Goal: Task Accomplishment & Management: Use online tool/utility

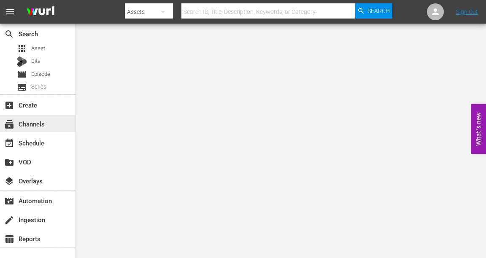
click at [34, 126] on div "subscriptions Channels" at bounding box center [23, 123] width 47 height 8
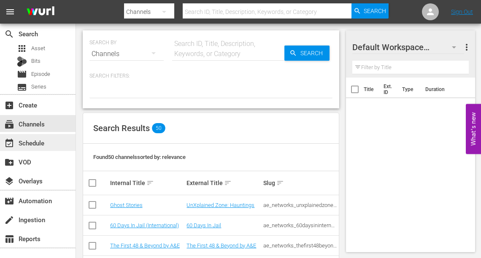
click at [36, 143] on div "event_available Schedule" at bounding box center [23, 142] width 47 height 8
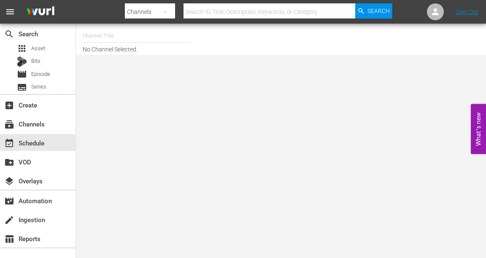
click at [119, 41] on input "text" at bounding box center [137, 36] width 108 height 20
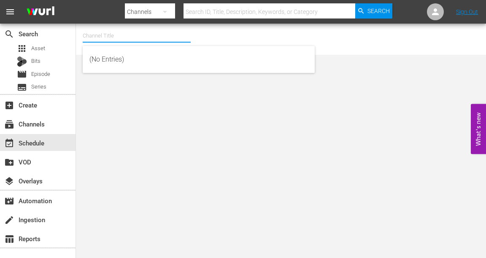
type input "I"
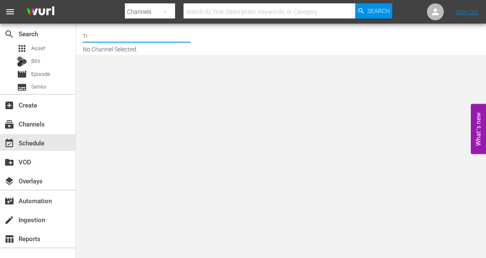
type input "T"
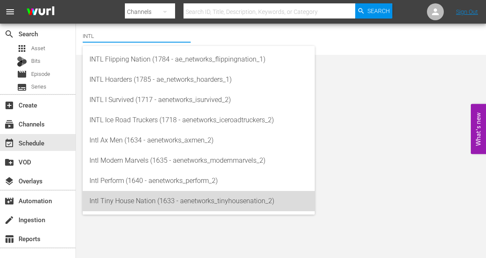
click at [130, 203] on div "Intl Tiny House Nation (1633 - aenetworks_tinyhousenation_2)" at bounding box center [198, 201] width 219 height 20
type input "Intl Tiny House Nation (1633 - aenetworks_tinyhousenation_2)"
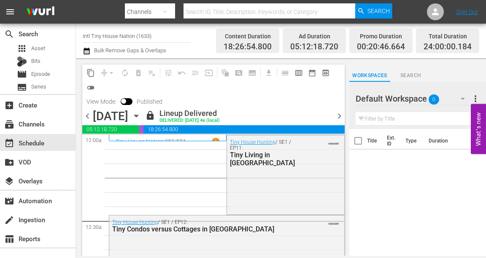
click at [141, 115] on icon "button" at bounding box center [136, 115] width 9 height 9
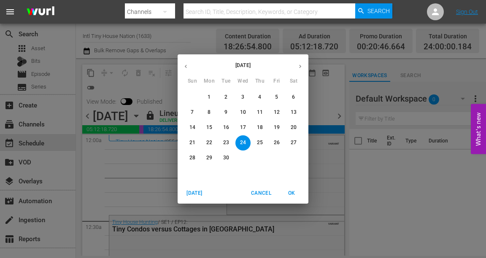
click at [299, 65] on icon "button" at bounding box center [300, 66] width 6 height 6
click at [210, 111] on p "6" at bounding box center [209, 112] width 3 height 7
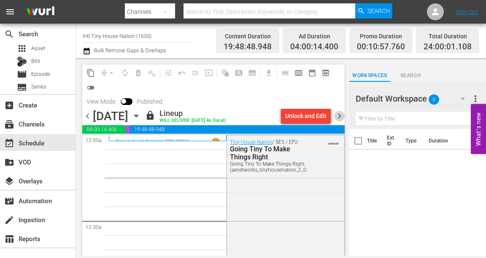
click at [338, 116] on span "chevron_right" at bounding box center [339, 116] width 11 height 11
click at [338, 101] on div "content_copy compress arrow_drop_down autorenew_outlined delete_forever_outline…" at bounding box center [213, 87] width 263 height 44
click at [339, 114] on span "chevron_right" at bounding box center [339, 116] width 11 height 11
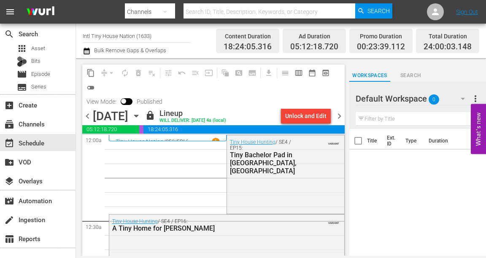
click at [339, 102] on div "content_copy compress arrow_drop_down autorenew_outlined delete_forever_outline…" at bounding box center [213, 87] width 263 height 44
click at [339, 114] on span "chevron_right" at bounding box center [339, 116] width 11 height 11
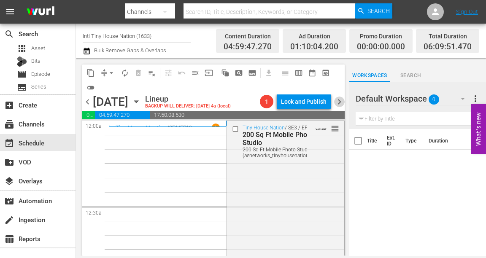
click at [339, 102] on span "chevron_right" at bounding box center [339, 102] width 11 height 11
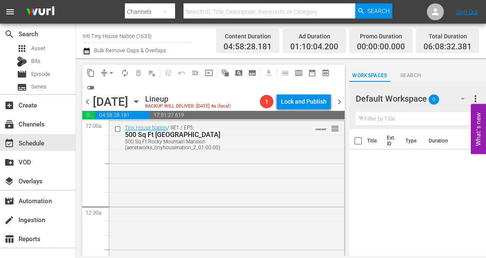
click at [339, 103] on span "chevron_right" at bounding box center [339, 102] width 11 height 11
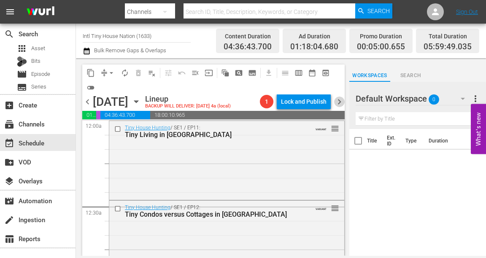
click at [339, 103] on span "chevron_right" at bounding box center [339, 102] width 11 height 11
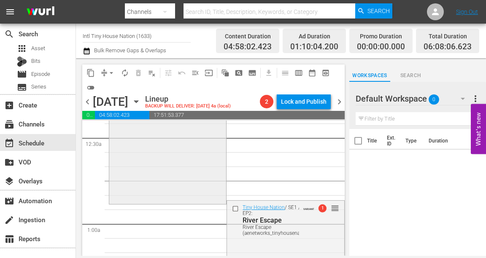
scroll to position [34, 0]
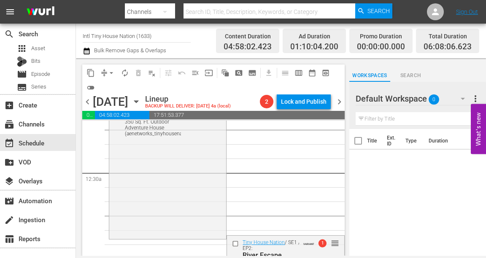
click at [85, 100] on span "chevron_left" at bounding box center [87, 102] width 11 height 11
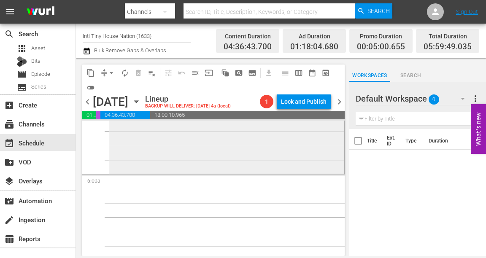
scroll to position [844, 0]
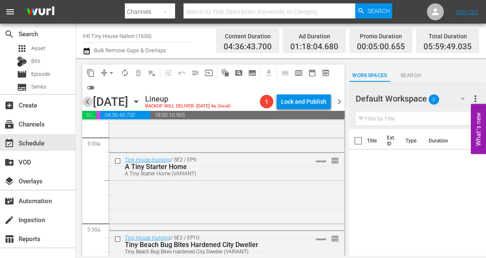
click at [86, 102] on span "chevron_left" at bounding box center [87, 102] width 11 height 11
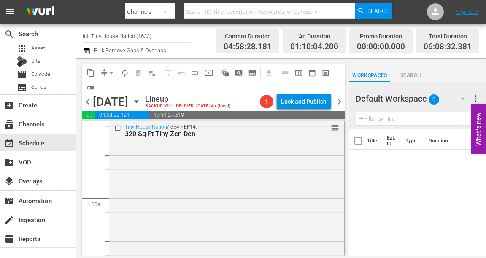
scroll to position [598, 0]
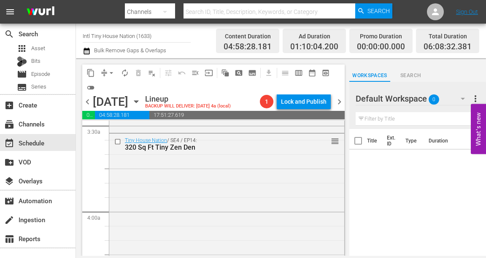
click at [89, 101] on span "chevron_left" at bounding box center [87, 102] width 11 height 11
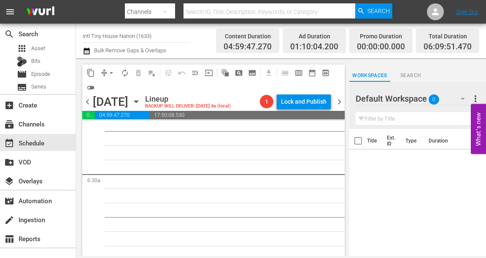
scroll to position [1022, 0]
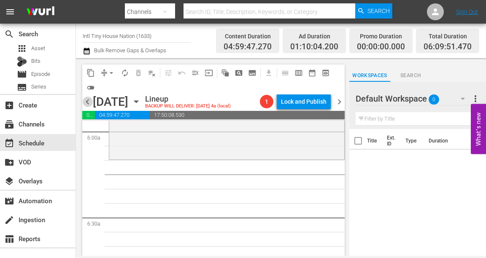
click at [88, 101] on span "chevron_left" at bounding box center [87, 102] width 11 height 11
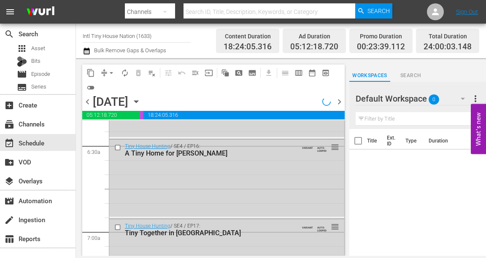
scroll to position [979, 0]
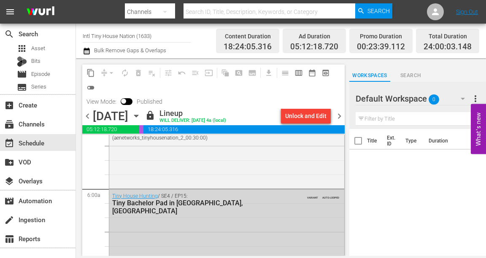
click at [339, 117] on span "chevron_right" at bounding box center [339, 116] width 11 height 11
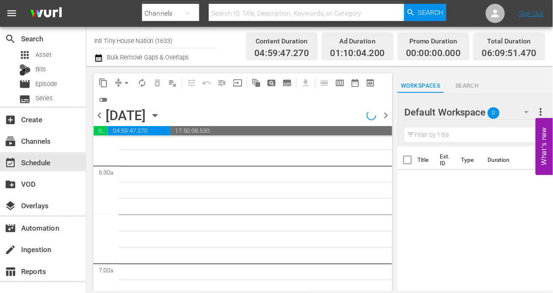
scroll to position [1022, 0]
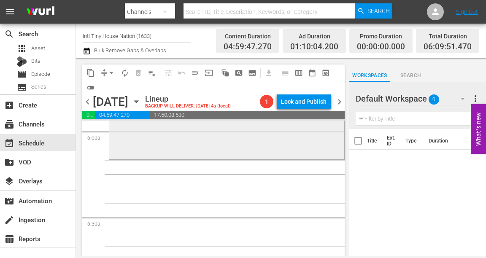
click at [175, 147] on div "Tiny House Nation / SE5 / EP12: Dad's Tiny Homecoming Dad's Tiny Homecoming (ae…" at bounding box center [226, 85] width 235 height 145
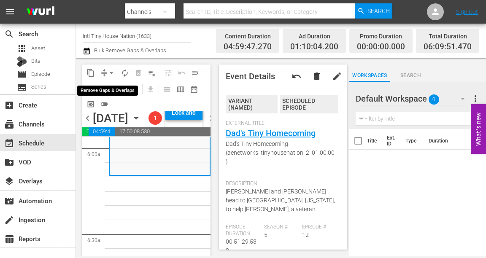
click at [113, 70] on span "arrow_drop_down" at bounding box center [111, 73] width 8 height 8
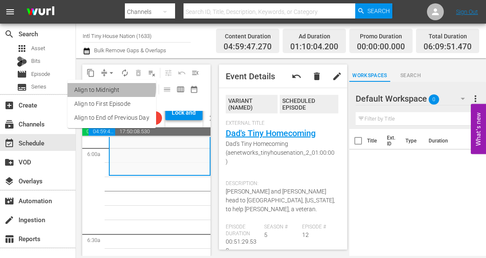
click at [107, 88] on li "Align to Midnight" at bounding box center [112, 90] width 89 height 14
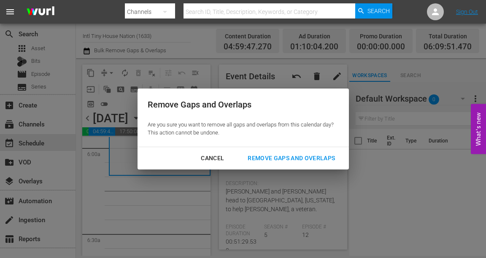
click at [269, 157] on div "Remove Gaps and Overlaps" at bounding box center [291, 158] width 101 height 11
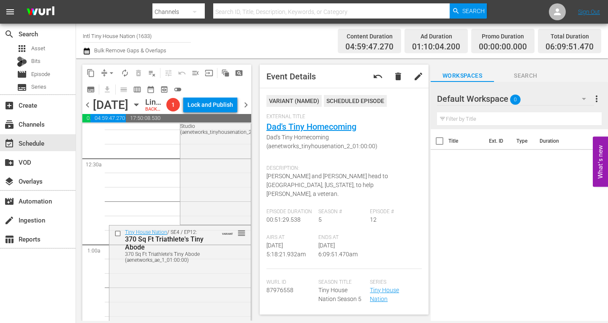
scroll to position [0, 0]
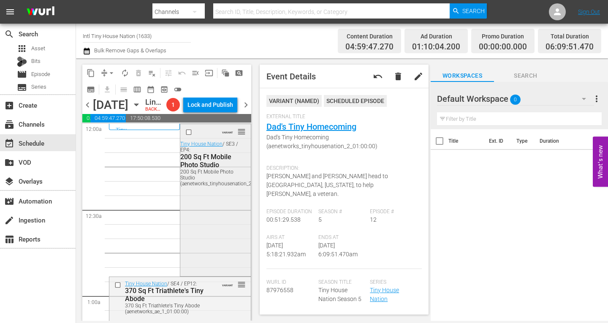
click at [210, 217] on div "VARIANT reorder Tiny House Nation / SE3 / EP4: 200 Sq Ft Mobile Photo Studio 20…" at bounding box center [215, 199] width 70 height 150
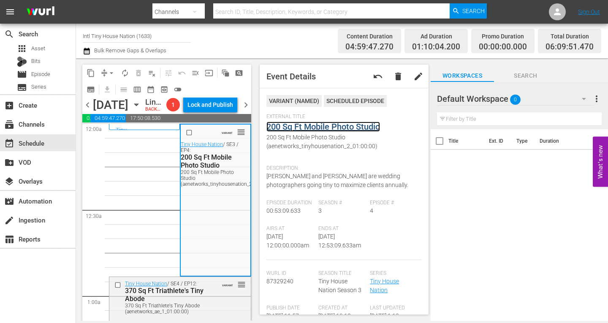
drag, startPoint x: 293, startPoint y: 128, endPoint x: 287, endPoint y: 124, distance: 6.7
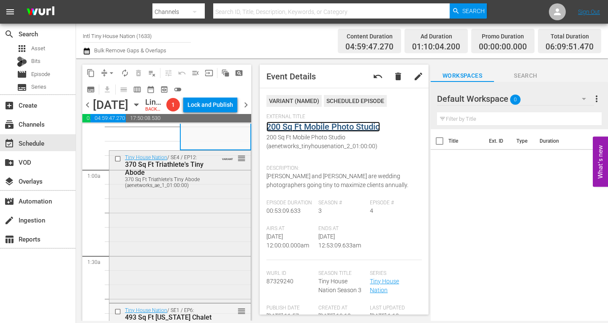
scroll to position [127, 0]
click at [169, 227] on div "Tiny House Nation / SE4 / EP12: 370 Sq Ft Triathlete's Tiny Abode 370 Sq Ft Tri…" at bounding box center [179, 225] width 141 height 150
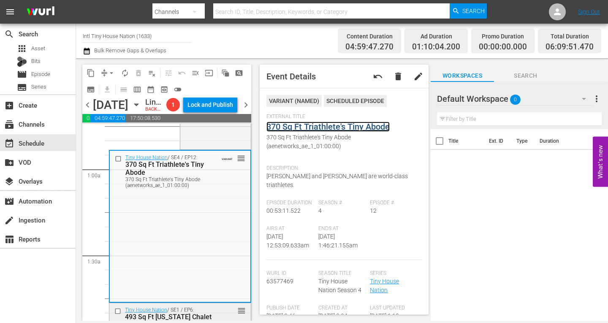
scroll to position [253, 0]
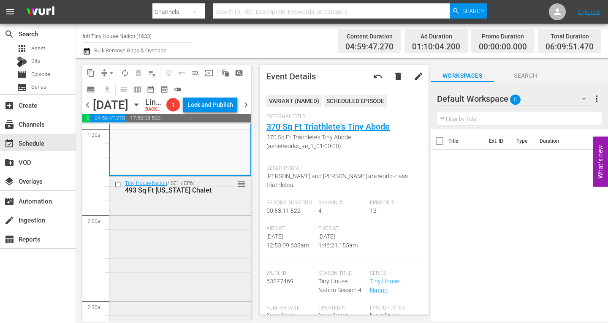
click at [163, 232] on div "Tiny House Nation / SE1 / EP6: 493 Sq Ft Vermont Chalet reorder" at bounding box center [179, 251] width 141 height 150
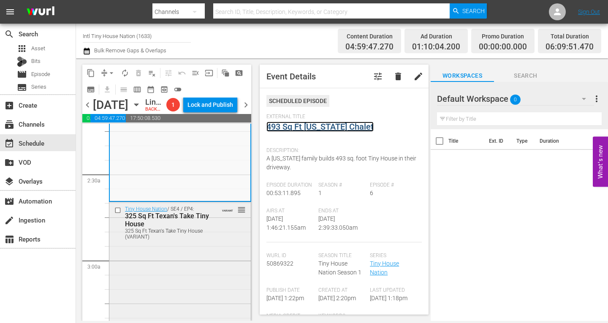
scroll to position [422, 0]
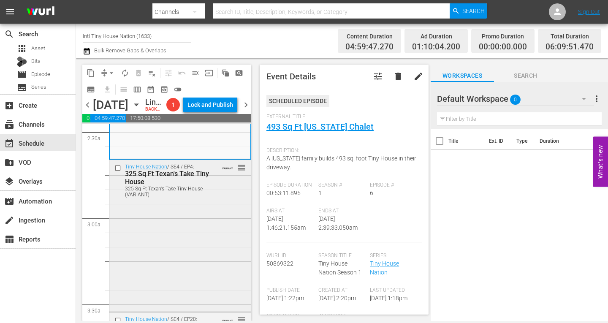
click at [160, 241] on div "Tiny House Nation / SE4 / EP4: 325 Sq Ft Texan's Take Tiny House 325 Sq Ft Texa…" at bounding box center [179, 235] width 141 height 150
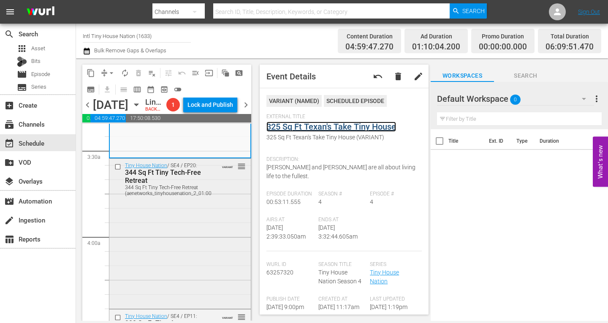
scroll to position [591, 0]
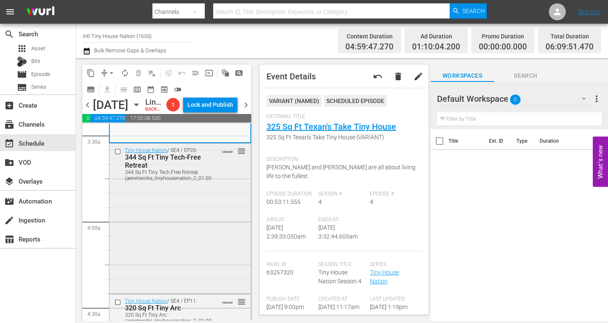
click at [190, 216] on div "Tiny House Nation / SE4 / EP20: 344 Sq Ft Tiny Tech-Free Retreat 344 Sq Ft Tiny…" at bounding box center [179, 218] width 141 height 148
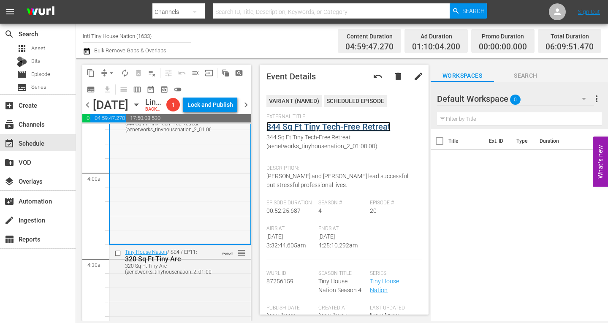
scroll to position [675, 0]
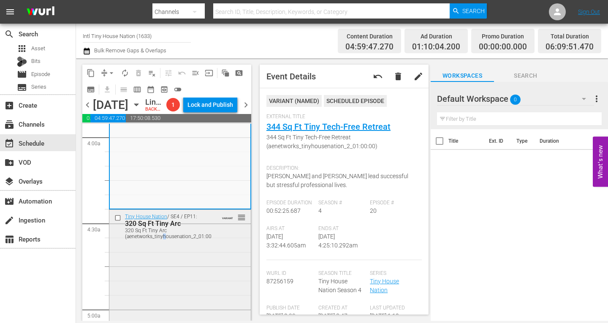
click at [164, 239] on div "320 Sq Ft Tiny Arc (aenetworks_tinyhousenation_2_01:00:00)" at bounding box center [172, 234] width 95 height 12
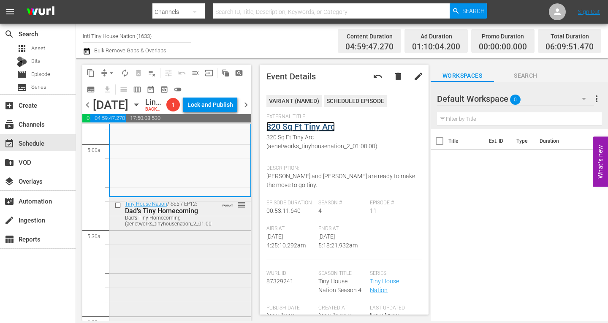
scroll to position [886, 0]
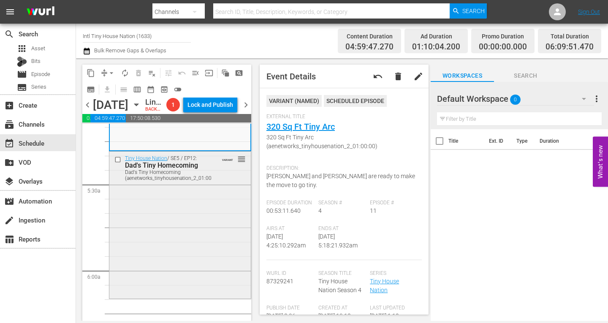
click at [179, 226] on div "Tiny House Nation / SE5 / EP12: Dad's Tiny Homecoming Dad's Tiny Homecoming (ae…" at bounding box center [179, 224] width 141 height 145
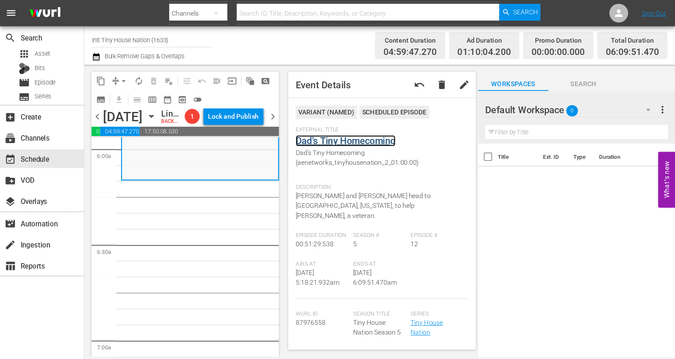
scroll to position [971, 0]
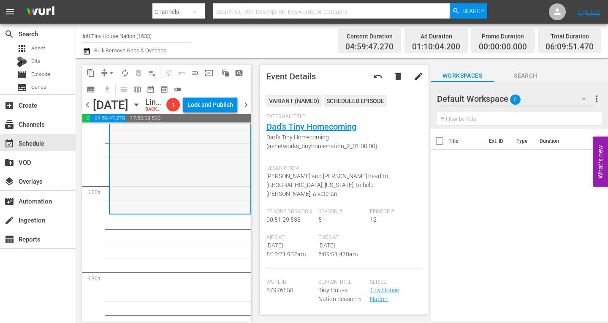
click at [175, 194] on div "Tiny House Nation / SE5 / EP12: Dad's Tiny Homecoming Dad's Tiny Homecoming (ae…" at bounding box center [180, 140] width 141 height 145
click at [193, 195] on div "Tiny House Nation / SE5 / EP12: Dad's Tiny Homecoming Dad's Tiny Homecoming (ae…" at bounding box center [180, 140] width 141 height 145
click at [111, 71] on span "arrow_drop_down" at bounding box center [111, 73] width 8 height 8
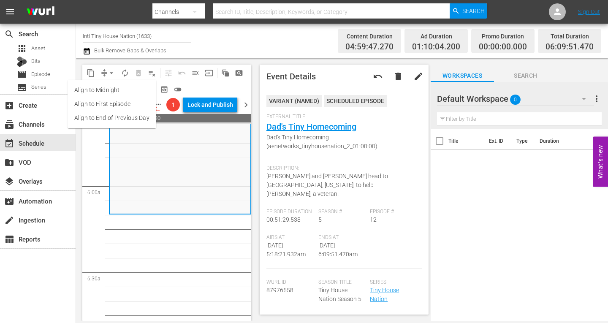
click at [115, 92] on li "Align to Midnight" at bounding box center [112, 90] width 89 height 14
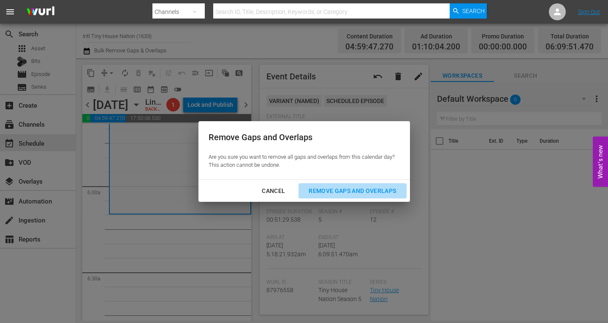
click at [329, 192] on div "Remove Gaps and Overlaps" at bounding box center [352, 191] width 101 height 11
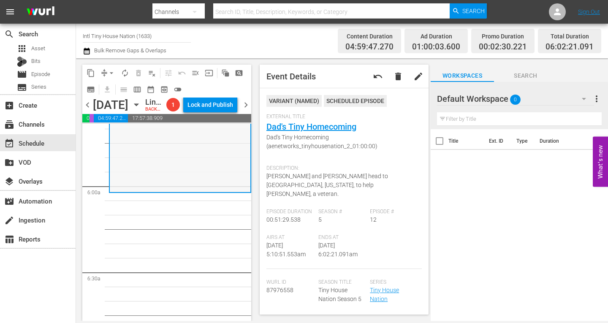
click at [154, 178] on div "Tiny House Nation / SE5 / EP12: Dad's Tiny Homecoming Dad's Tiny Homecoming (ae…" at bounding box center [180, 118] width 141 height 145
click at [113, 69] on span "arrow_drop_down" at bounding box center [111, 73] width 8 height 8
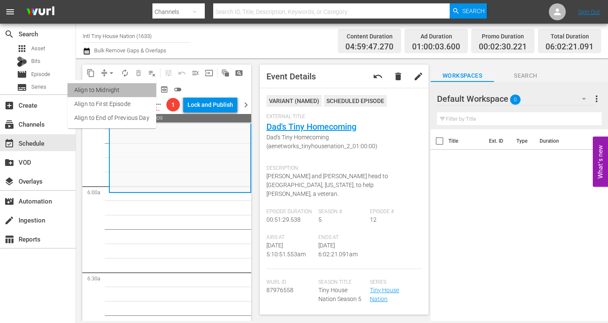
click at [112, 90] on li "Align to Midnight" at bounding box center [112, 90] width 89 height 14
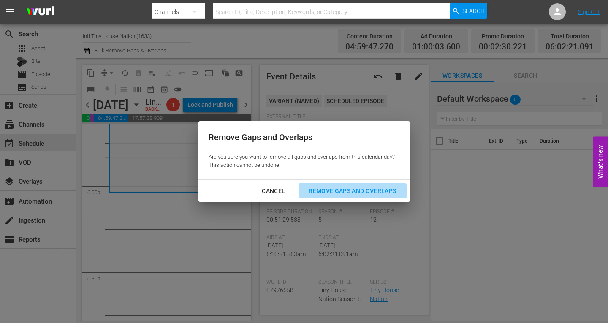
click at [361, 188] on div "Remove Gaps and Overlaps" at bounding box center [352, 191] width 101 height 11
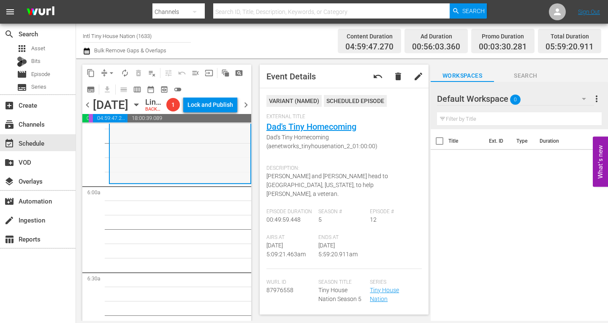
click at [156, 160] on div "Tiny House Nation / SE5 / EP12: Dad's Tiny Homecoming Dad's Tiny Homecoming (ae…" at bounding box center [180, 112] width 141 height 141
click at [111, 69] on span "arrow_drop_down" at bounding box center [111, 73] width 8 height 8
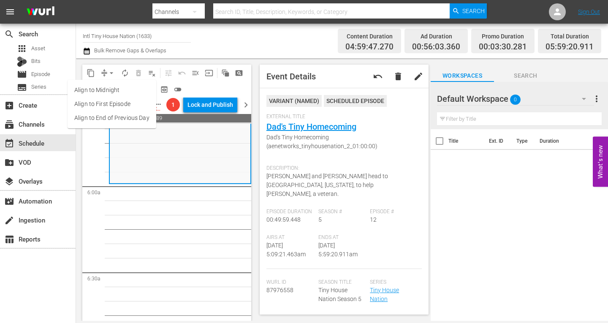
click at [111, 88] on li "Align to Midnight" at bounding box center [112, 90] width 89 height 14
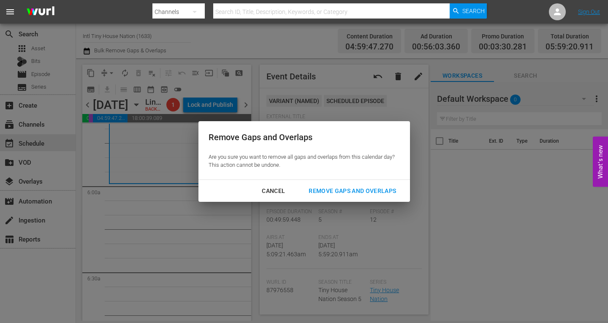
click at [341, 189] on div "Remove Gaps and Overlaps" at bounding box center [352, 191] width 101 height 11
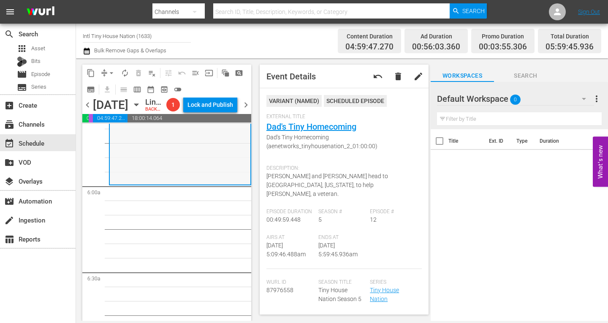
click at [170, 184] on div "Tiny House Nation / SE5 / EP12: Dad's Tiny Homecoming Dad's Tiny Homecoming (ae…" at bounding box center [180, 113] width 141 height 141
click at [109, 73] on span "arrow_drop_down" at bounding box center [111, 73] width 8 height 8
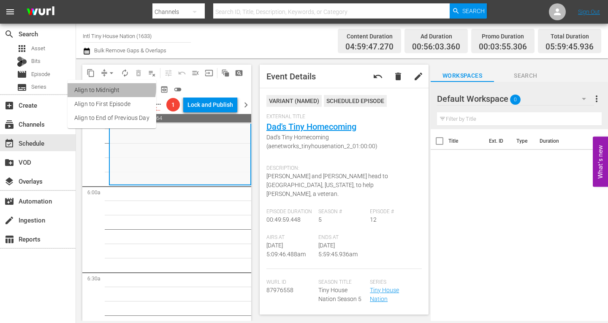
click at [108, 88] on li "Align to Midnight" at bounding box center [112, 90] width 89 height 14
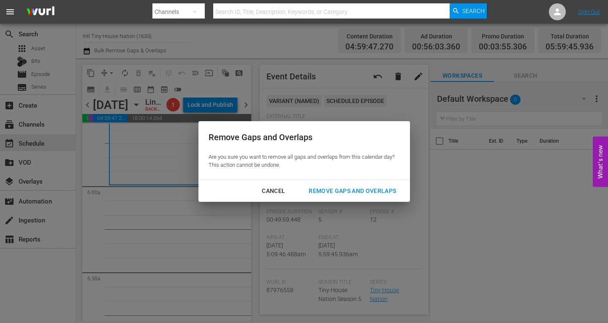
click at [327, 192] on div "Remove Gaps and Overlaps" at bounding box center [352, 191] width 101 height 11
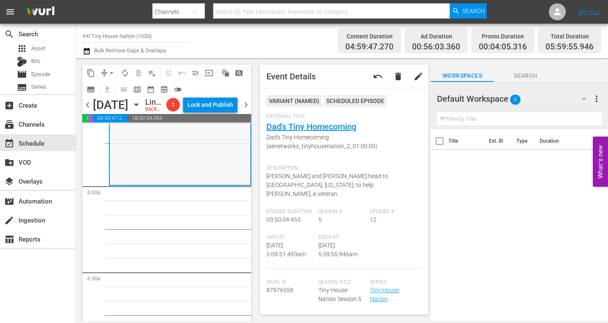
click at [146, 173] on div "Tiny House Nation / SE5 / EP12: Dad's Tiny Homecoming Dad's Tiny Homecoming (ae…" at bounding box center [180, 113] width 141 height 141
click at [109, 73] on span "arrow_drop_down" at bounding box center [111, 73] width 8 height 8
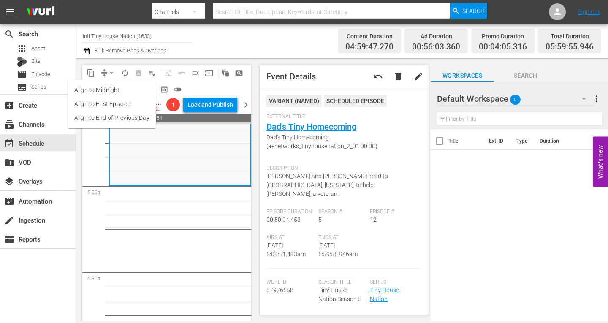
click at [113, 89] on li "Align to Midnight" at bounding box center [112, 90] width 89 height 14
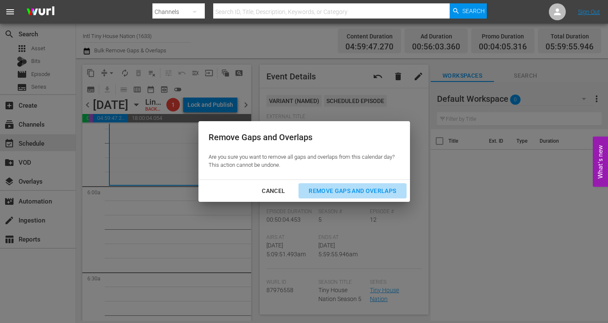
click at [362, 190] on div "Remove Gaps and Overlaps" at bounding box center [352, 191] width 101 height 11
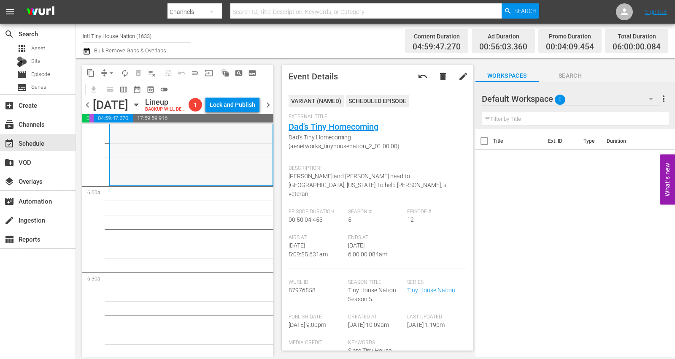
click at [204, 178] on div "Tiny House Nation / SE5 / EP12: Dad's Tiny Homecoming Dad's Tiny Homecoming (ae…" at bounding box center [191, 113] width 163 height 141
click at [126, 72] on span "autorenew_outlined" at bounding box center [125, 73] width 8 height 8
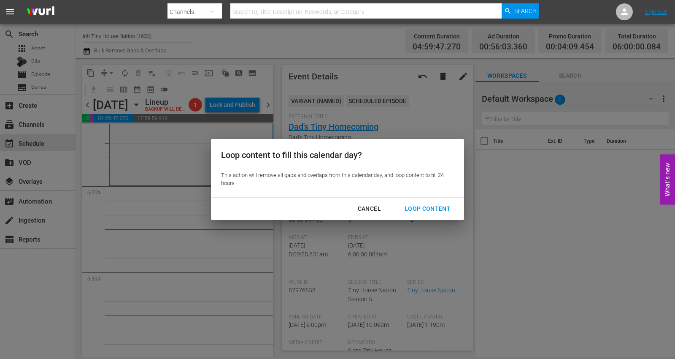
click at [403, 207] on div "Loop Content" at bounding box center [428, 208] width 60 height 11
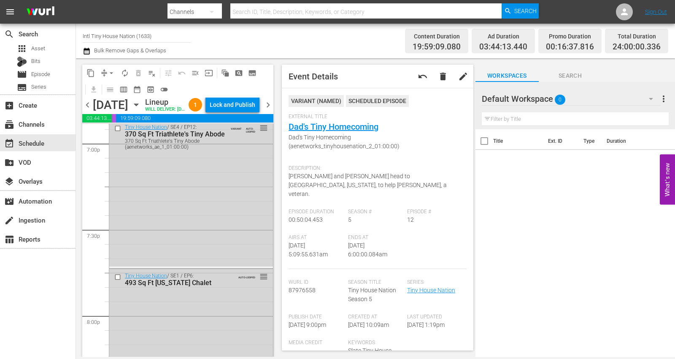
scroll to position [3914, 0]
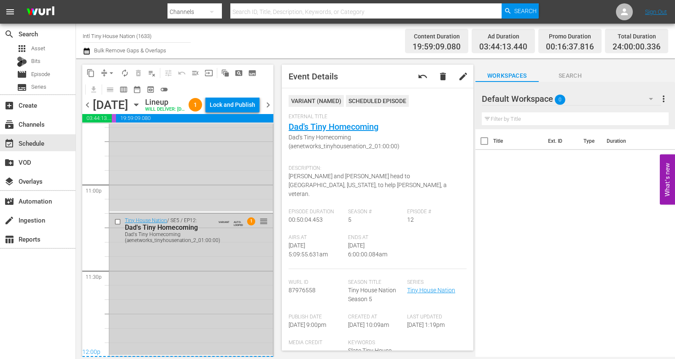
click at [198, 258] on div "Tiny House Nation / SE5 / EP12: Dad's Tiny Homecoming Dad's Tiny Homecoming (ae…" at bounding box center [191, 284] width 164 height 141
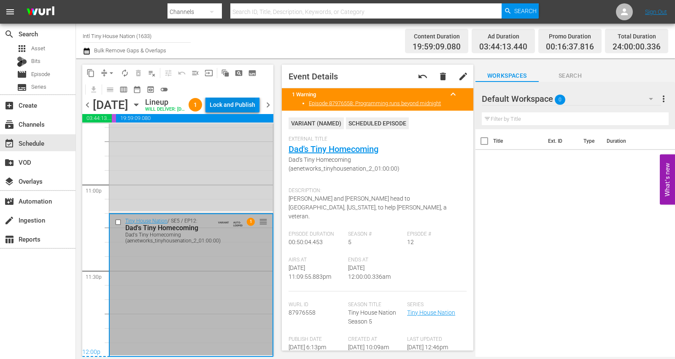
click at [247, 103] on div "Lock and Publish" at bounding box center [233, 104] width 46 height 15
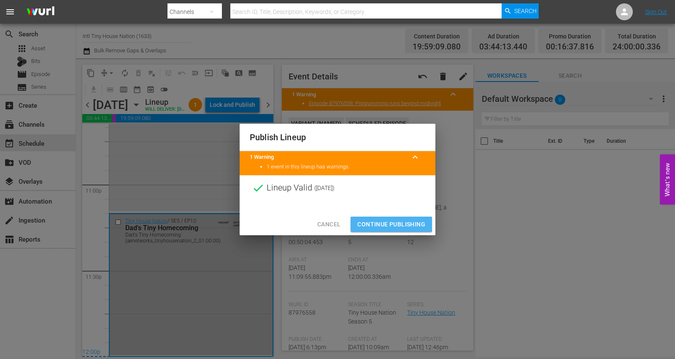
click at [379, 222] on span "Continue Publishing" at bounding box center [392, 224] width 68 height 11
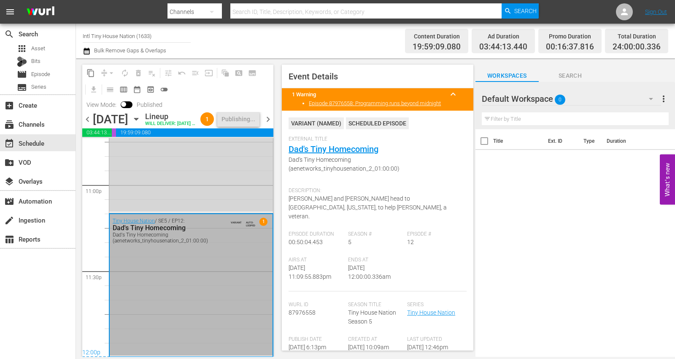
click at [267, 125] on span "chevron_right" at bounding box center [268, 119] width 11 height 11
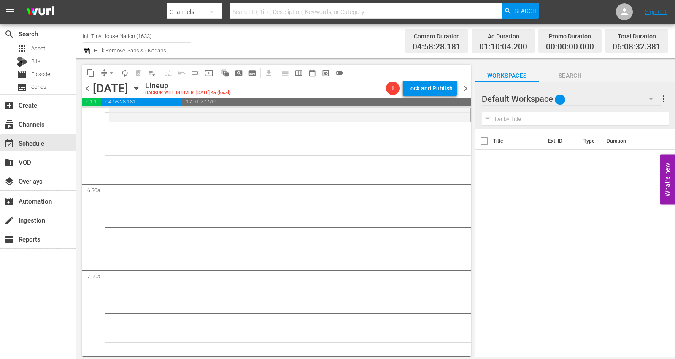
scroll to position [897, 0]
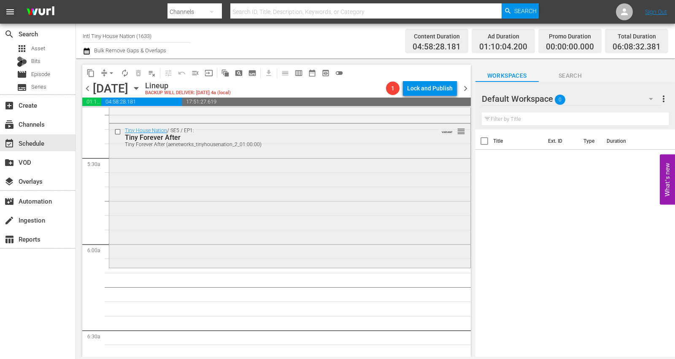
click at [136, 236] on div "Tiny House Nation / SE5 / EP1: Tiny Forever After Tiny Forever After (aenetwork…" at bounding box center [289, 195] width 361 height 143
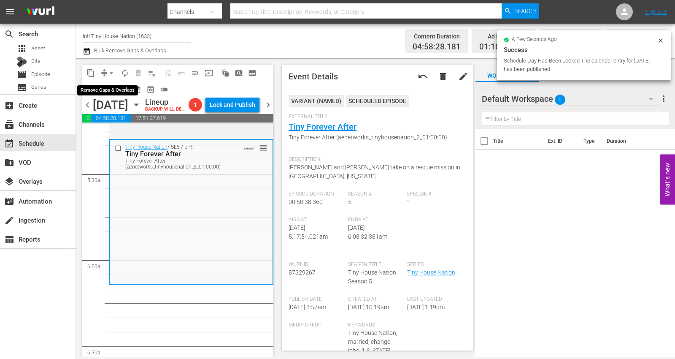
click at [112, 72] on span "arrow_drop_down" at bounding box center [111, 73] width 8 height 8
click at [112, 91] on li "Align to Midnight" at bounding box center [112, 90] width 70 height 14
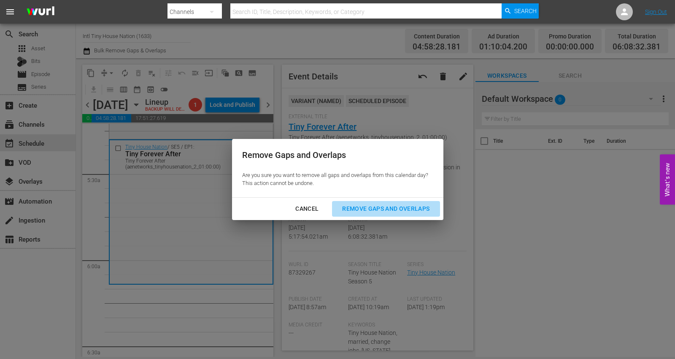
click at [359, 210] on div "Remove Gaps and Overlaps" at bounding box center [386, 208] width 101 height 11
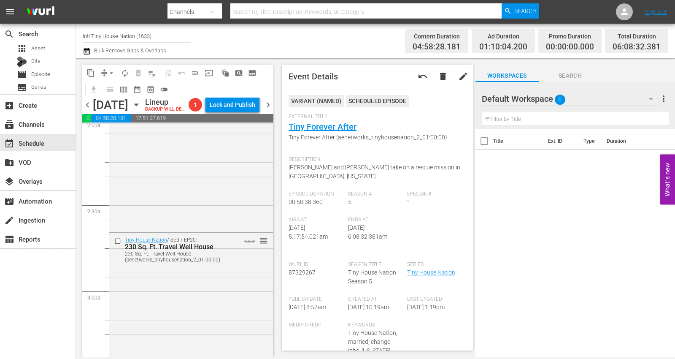
scroll to position [0, 0]
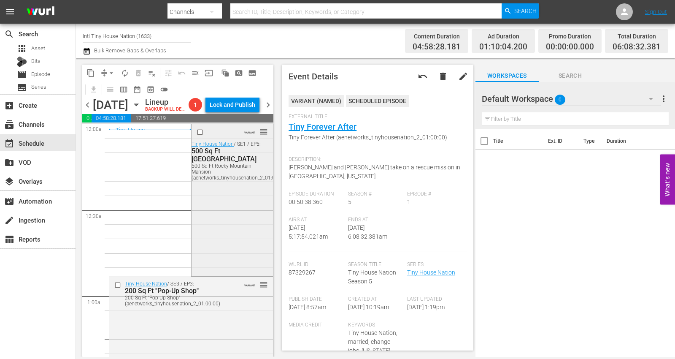
click at [233, 215] on div "VARIANT reorder Tiny House Nation / SE1 / EP5: 500 Sq Ft Rocky Mountain Mansion…" at bounding box center [232, 199] width 81 height 150
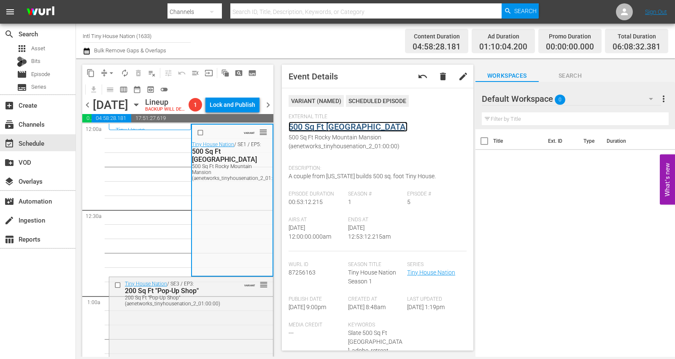
click at [338, 125] on link "500 Sq Ft Rocky Mountain Mansion" at bounding box center [348, 127] width 119 height 10
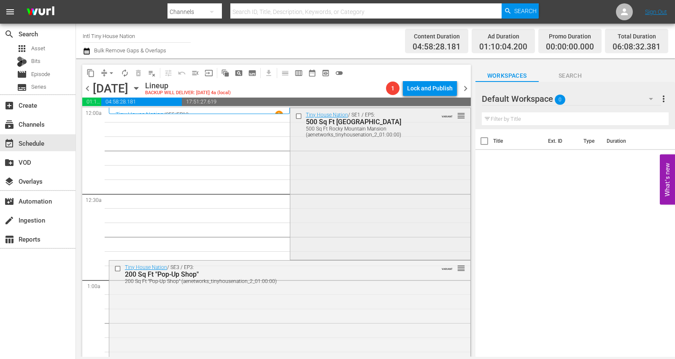
click at [368, 228] on div "Tiny House Nation / SE1 / EP5: 500 Sq Ft Rocky Mountain Mansion 500 Sq Ft Rocky…" at bounding box center [380, 183] width 180 height 150
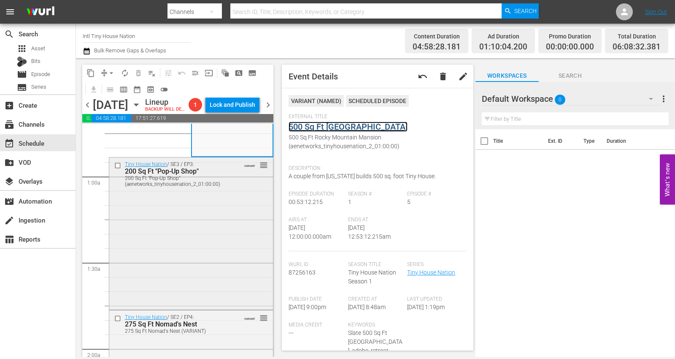
scroll to position [141, 0]
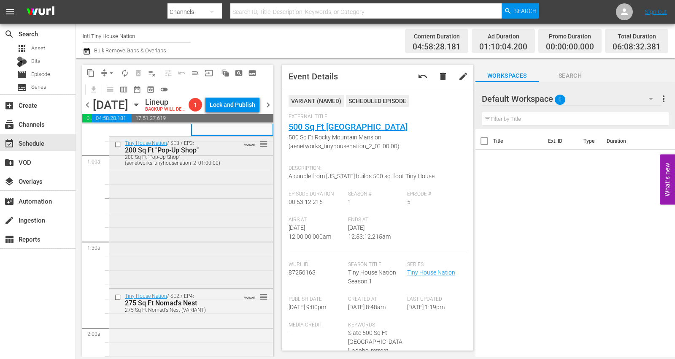
click at [175, 246] on div "Tiny House Nation / SE3 / EP3: 200 Sq Ft "Pop-Up Shop" 200 Sq Ft "Pop-Up Shop" …" at bounding box center [191, 211] width 164 height 150
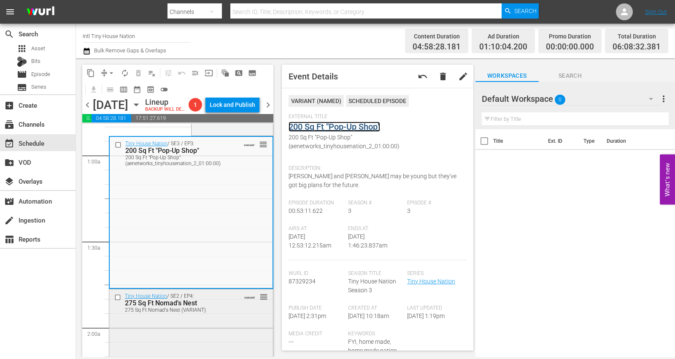
scroll to position [234, 0]
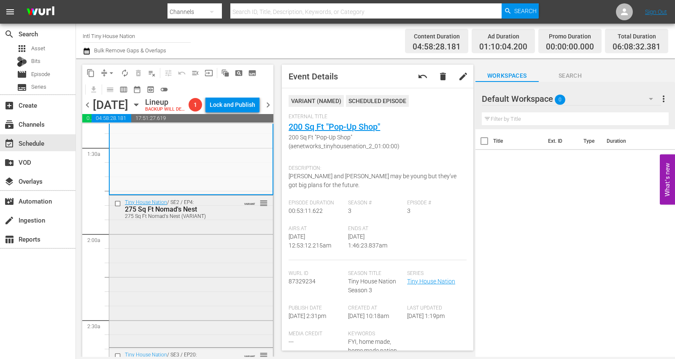
click at [180, 258] on div "Tiny House Nation / SE2 / EP4: 275 Sq Ft Nomad's Nest 275 Sq Ft Nomad's Nest (V…" at bounding box center [191, 270] width 164 height 150
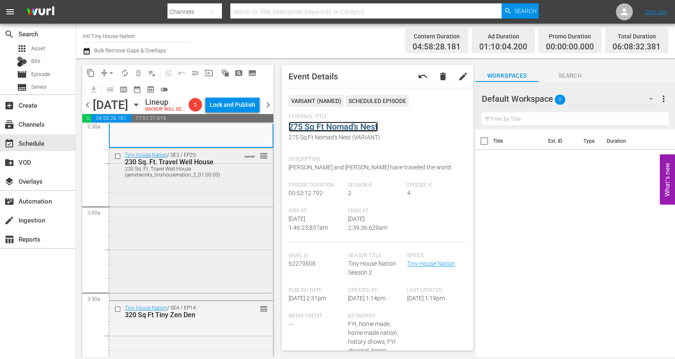
scroll to position [469, 0]
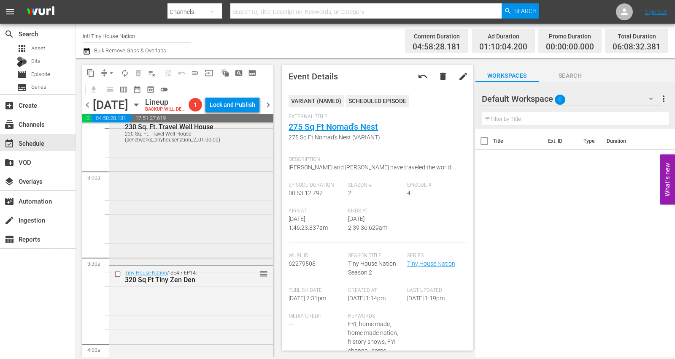
click at [200, 213] on div "Tiny House Nation / SE3 / EP20: 230 Sq. Ft. Travel Well House 230 Sq. Ft. Trave…" at bounding box center [191, 188] width 164 height 150
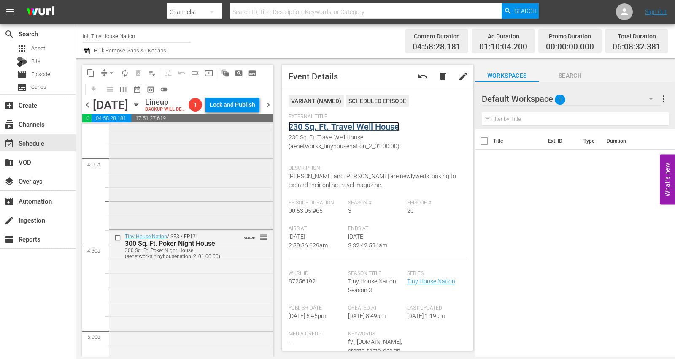
scroll to position [656, 0]
click at [202, 195] on div "Tiny House Nation / SE4 / EP14: 320 Sq Ft Tiny Zen Den reorder" at bounding box center [191, 152] width 164 height 147
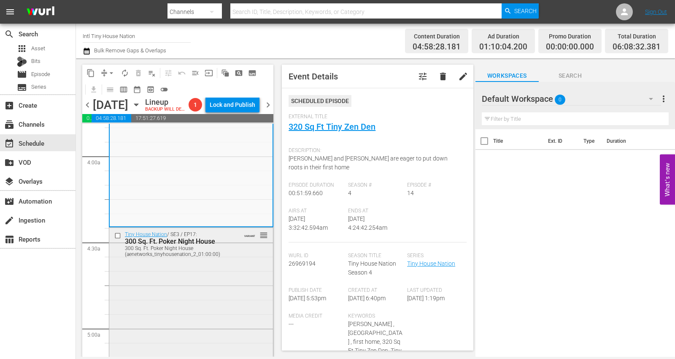
click at [176, 258] on div "Tiny House Nation / SE3 / EP17: 300 Sq. Ft. Poker Night House 300 Sq. Ft. Poker…" at bounding box center [191, 303] width 164 height 150
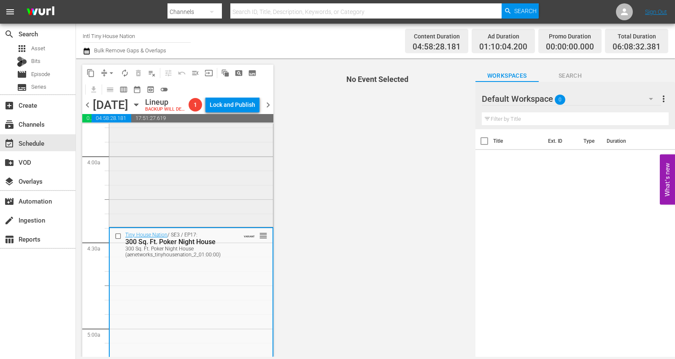
click at [200, 211] on div "Tiny House Nation / SE4 / EP14: 320 Sq Ft Tiny Zen Den reorder" at bounding box center [191, 152] width 164 height 147
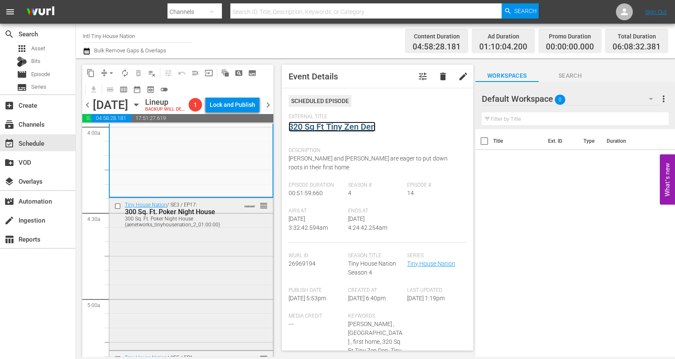
scroll to position [703, 0]
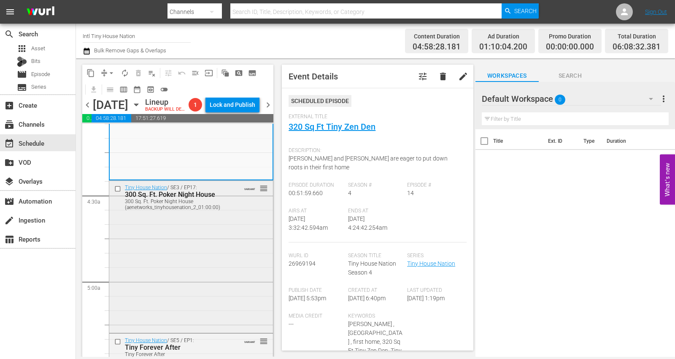
click at [201, 258] on div "Tiny House Nation / SE3 / EP17: 300 Sq. Ft. Poker Night House 300 Sq. Ft. Poker…" at bounding box center [191, 256] width 164 height 150
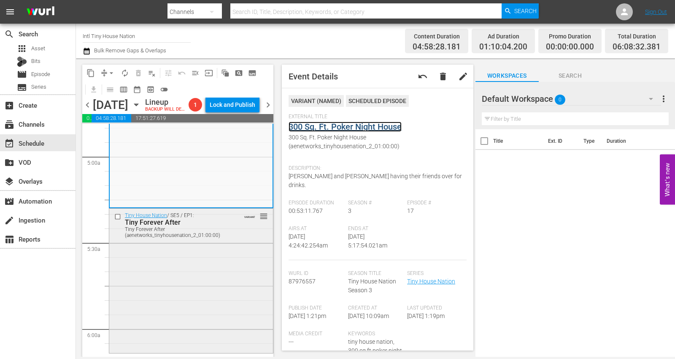
scroll to position [844, 0]
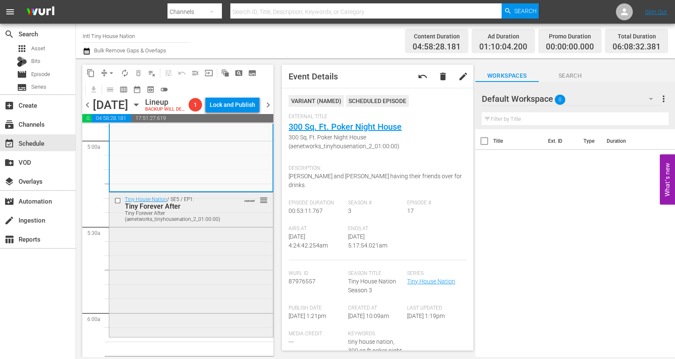
click at [202, 258] on div "Tiny House Nation / SE5 / EP1: Tiny Forever After Tiny Forever After (aenetwork…" at bounding box center [191, 263] width 164 height 143
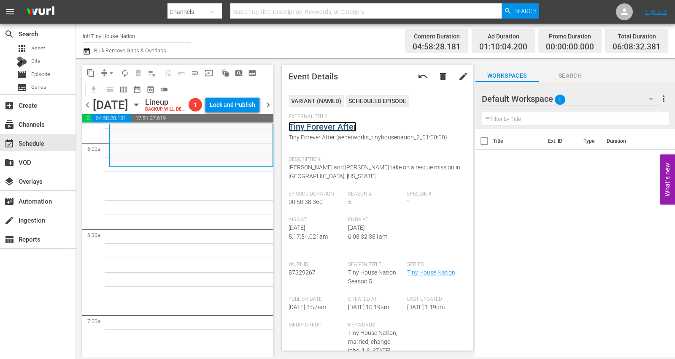
scroll to position [1032, 0]
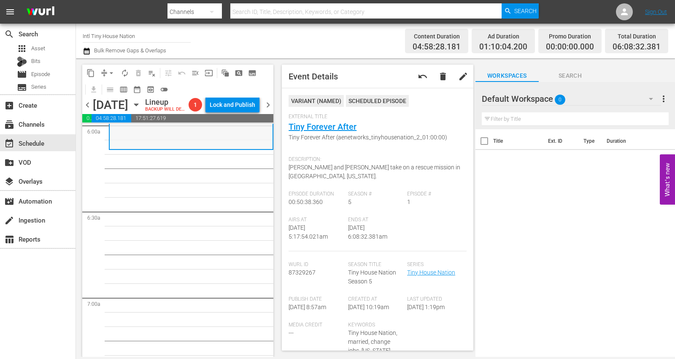
click at [152, 148] on div "Tiny House Nation / SE5 / EP1: Tiny Forever After Tiny Forever After (aenetwork…" at bounding box center [191, 76] width 163 height 143
click at [111, 71] on span "arrow_drop_down" at bounding box center [111, 73] width 8 height 8
click at [109, 89] on li "Align to Midnight" at bounding box center [112, 90] width 89 height 14
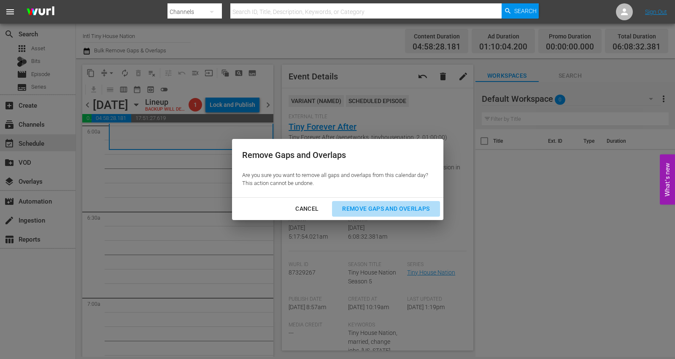
click at [360, 206] on div "Remove Gaps and Overlaps" at bounding box center [386, 208] width 101 height 11
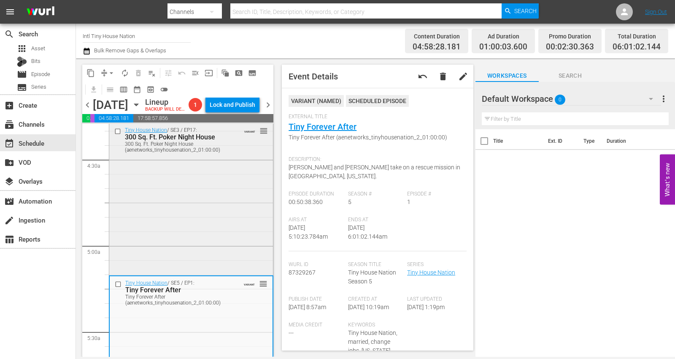
scroll to position [703, 0]
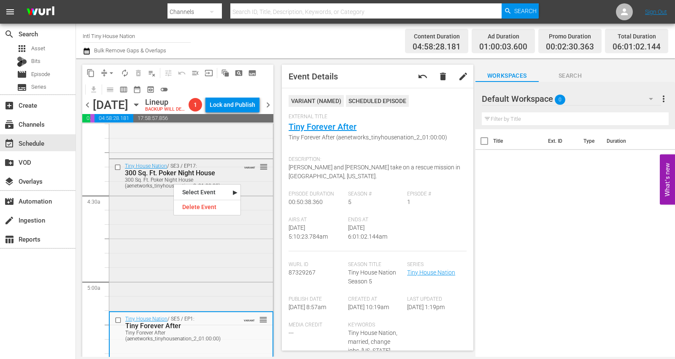
click at [143, 258] on div "Tiny House Nation / SE3 / EP17: 300 Sq. Ft. Poker Night House 300 Sq. Ft. Poker…" at bounding box center [191, 234] width 164 height 150
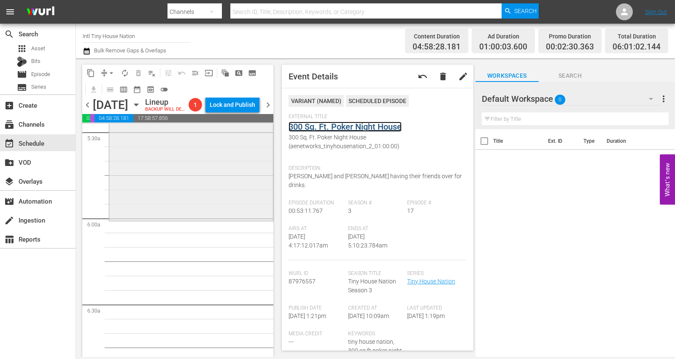
scroll to position [938, 0]
click at [167, 205] on div "Tiny House Nation / SE5 / EP1: Tiny Forever After Tiny Forever After (aenetwork…" at bounding box center [191, 148] width 164 height 143
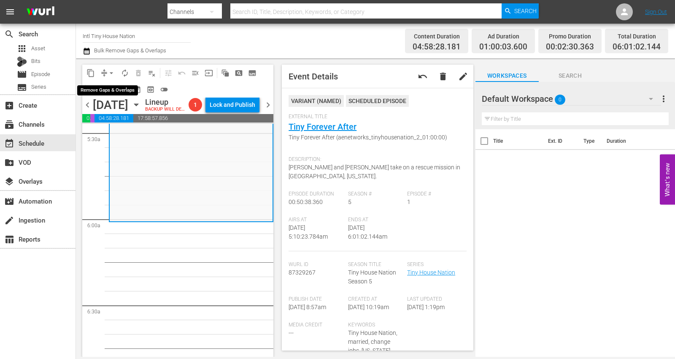
click at [109, 74] on span "arrow_drop_down" at bounding box center [111, 73] width 8 height 8
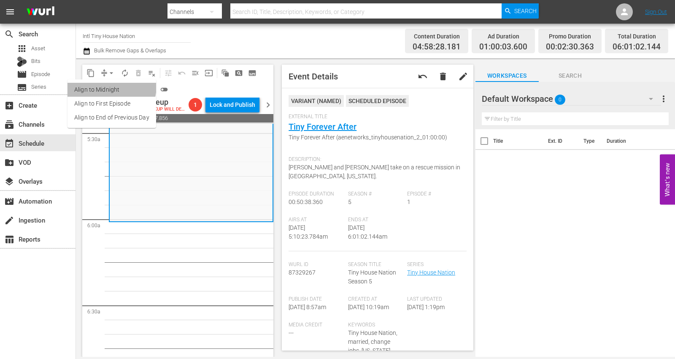
click at [110, 87] on li "Align to Midnight" at bounding box center [112, 90] width 89 height 14
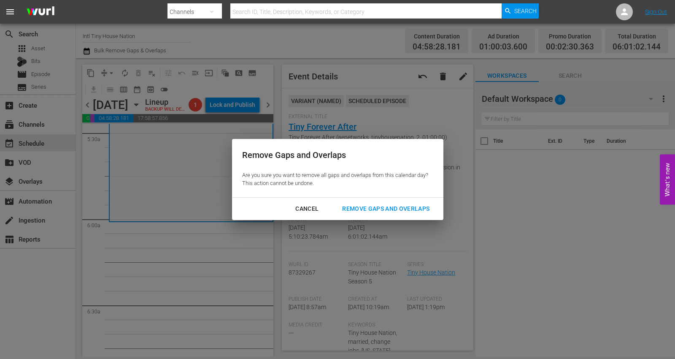
click at [391, 207] on div "Remove Gaps and Overlaps" at bounding box center [386, 208] width 101 height 11
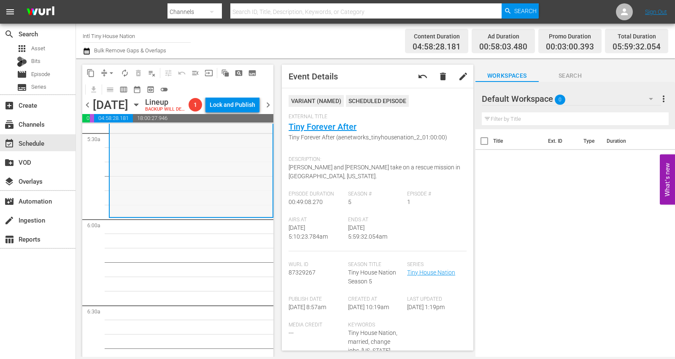
click at [134, 189] on div "Tiny House Nation / SE5 / EP1: Tiny Forever After Tiny Forever After (aenetwork…" at bounding box center [191, 146] width 163 height 138
click at [110, 73] on span "arrow_drop_down" at bounding box center [111, 73] width 8 height 8
click at [113, 87] on li "Align to Midnight" at bounding box center [112, 90] width 89 height 14
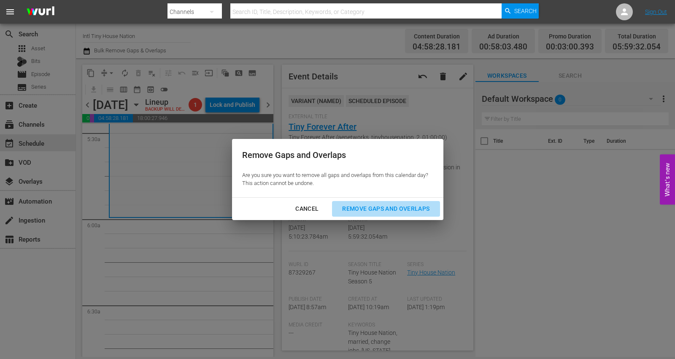
click at [392, 203] on div "Remove Gaps and Overlaps" at bounding box center [386, 208] width 101 height 11
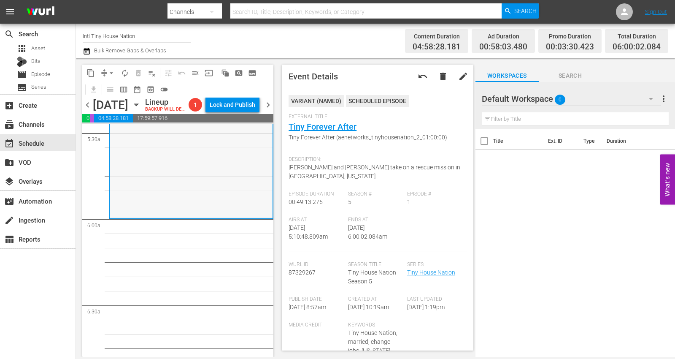
click at [153, 179] on div "Tiny House Nation / SE5 / EP1: Tiny Forever After Tiny Forever After (aenetwork…" at bounding box center [191, 148] width 163 height 139
click at [114, 70] on span "arrow_drop_down" at bounding box center [111, 73] width 8 height 8
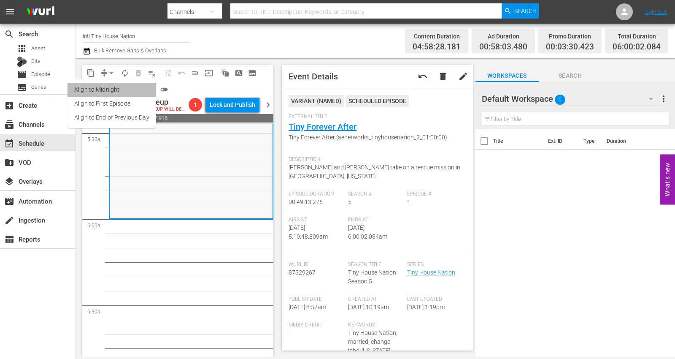
click at [115, 88] on li "Align to Midnight" at bounding box center [112, 90] width 89 height 14
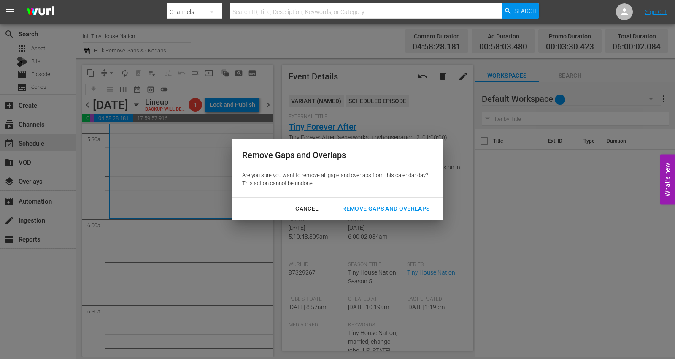
click at [390, 208] on div "Remove Gaps and Overlaps" at bounding box center [386, 208] width 101 height 11
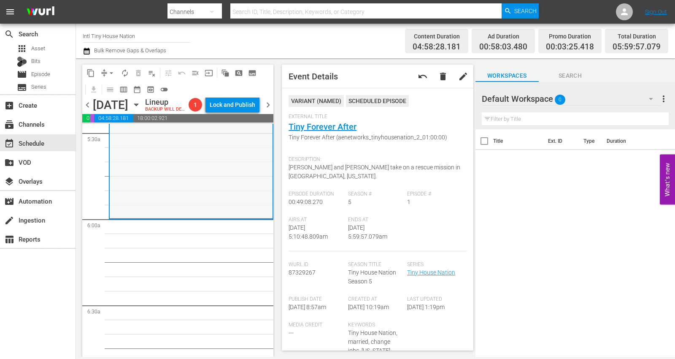
click at [179, 210] on div "Tiny House Nation / SE5 / EP1: Tiny Forever After Tiny Forever After (aenetwork…" at bounding box center [191, 148] width 163 height 138
click at [111, 72] on span "arrow_drop_down" at bounding box center [111, 73] width 8 height 8
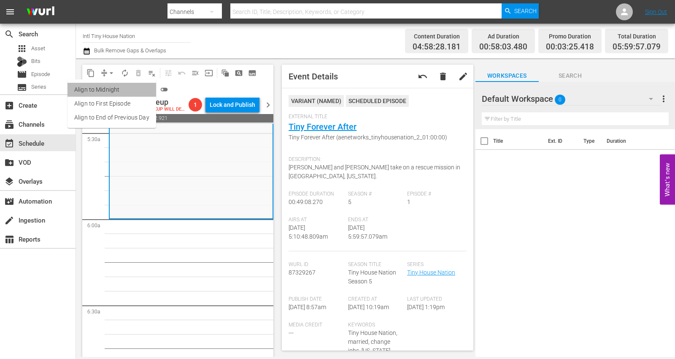
click at [115, 88] on li "Align to Midnight" at bounding box center [112, 90] width 89 height 14
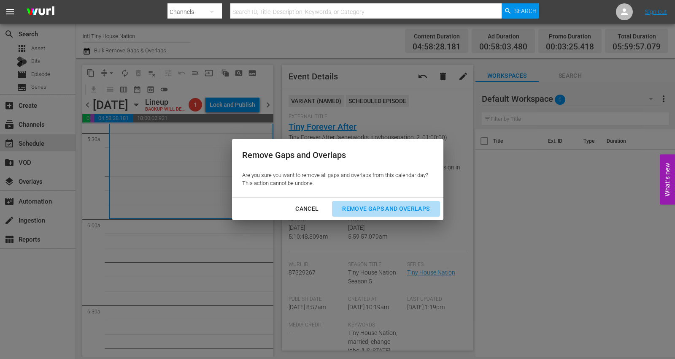
click at [381, 206] on div "Remove Gaps and Overlaps" at bounding box center [386, 208] width 101 height 11
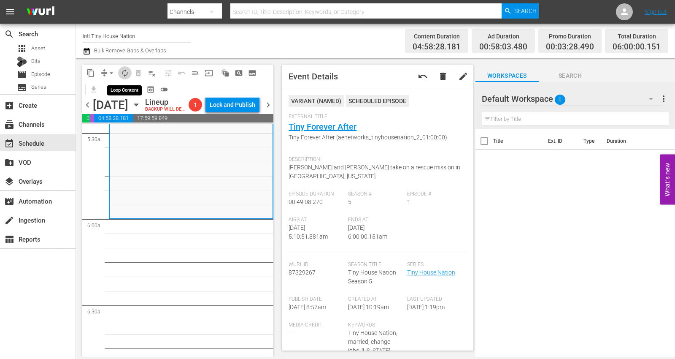
click at [125, 71] on span "autorenew_outlined" at bounding box center [125, 73] width 8 height 8
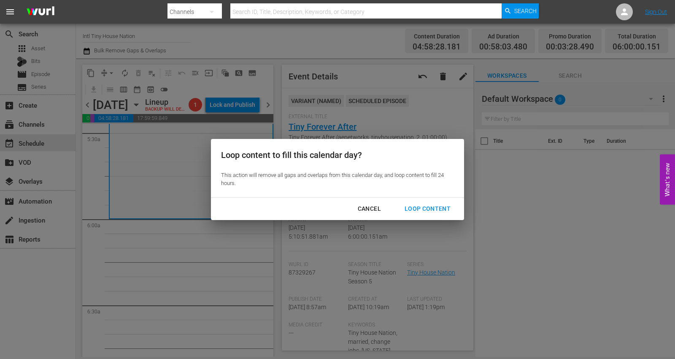
click at [425, 204] on div "Loop Content" at bounding box center [428, 208] width 60 height 11
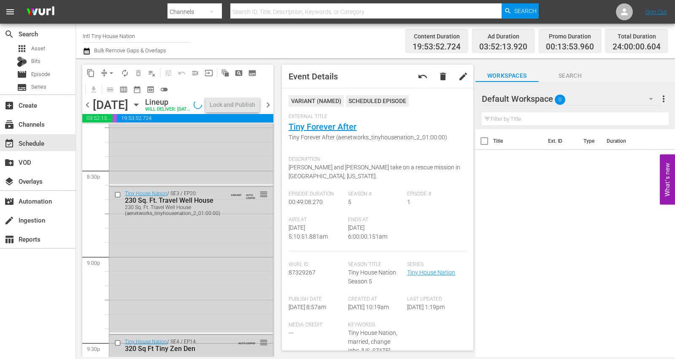
scroll to position [3914, 0]
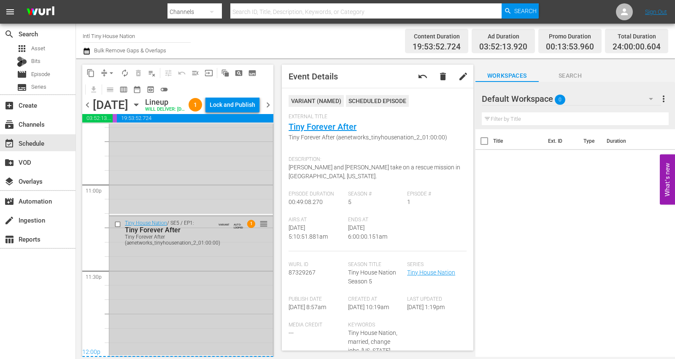
click at [205, 258] on div "Tiny House Nation / SE5 / EP1: Tiny Forever After Tiny Forever After (aenetwork…" at bounding box center [191, 285] width 164 height 138
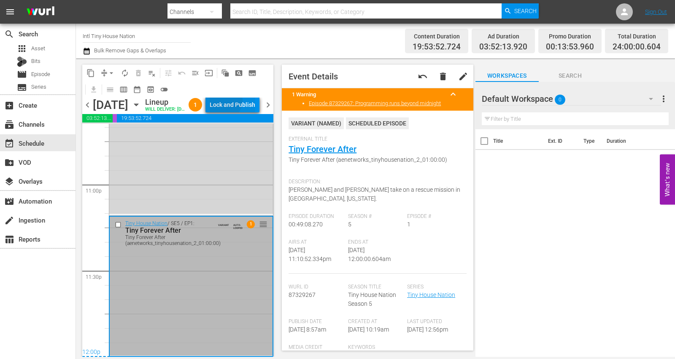
click at [239, 103] on div "Lock and Publish" at bounding box center [233, 104] width 46 height 15
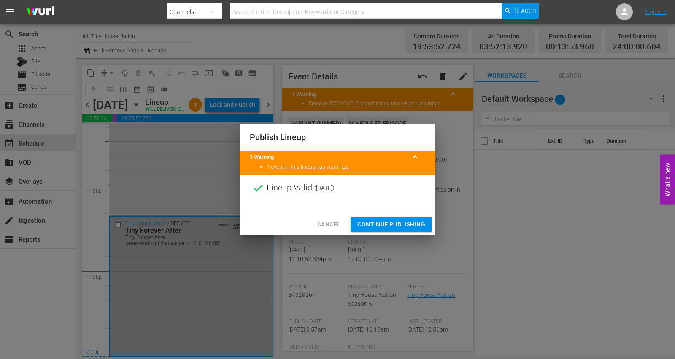
click at [382, 224] on span "Continue Publishing" at bounding box center [392, 224] width 68 height 11
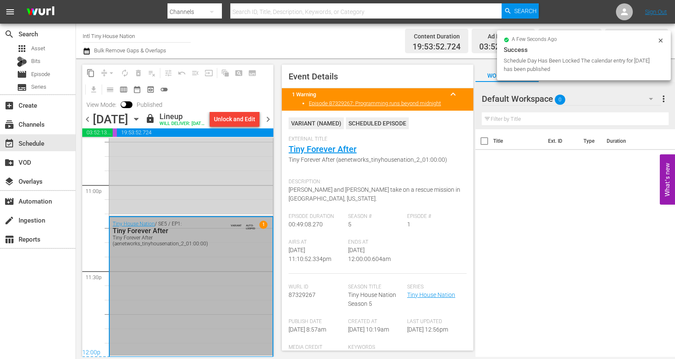
click at [266, 125] on span "chevron_right" at bounding box center [268, 119] width 11 height 11
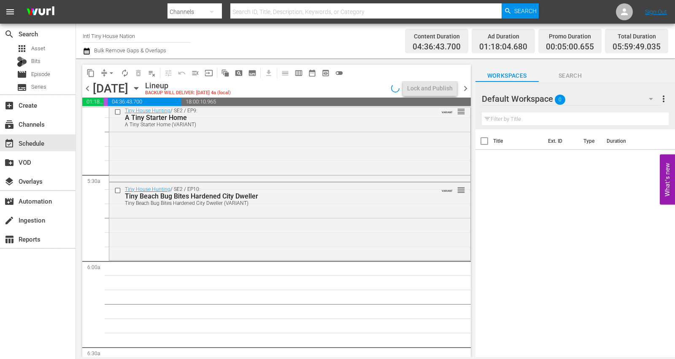
scroll to position [864, 0]
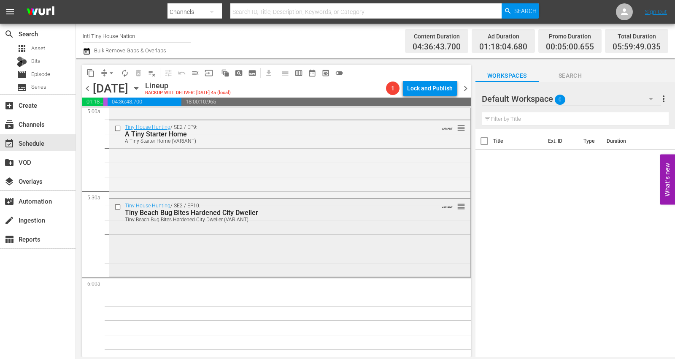
click at [189, 245] on div "Tiny House Hunting / SE2 / EP10: Tiny Beach Bug Bites Hardened City Dweller Tin…" at bounding box center [289, 237] width 361 height 76
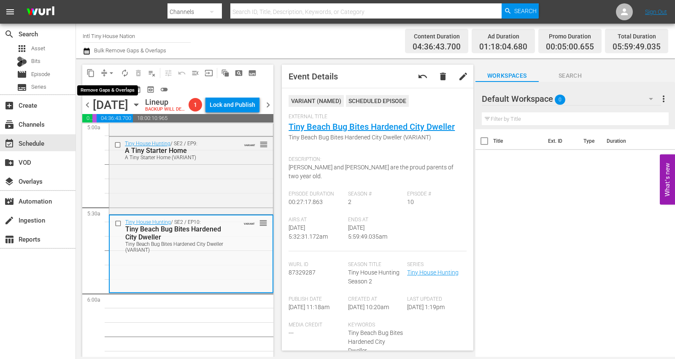
click at [111, 72] on span "arrow_drop_down" at bounding box center [111, 73] width 8 height 8
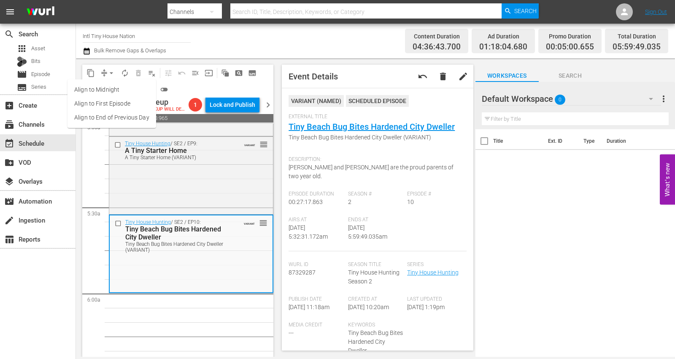
click at [104, 88] on li "Align to Midnight" at bounding box center [112, 90] width 89 height 14
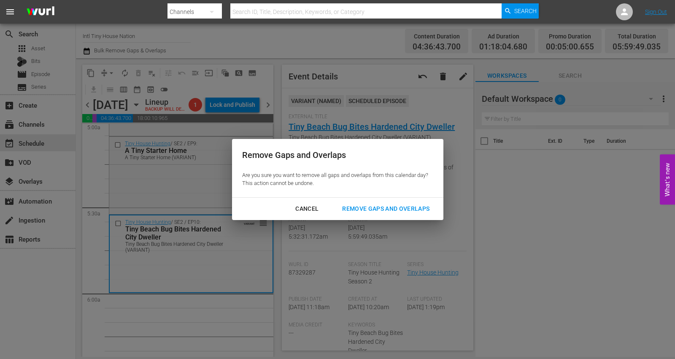
click at [382, 207] on div "Remove Gaps and Overlaps" at bounding box center [386, 208] width 101 height 11
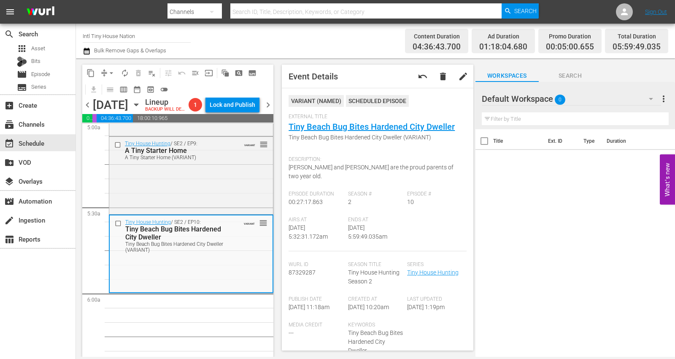
scroll to position [0, 0]
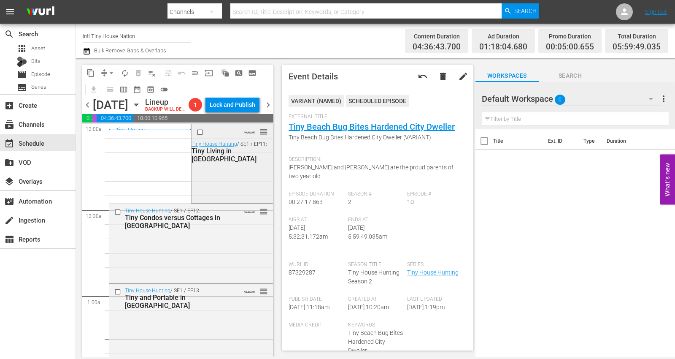
click at [203, 191] on div "VARIANT reorder Tiny House Hunting / SE1 / EP11: Tiny Living in Nashville" at bounding box center [232, 162] width 81 height 77
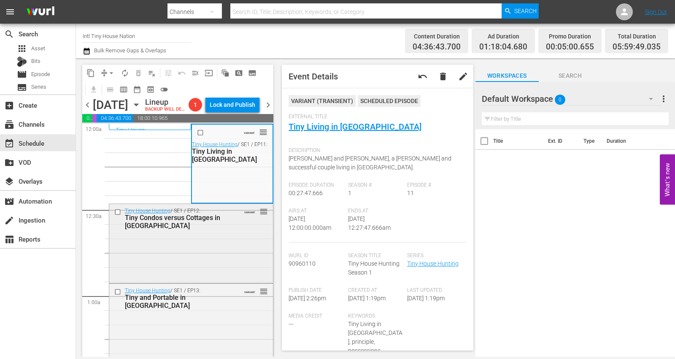
click at [230, 258] on div "Tiny House Hunting / SE1 / EP12: Tiny Condos versus Cottages in San Francisco V…" at bounding box center [191, 242] width 164 height 77
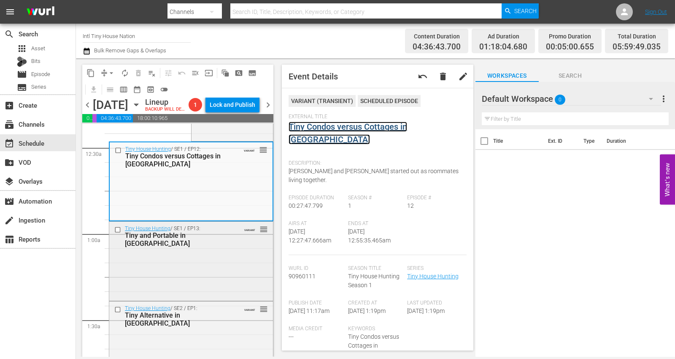
scroll to position [94, 0]
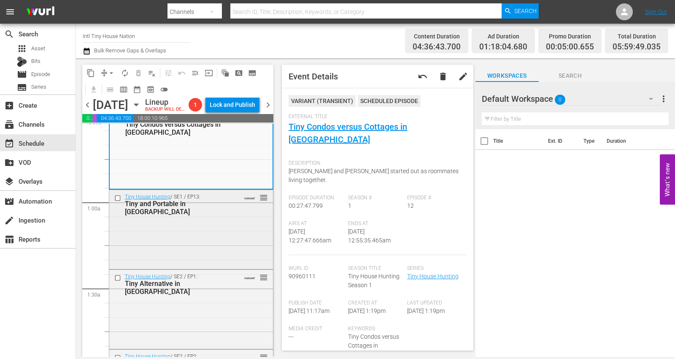
click at [198, 250] on div "Tiny House Hunting / SE1 / EP13: Tiny and Portable in Portland VARIANT reorder" at bounding box center [191, 228] width 164 height 77
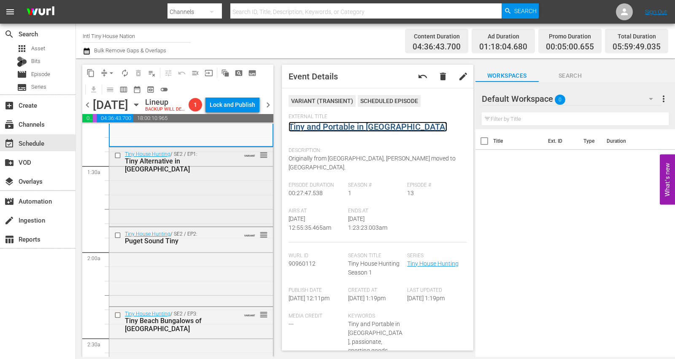
scroll to position [234, 0]
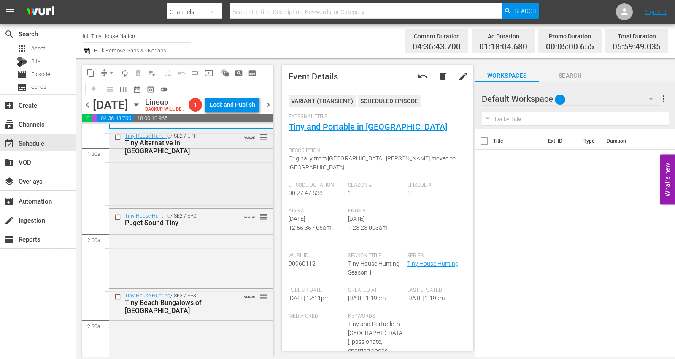
click at [164, 193] on div "Tiny House Hunting / SE2 / EP1: Tiny Alternative in Charleston VARIANT reorder" at bounding box center [191, 167] width 164 height 77
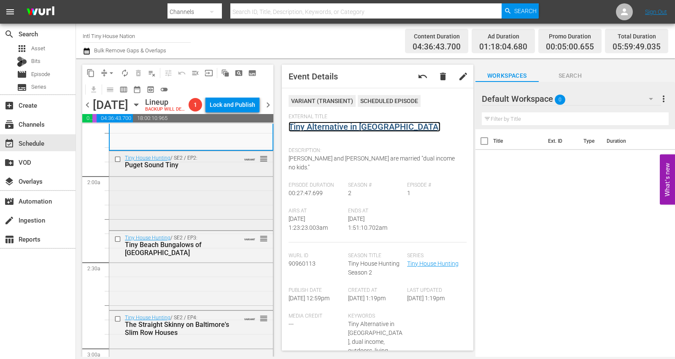
scroll to position [281, 0]
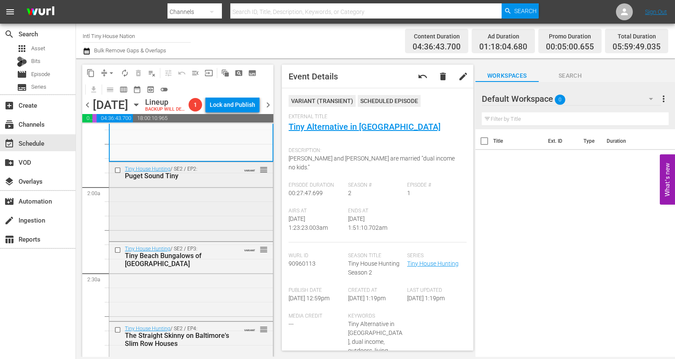
click at [152, 220] on div "Tiny House Hunting / SE2 / EP2: Puget Sound Tiny VARIANT reorder" at bounding box center [191, 200] width 164 height 77
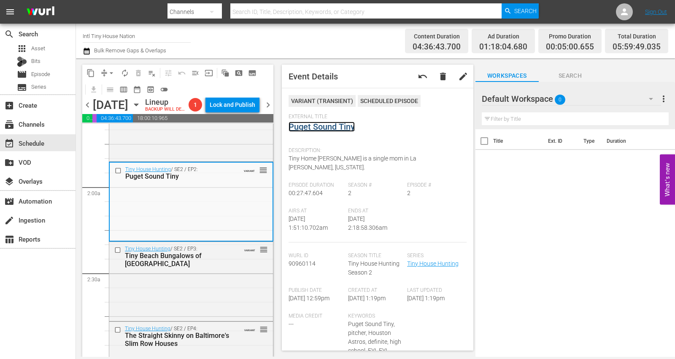
scroll to position [0, 0]
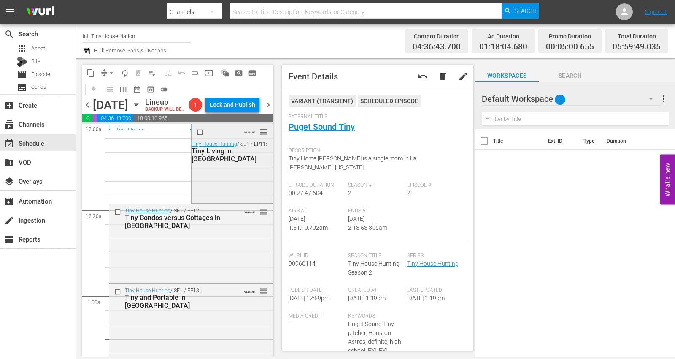
click at [212, 181] on div "VARIANT reorder Tiny House Hunting / SE1 / EP11: Tiny Living in Nashville" at bounding box center [232, 162] width 81 height 77
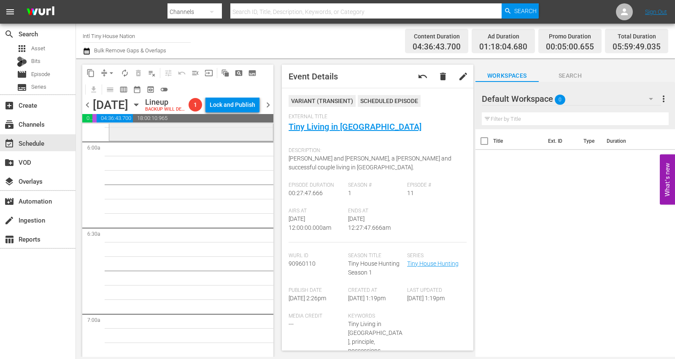
scroll to position [938, 0]
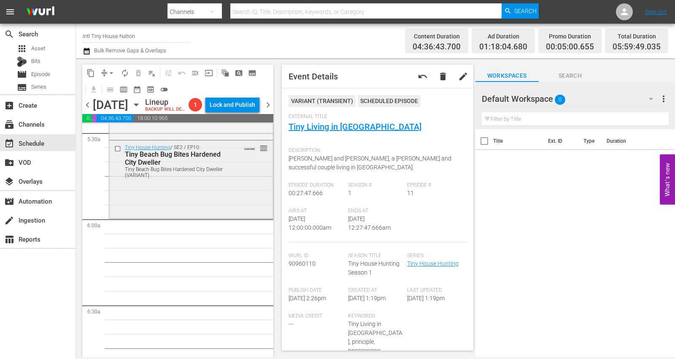
click at [154, 198] on div "Tiny House Hunting / SE2 / EP10: Tiny Beach Bug Bites Hardened City Dweller Tin…" at bounding box center [191, 179] width 164 height 76
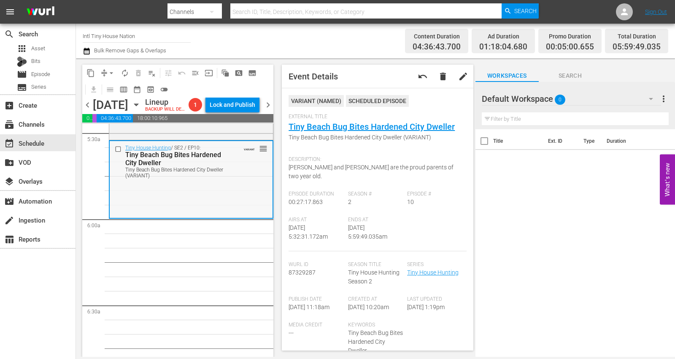
click at [135, 206] on div "Tiny House Hunting / SE2 / EP10: Tiny Beach Bug Bites Hardened City Dweller Tin…" at bounding box center [191, 179] width 163 height 76
click at [111, 73] on span "arrow_drop_down" at bounding box center [111, 73] width 8 height 8
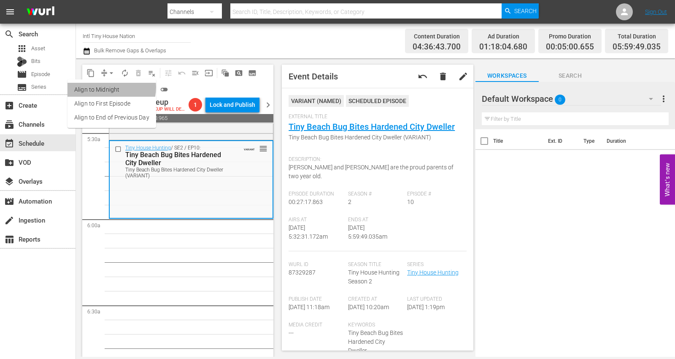
click at [107, 87] on li "Align to Midnight" at bounding box center [112, 90] width 89 height 14
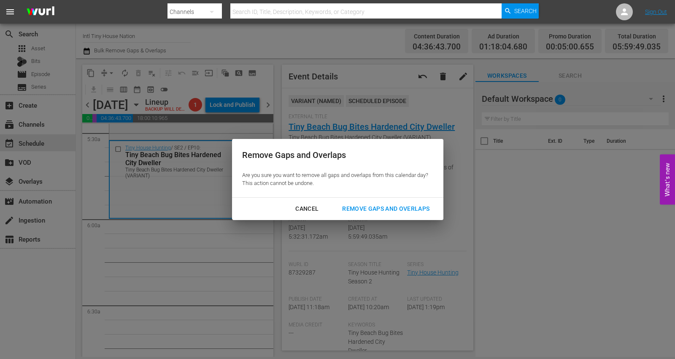
click at [368, 208] on div "Remove Gaps and Overlaps" at bounding box center [386, 208] width 101 height 11
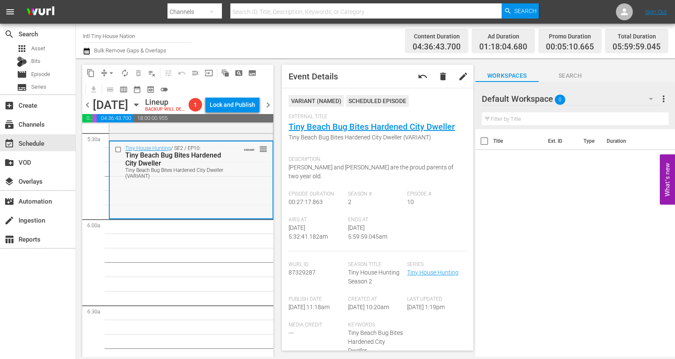
click at [173, 197] on div "Tiny House Hunting / SE2 / EP10: Tiny Beach Bug Bites Hardened City Dweller Tin…" at bounding box center [191, 179] width 163 height 76
click at [113, 72] on span "arrow_drop_down" at bounding box center [111, 73] width 8 height 8
click at [111, 88] on li "Align to Midnight" at bounding box center [112, 90] width 89 height 14
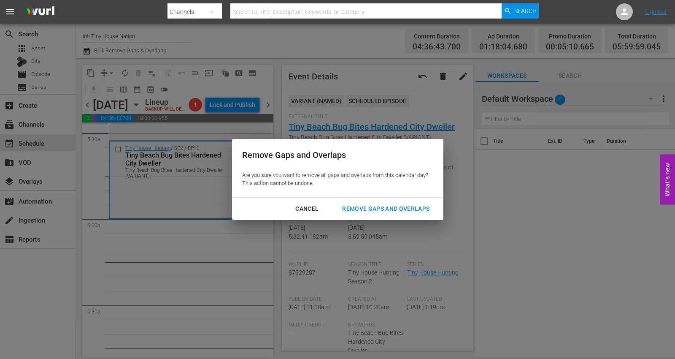
click at [355, 207] on div "Remove Gaps and Overlaps" at bounding box center [386, 208] width 101 height 11
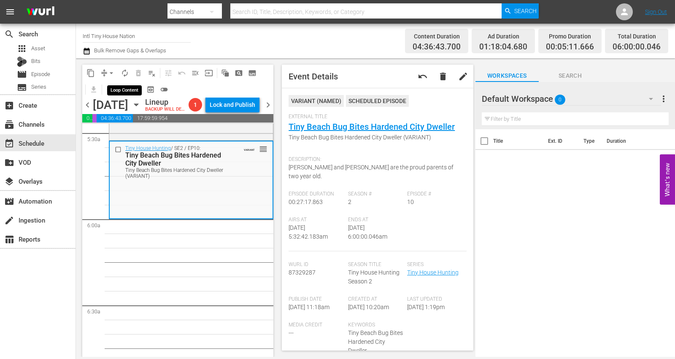
click at [125, 73] on span "autorenew_outlined" at bounding box center [125, 73] width 8 height 8
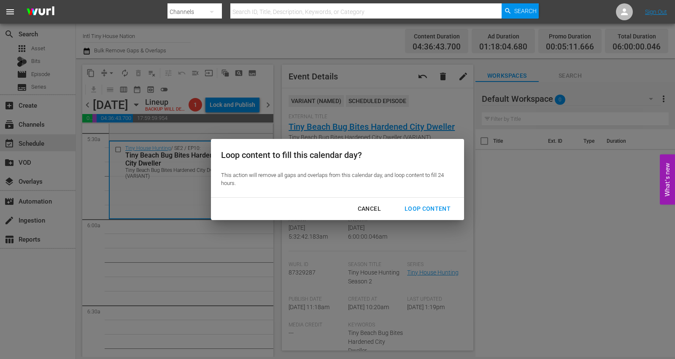
click at [424, 204] on div "Loop Content" at bounding box center [428, 208] width 60 height 11
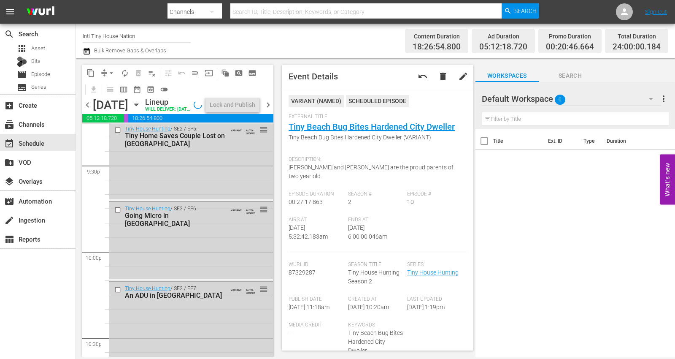
scroll to position [3914, 0]
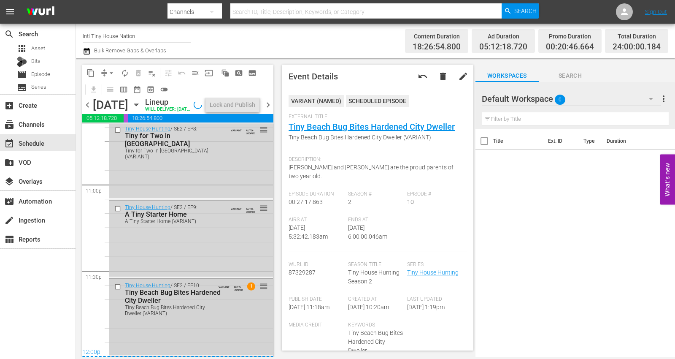
click at [187, 258] on div "Tiny House Hunting / SE2 / EP10: Tiny Beach Bug Bites Hardened City Dweller Tin…" at bounding box center [191, 317] width 164 height 76
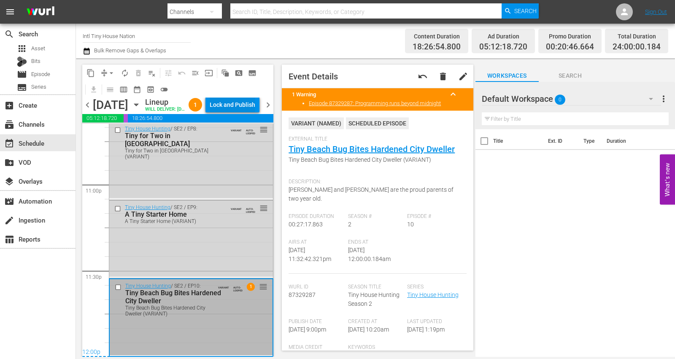
click at [238, 104] on div "Lock and Publish" at bounding box center [233, 104] width 46 height 15
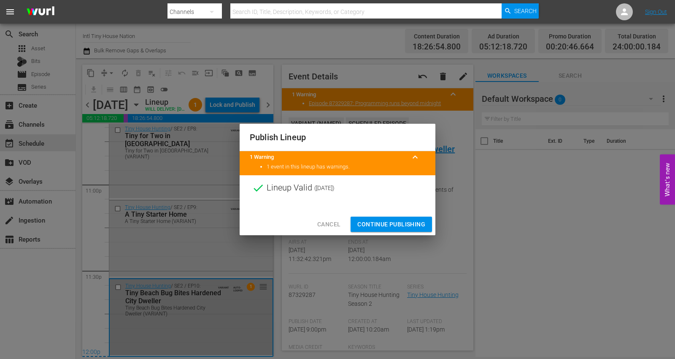
click at [369, 214] on div "Publish Lineup 1 Warning keyboard_arrow_up 1 event in this lineup has warnings.…" at bounding box center [338, 179] width 196 height 111
click at [365, 222] on span "Continue Publishing" at bounding box center [392, 224] width 68 height 11
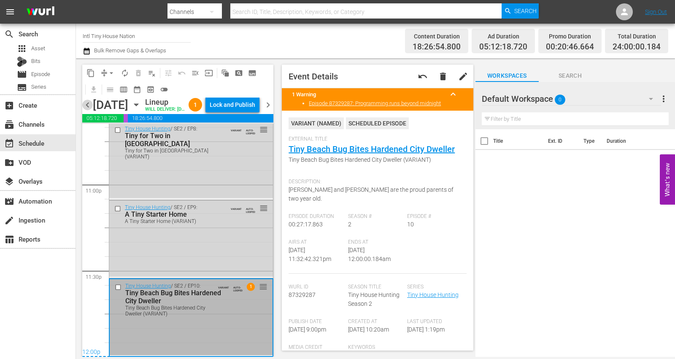
click at [84, 110] on span "chevron_left" at bounding box center [87, 105] width 11 height 11
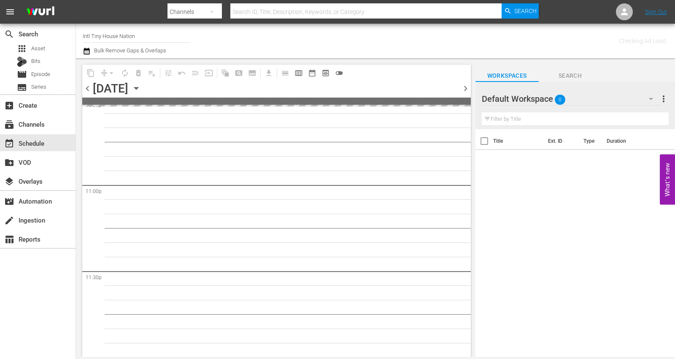
scroll to position [3883, 0]
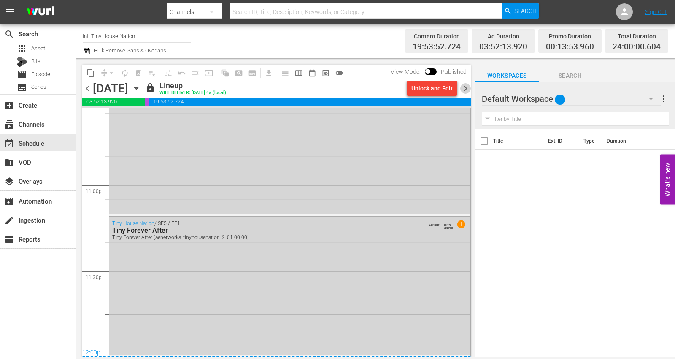
click at [463, 86] on span "chevron_right" at bounding box center [466, 88] width 11 height 11
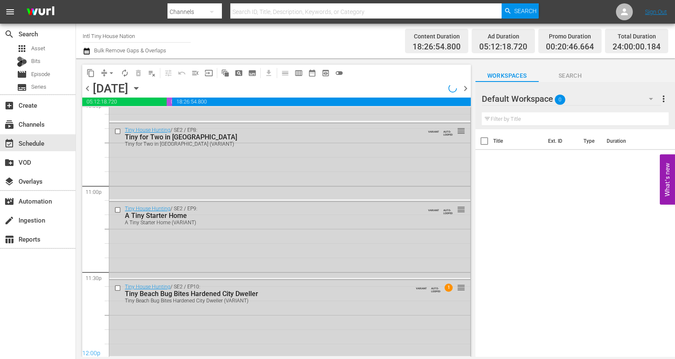
scroll to position [3884, 0]
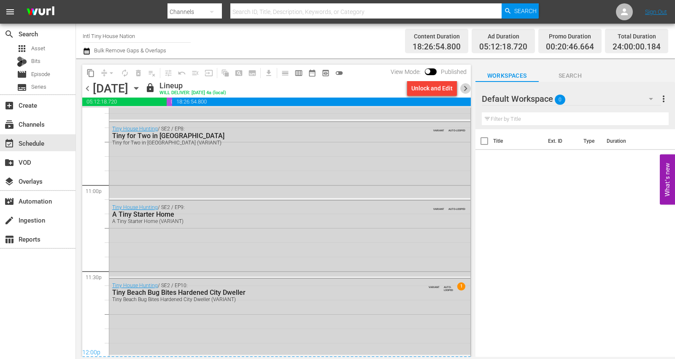
click at [466, 88] on span "chevron_right" at bounding box center [466, 88] width 11 height 11
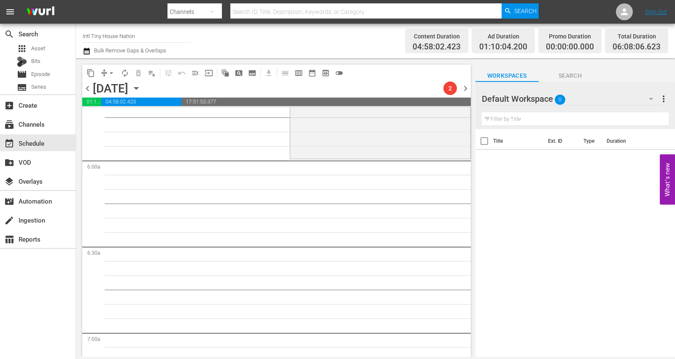
scroll to position [851, 0]
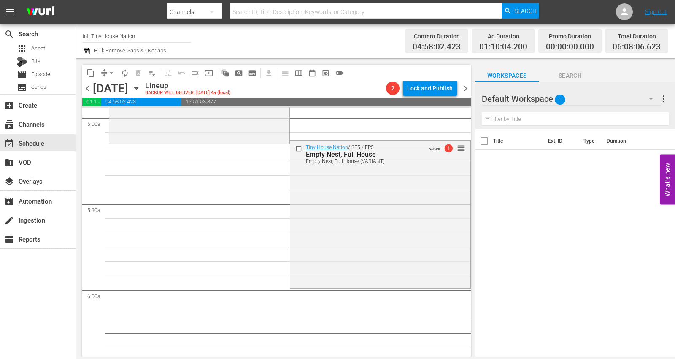
click at [331, 243] on div "Tiny House Nation / SE5 / EP5: Empty Nest, Full House Empty Nest, Full House (V…" at bounding box center [380, 214] width 180 height 146
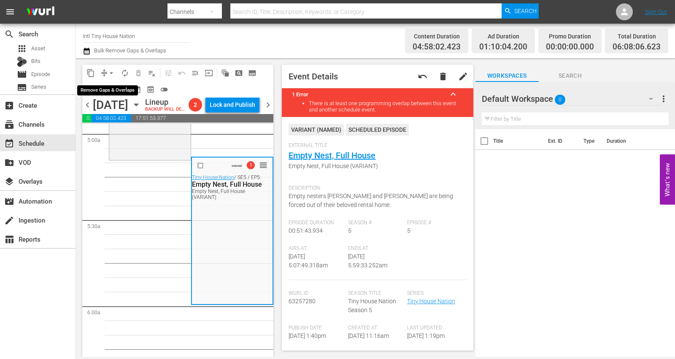
click at [110, 72] on span "arrow_drop_down" at bounding box center [111, 73] width 8 height 8
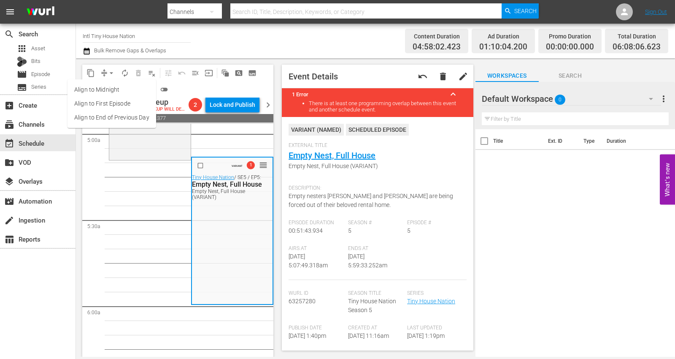
click at [110, 72] on span "arrow_drop_down" at bounding box center [111, 73] width 8 height 8
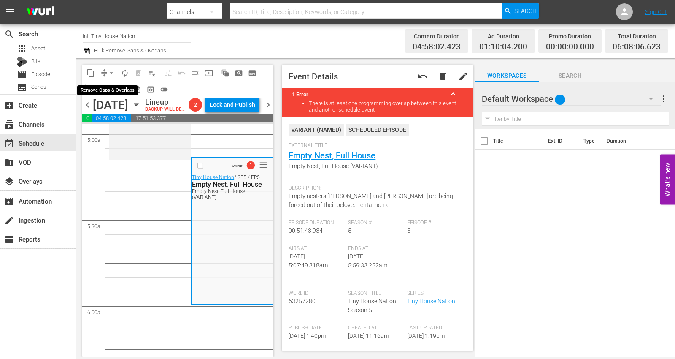
click at [108, 71] on span "arrow_drop_down" at bounding box center [111, 73] width 8 height 8
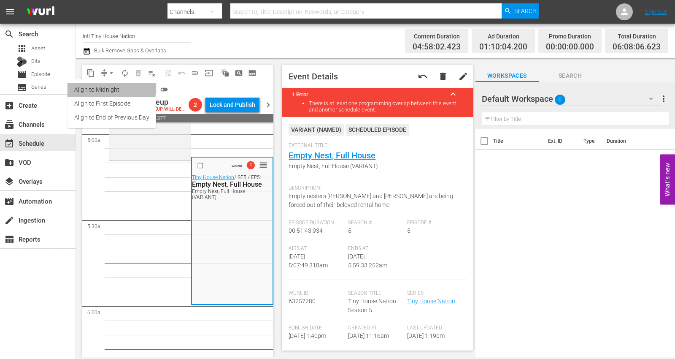
click at [104, 87] on li "Align to Midnight" at bounding box center [112, 90] width 89 height 14
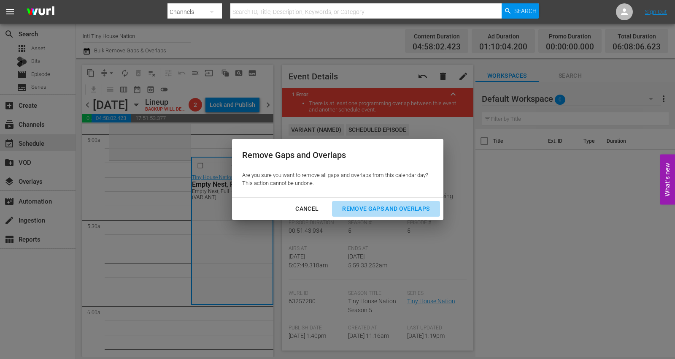
click at [391, 209] on div "Remove Gaps and Overlaps" at bounding box center [386, 208] width 101 height 11
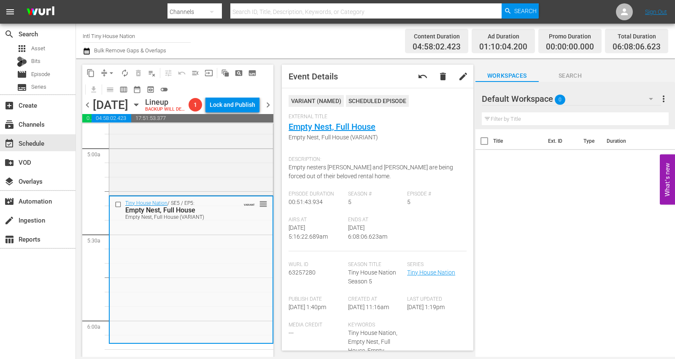
scroll to position [0, 0]
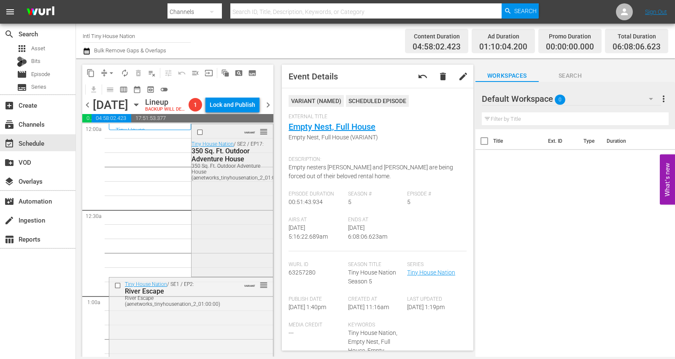
click at [214, 217] on div "VARIANT reorder Tiny House Nation / SE2 / EP17: 350 Sq. Ft. Outdoor Adventure H…" at bounding box center [232, 199] width 81 height 150
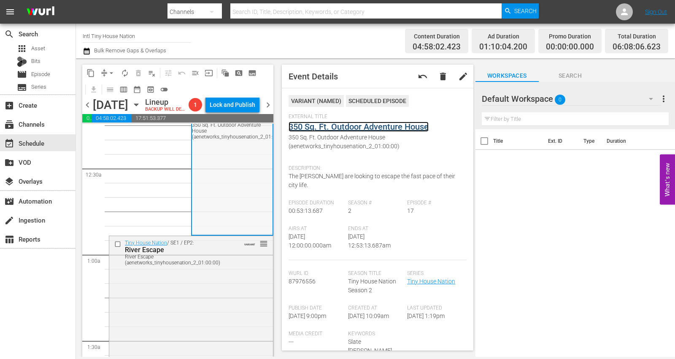
scroll to position [94, 0]
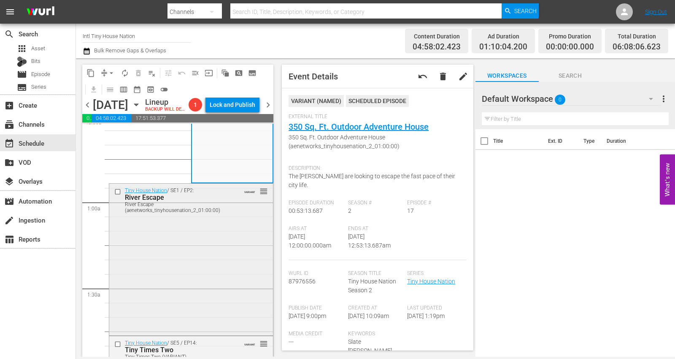
click at [201, 258] on div "Tiny House Nation / SE1 / EP2: River Escape River Escape (aenetworks_tinyhousen…" at bounding box center [191, 259] width 164 height 150
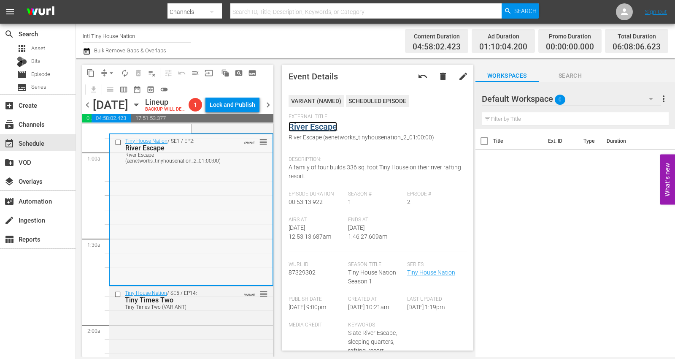
scroll to position [187, 0]
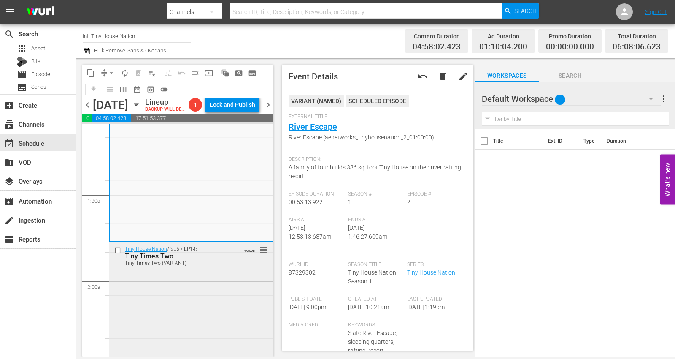
click at [162, 258] on div "Tiny House Nation / SE5 / EP14: Tiny Times Two Tiny Times Two (VARIANT) VARIANT…" at bounding box center [191, 313] width 164 height 142
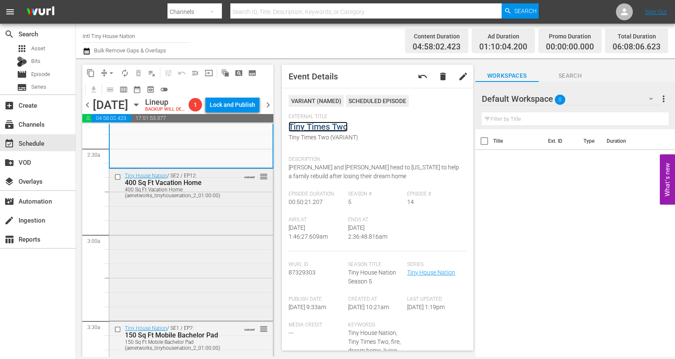
scroll to position [422, 0]
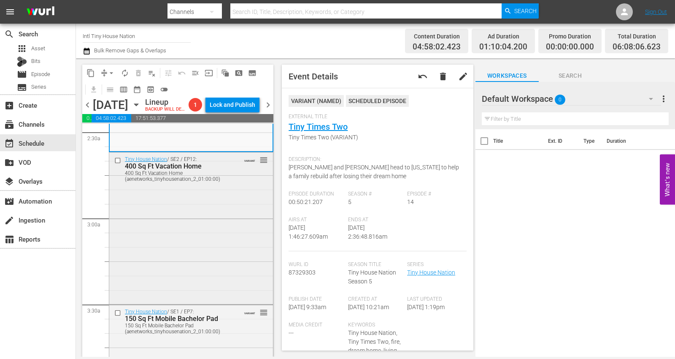
click at [201, 218] on div "Tiny House Nation / SE2 / EP12: 400 Sq Ft Vacation Home 400 Sq Ft Vacation Home…" at bounding box center [191, 227] width 164 height 150
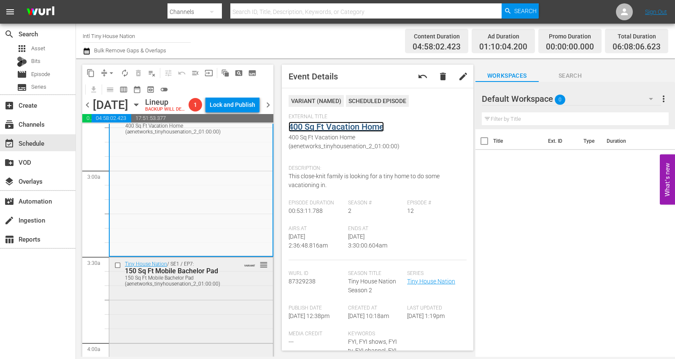
scroll to position [516, 0]
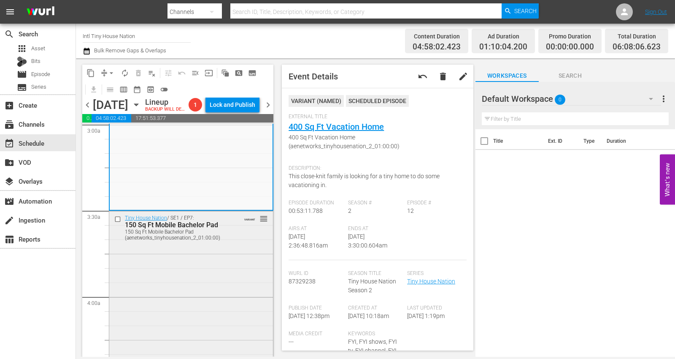
click at [160, 258] on div "Tiny House Nation / SE1 / EP7: 150 Sq Ft Mobile Bachelor Pad 150 Sq Ft Mobile B…" at bounding box center [191, 286] width 164 height 150
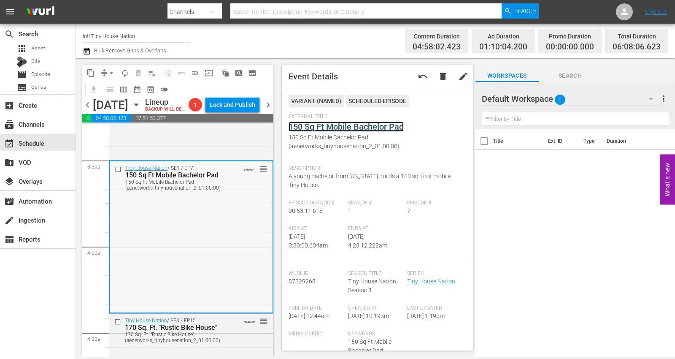
scroll to position [656, 0]
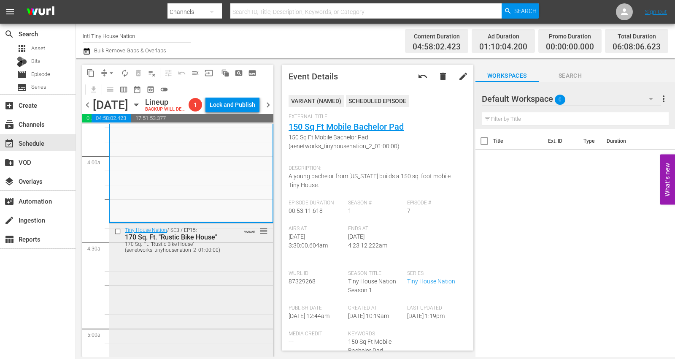
click at [201, 258] on div "Tiny House Nation / SE3 / EP15: 170 Sq. Ft. "Rustic Bike House" 170 Sq. Ft. "Ru…" at bounding box center [191, 298] width 164 height 150
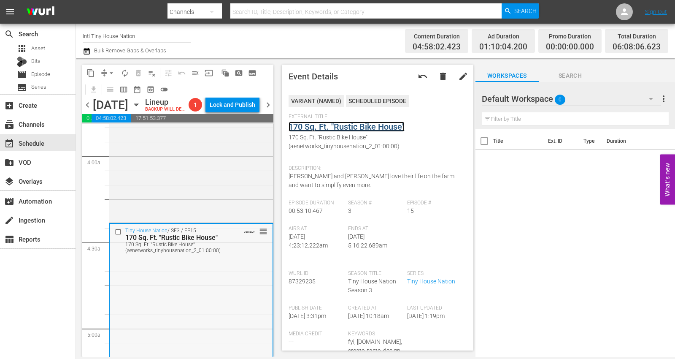
scroll to position [797, 0]
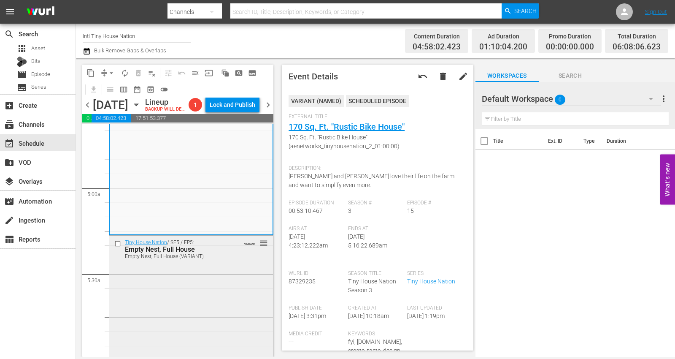
click at [197, 258] on div "Tiny House Nation / SE5 / EP5: Empty Nest, Full House Empty Nest, Full House (V…" at bounding box center [191, 309] width 164 height 146
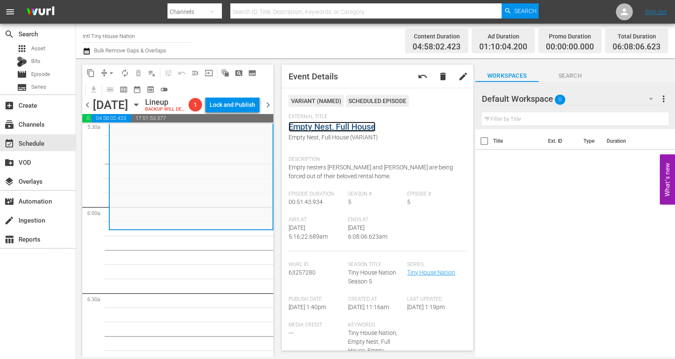
scroll to position [985, 0]
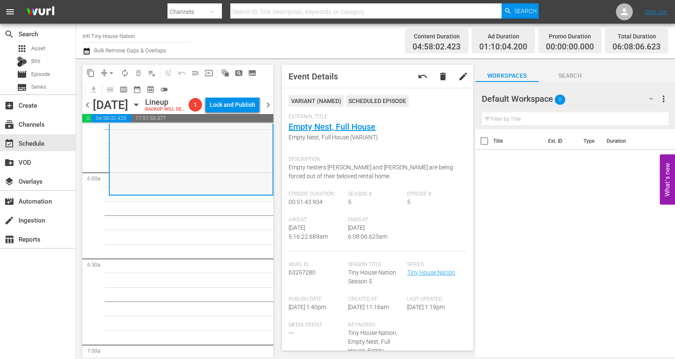
click at [139, 171] on div "Tiny House Nation / SE5 / EP5: Empty Nest, Full House Empty Nest, Full House (V…" at bounding box center [191, 121] width 163 height 146
click at [112, 72] on span "arrow_drop_down" at bounding box center [111, 73] width 8 height 8
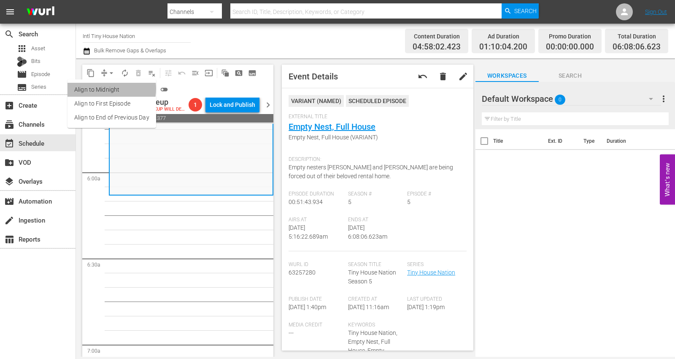
click at [101, 88] on li "Align to Midnight" at bounding box center [112, 90] width 89 height 14
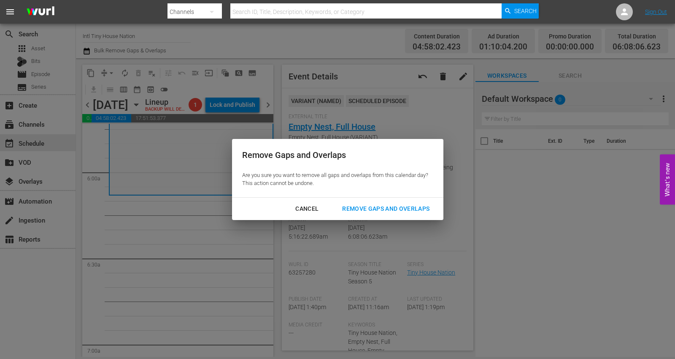
click at [356, 210] on div "Remove Gaps and Overlaps" at bounding box center [386, 208] width 101 height 11
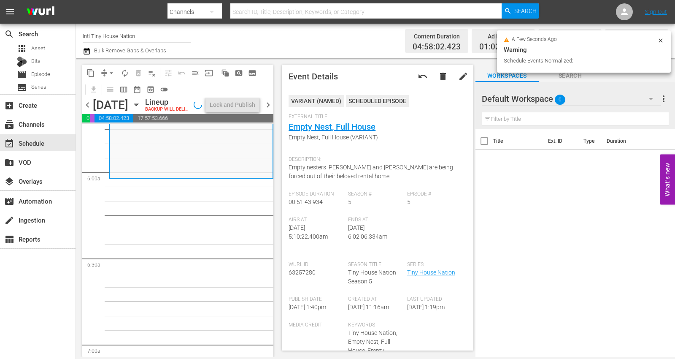
scroll to position [999, 0]
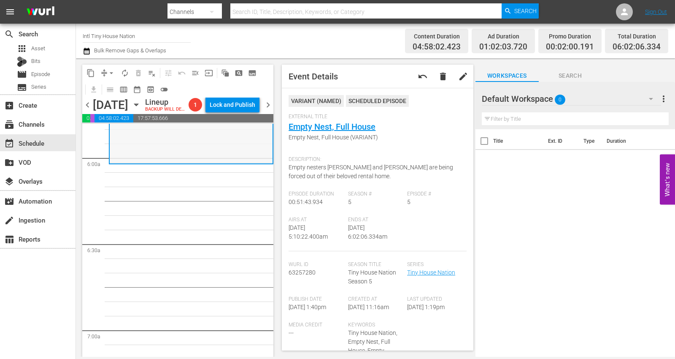
click at [164, 155] on div "Tiny House Nation / SE5 / EP5: Empty Nest, Full House Empty Nest, Full House (V…" at bounding box center [191, 89] width 163 height 146
click at [111, 71] on span "arrow_drop_down" at bounding box center [111, 73] width 8 height 8
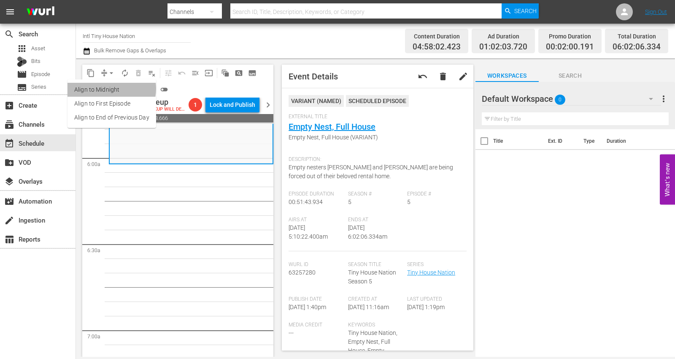
click at [108, 89] on li "Align to Midnight" at bounding box center [112, 90] width 89 height 14
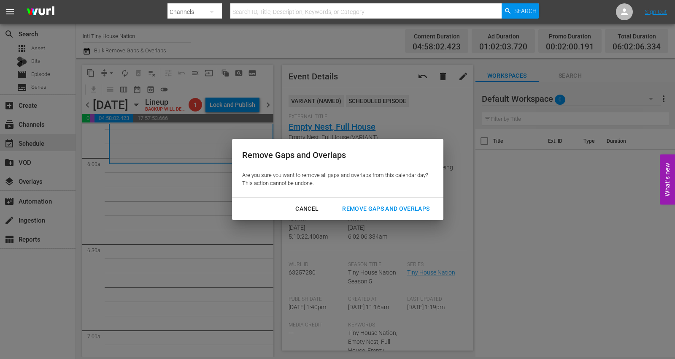
click at [372, 206] on div "Remove Gaps and Overlaps" at bounding box center [386, 208] width 101 height 11
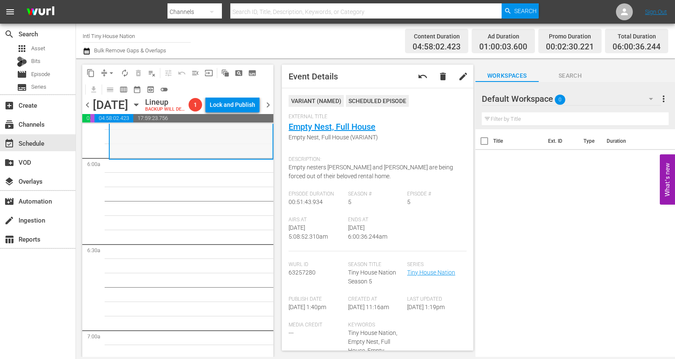
click at [119, 155] on div "Tiny House Nation / SE5 / EP5: Empty Nest, Full House Empty Nest, Full House (V…" at bounding box center [191, 85] width 163 height 146
click at [111, 69] on span "arrow_drop_down" at bounding box center [111, 73] width 8 height 8
click at [113, 89] on li "Align to Midnight" at bounding box center [112, 90] width 89 height 14
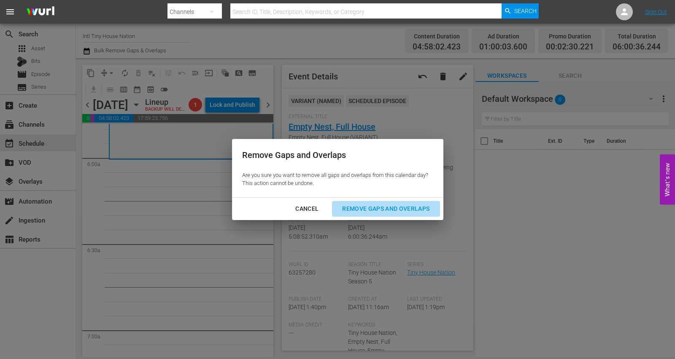
click at [381, 206] on div "Remove Gaps and Overlaps" at bounding box center [386, 208] width 101 height 11
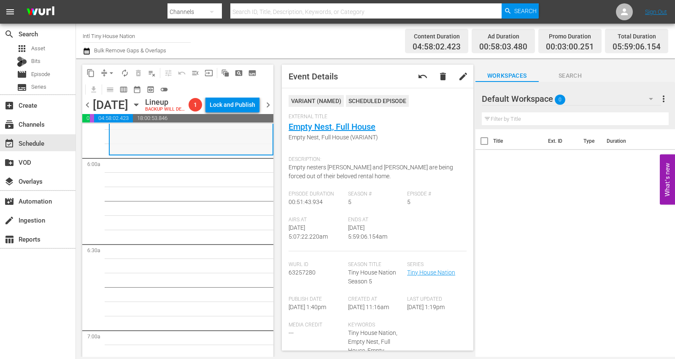
click at [150, 154] on div "Tiny House Nation / SE5 / EP5: Empty Nest, Full House Empty Nest, Full House (V…" at bounding box center [191, 81] width 163 height 146
click at [109, 70] on span "arrow_drop_down" at bounding box center [111, 73] width 8 height 8
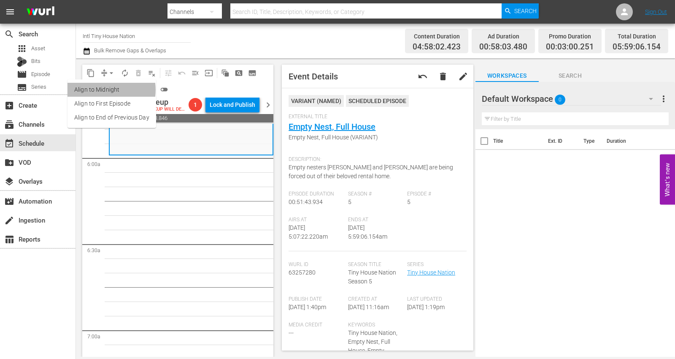
click at [101, 90] on li "Align to Midnight" at bounding box center [112, 90] width 89 height 14
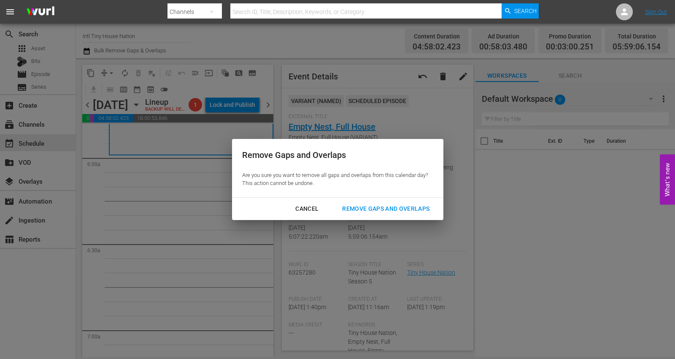
click at [374, 209] on div "Remove Gaps and Overlaps" at bounding box center [386, 208] width 101 height 11
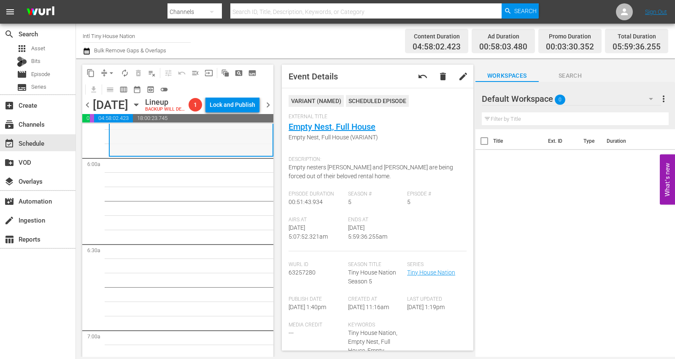
click at [159, 155] on div "Tiny House Nation / SE5 / EP5: Empty Nest, Full House Empty Nest, Full House (V…" at bounding box center [191, 82] width 163 height 146
click at [114, 70] on span "arrow_drop_down" at bounding box center [111, 73] width 8 height 8
click at [111, 87] on li "Align to Midnight" at bounding box center [112, 90] width 89 height 14
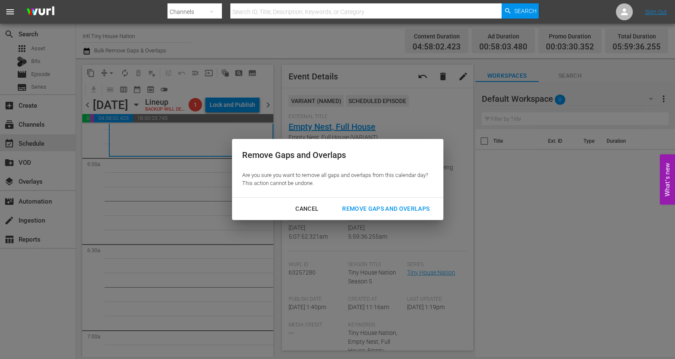
click at [376, 208] on div "Remove Gaps and Overlaps" at bounding box center [386, 208] width 101 height 11
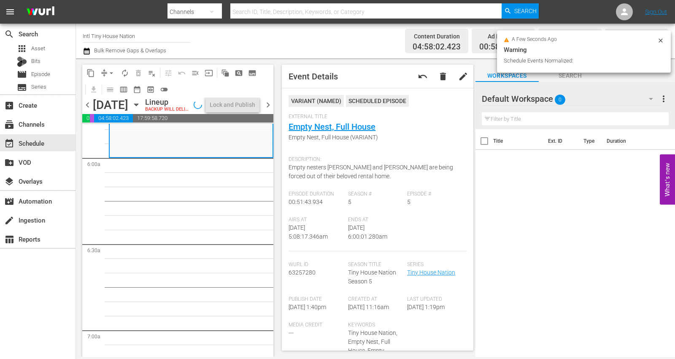
scroll to position [985, 0]
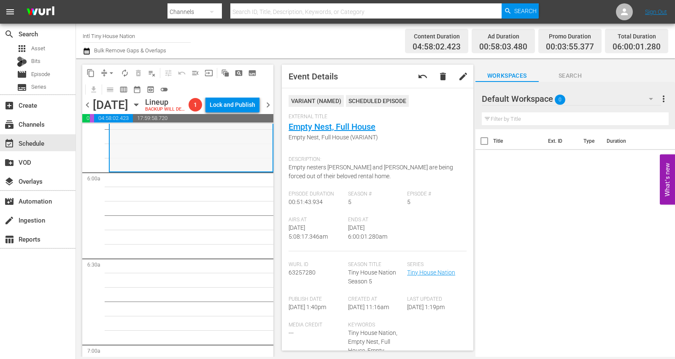
click at [164, 168] on div "Tiny House Nation / SE5 / EP5: Empty Nest, Full House Empty Nest, Full House (V…" at bounding box center [191, 98] width 163 height 146
click at [109, 72] on span "arrow_drop_down" at bounding box center [111, 73] width 8 height 8
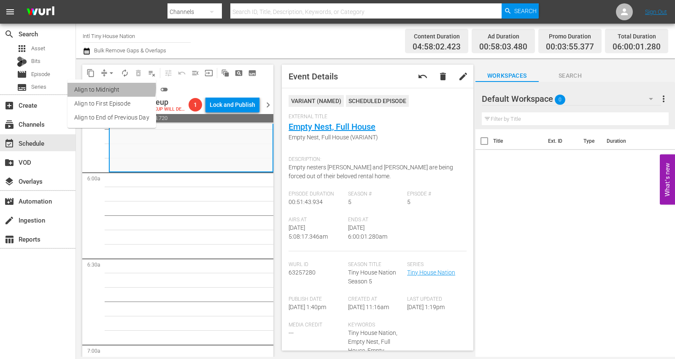
click at [104, 88] on li "Align to Midnight" at bounding box center [112, 90] width 89 height 14
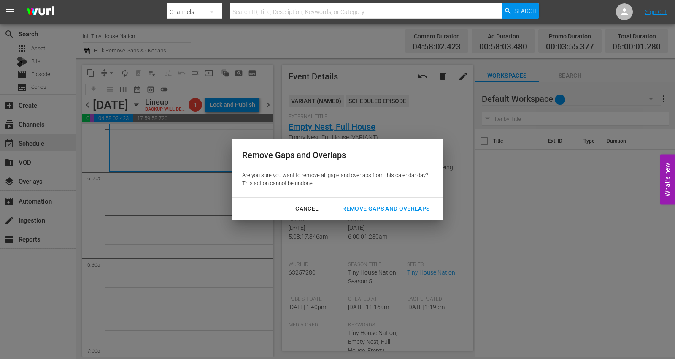
click at [355, 205] on div "Remove Gaps and Overlaps" at bounding box center [386, 208] width 101 height 11
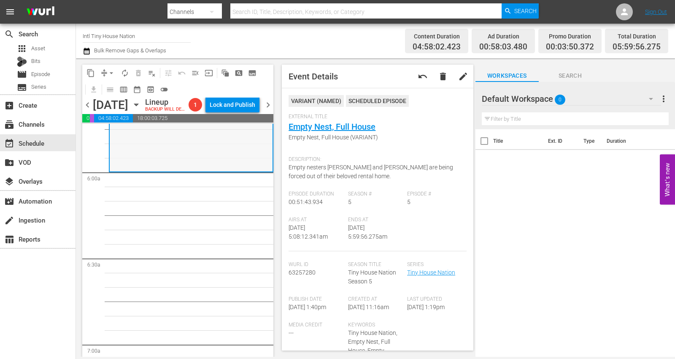
click at [165, 157] on div "Tiny House Nation / SE5 / EP5: Empty Nest, Full House Empty Nest, Full House (V…" at bounding box center [191, 97] width 163 height 146
click at [110, 70] on span "arrow_drop_down" at bounding box center [111, 73] width 8 height 8
click at [108, 87] on li "Align to Midnight" at bounding box center [112, 90] width 89 height 14
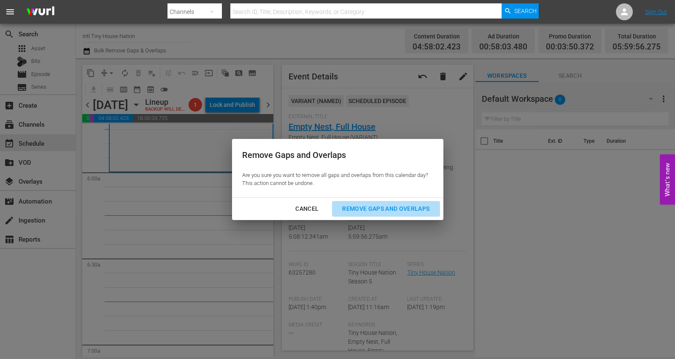
click at [369, 209] on div "Remove Gaps and Overlaps" at bounding box center [386, 208] width 101 height 11
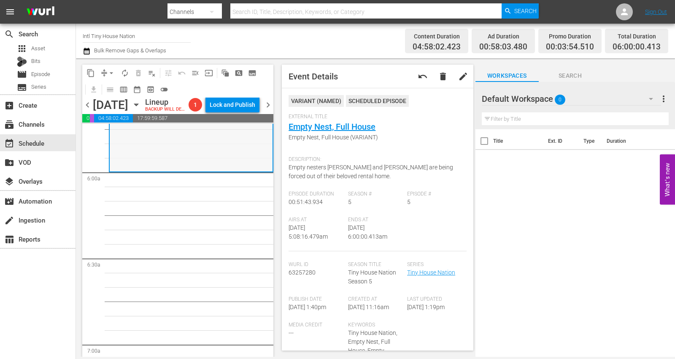
click at [165, 161] on div "Tiny House Nation / SE5 / EP5: Empty Nest, Full House Empty Nest, Full House (V…" at bounding box center [191, 98] width 163 height 146
click at [124, 73] on span "autorenew_outlined" at bounding box center [125, 73] width 8 height 8
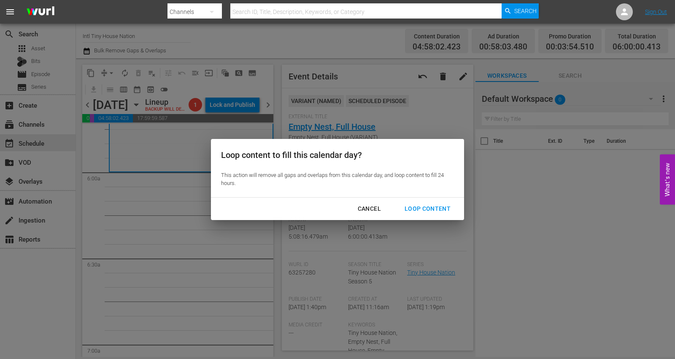
click at [421, 206] on div "Loop Content" at bounding box center [428, 208] width 60 height 11
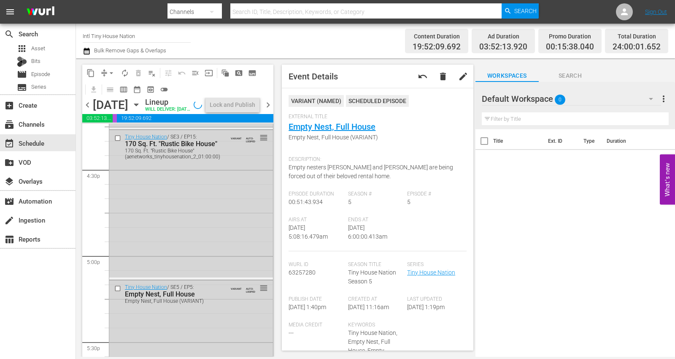
scroll to position [3914, 0]
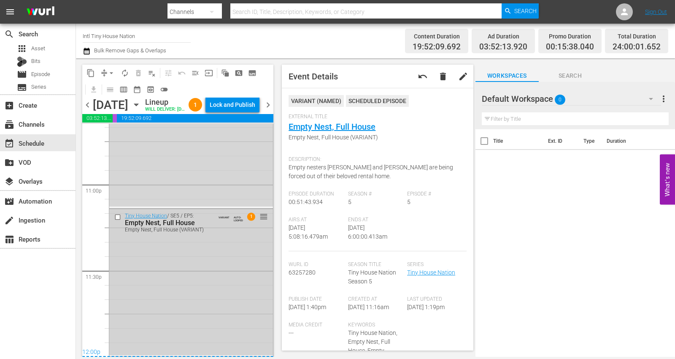
click at [195, 258] on div "Tiny House Nation / SE5 / EP5: Empty Nest, Full House Empty Nest, Full House (V…" at bounding box center [191, 282] width 164 height 146
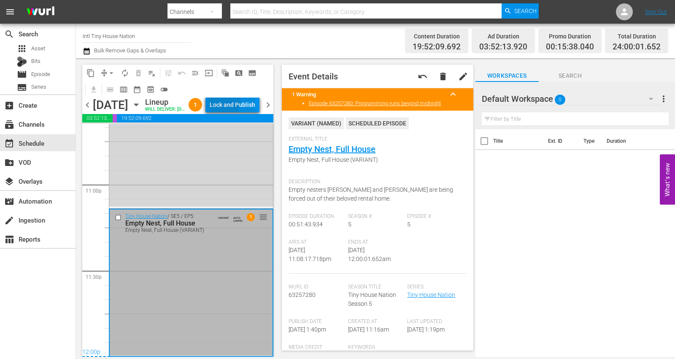
click at [240, 103] on div "Lock and Publish" at bounding box center [233, 104] width 46 height 15
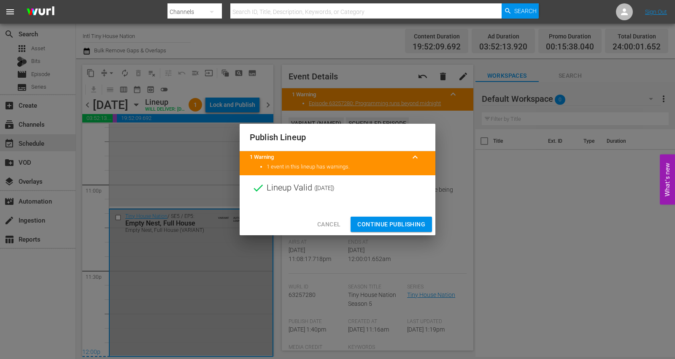
click at [378, 225] on span "Continue Publishing" at bounding box center [392, 224] width 68 height 11
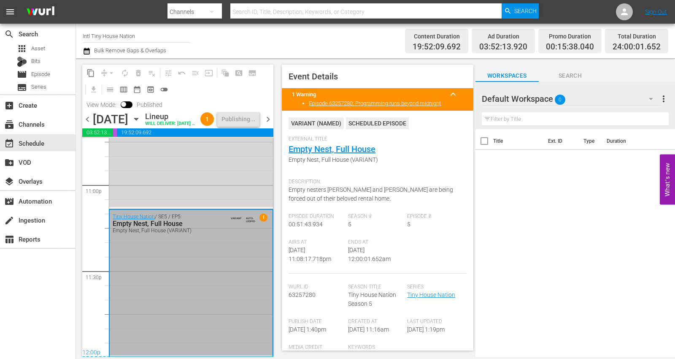
click at [88, 124] on span "chevron_left" at bounding box center [87, 119] width 11 height 11
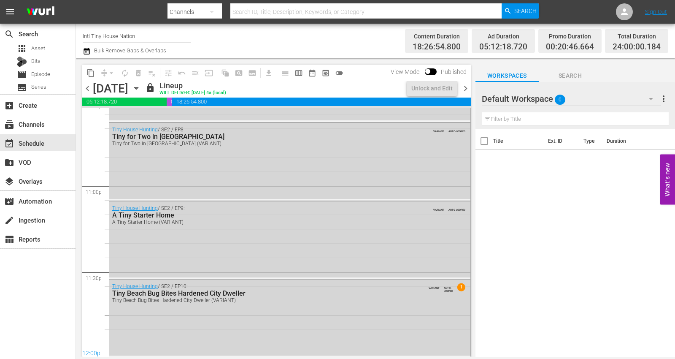
scroll to position [3884, 0]
click at [89, 89] on span "chevron_left" at bounding box center [87, 88] width 11 height 11
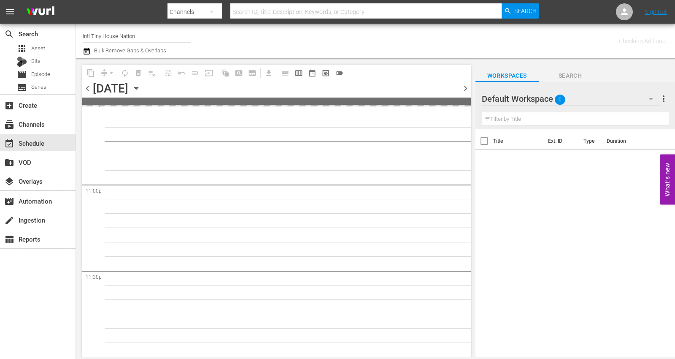
scroll to position [3882, 0]
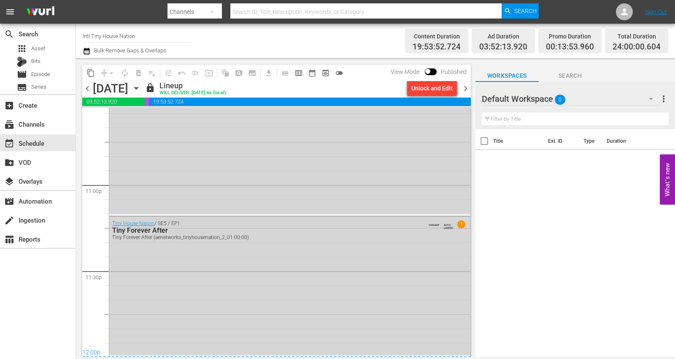
click at [89, 89] on span "chevron_left" at bounding box center [87, 88] width 11 height 11
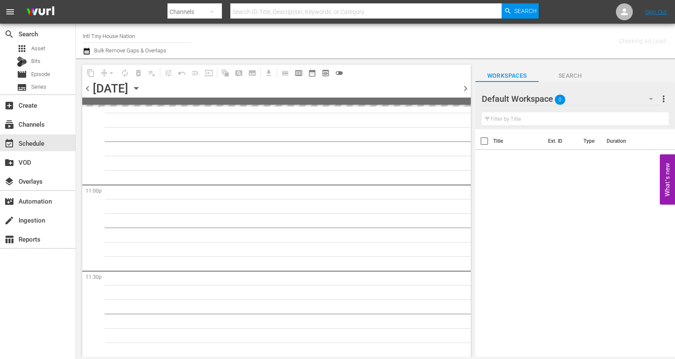
scroll to position [3882, 0]
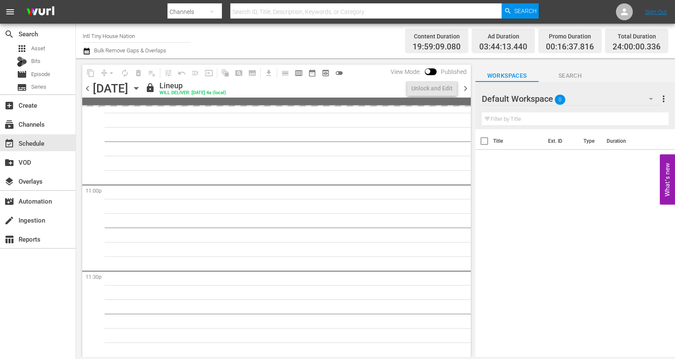
click at [89, 89] on span "chevron_left" at bounding box center [87, 88] width 11 height 11
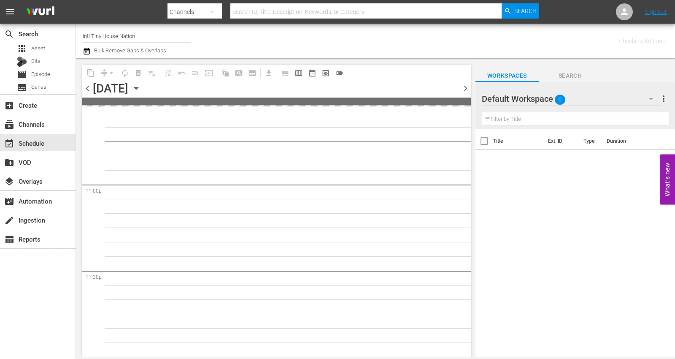
scroll to position [3882, 0]
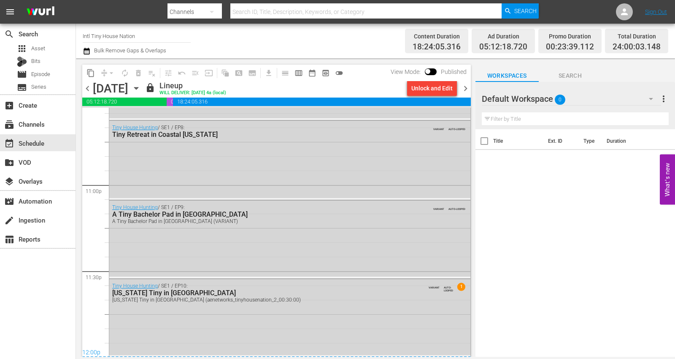
click at [89, 89] on span "chevron_left" at bounding box center [87, 88] width 11 height 11
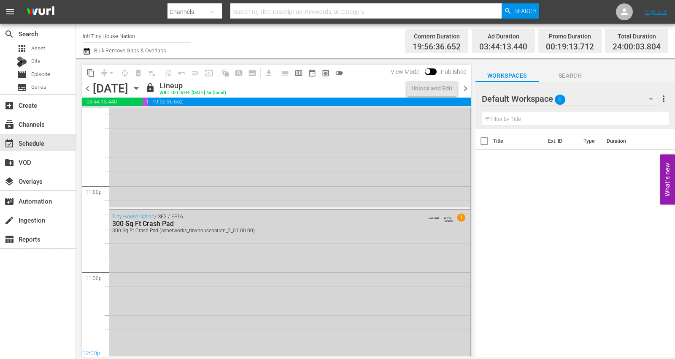
scroll to position [3884, 0]
click at [89, 89] on span "chevron_left" at bounding box center [87, 88] width 11 height 11
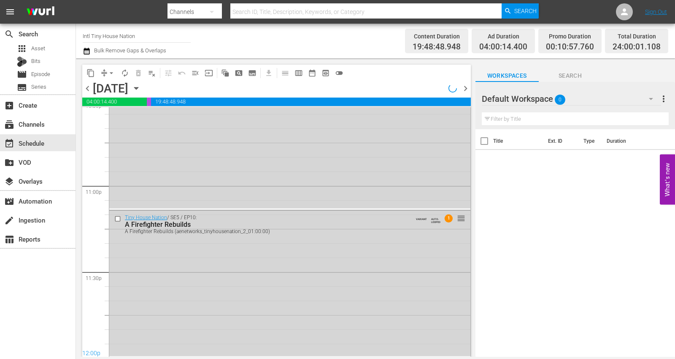
scroll to position [3884, 0]
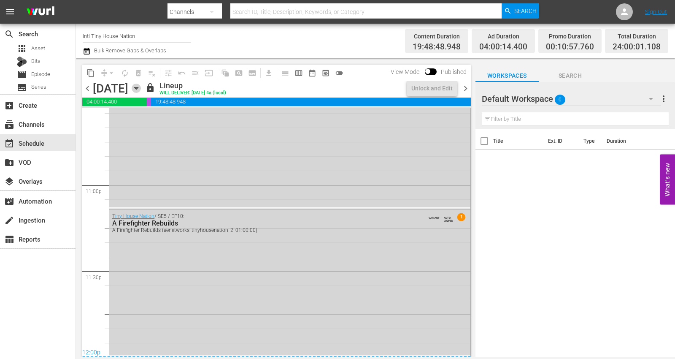
click at [141, 85] on icon "button" at bounding box center [136, 88] width 9 height 9
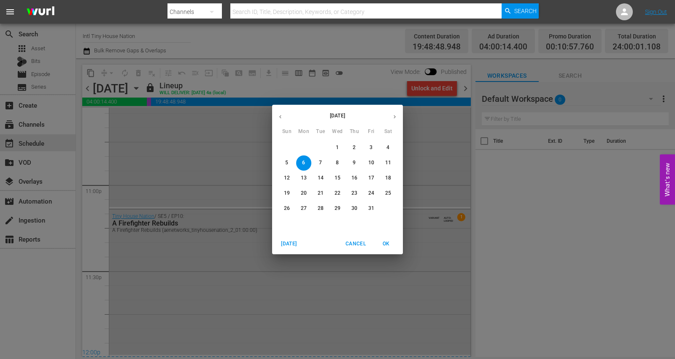
click at [355, 161] on p "9" at bounding box center [354, 162] width 3 height 7
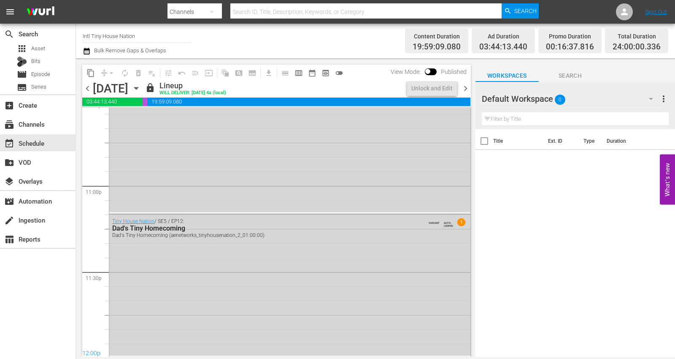
scroll to position [3884, 0]
click at [141, 88] on icon "button" at bounding box center [136, 88] width 9 height 9
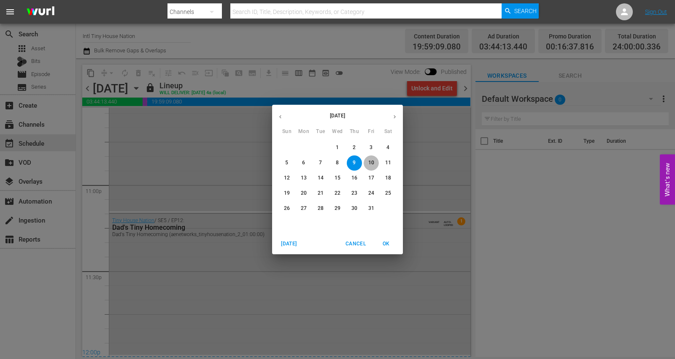
click at [371, 159] on button "10" at bounding box center [371, 162] width 15 height 15
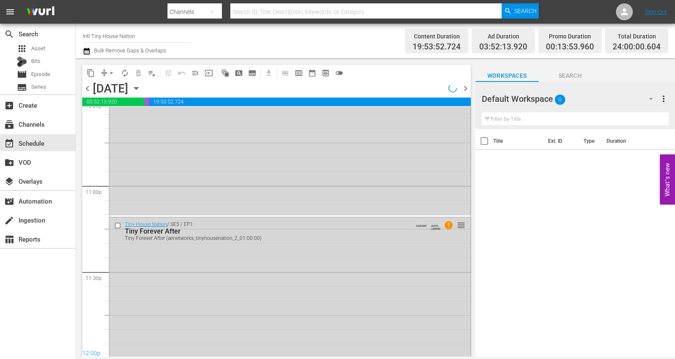
scroll to position [3884, 0]
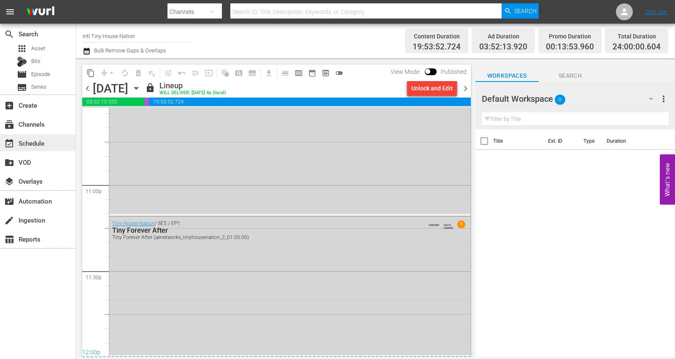
click at [33, 139] on div "event_available Schedule" at bounding box center [23, 142] width 47 height 8
click at [97, 30] on input "Intl Tiny House Nation" at bounding box center [137, 36] width 108 height 20
drag, startPoint x: 136, startPoint y: 35, endPoint x: 70, endPoint y: 39, distance: 66.9
click at [76, 0] on div "search Search apps Asset Bits movie Episode subtitles Series add_box Create sub…" at bounding box center [375, 0] width 599 height 0
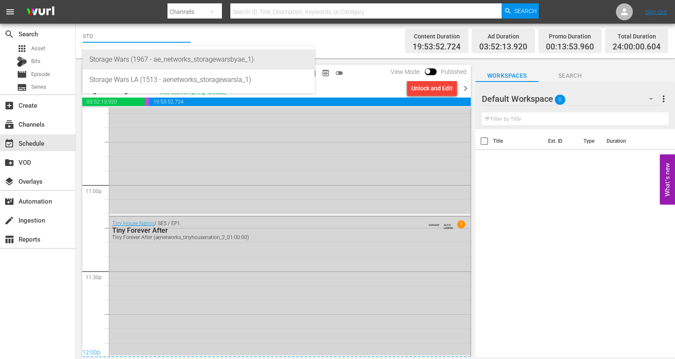
click at [125, 60] on div "Storage Wars (1967 - ae_networks_storagewarsbyae_1)" at bounding box center [198, 59] width 219 height 20
type input "Storage Wars (1967 - ae_networks_storagewarsbyae_1)"
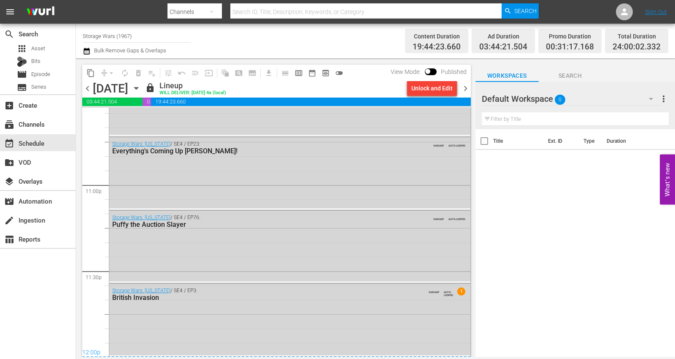
click at [467, 87] on span "chevron_right" at bounding box center [466, 88] width 11 height 11
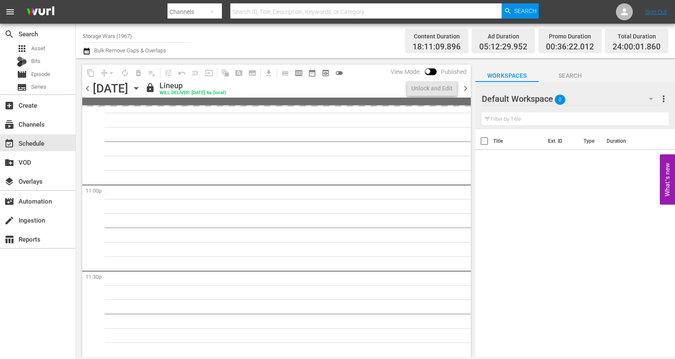
scroll to position [3884, 0]
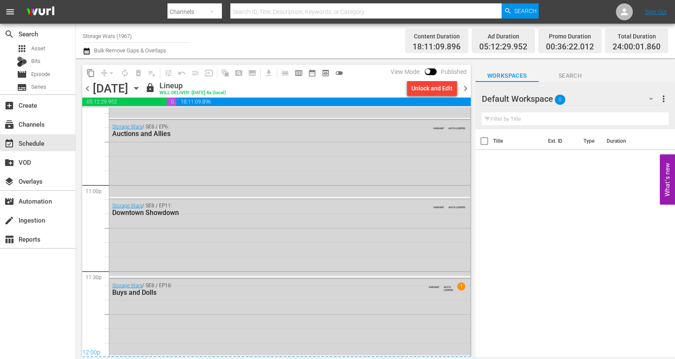
click at [463, 86] on span "chevron_right" at bounding box center [466, 88] width 11 height 11
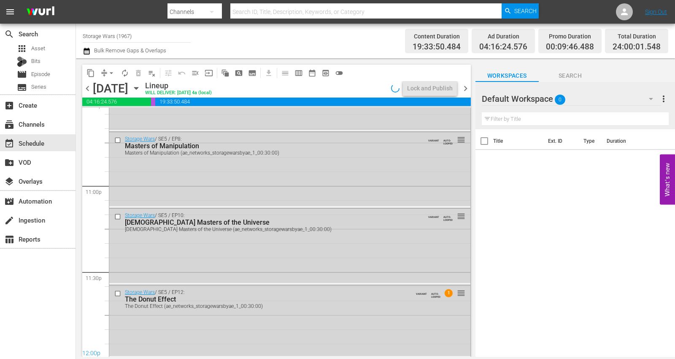
scroll to position [3884, 0]
click at [275, 258] on div "Storage Wars / SE5 / EP12: The Donut Effect The Donut Effect (ae_networks_stora…" at bounding box center [289, 319] width 361 height 70
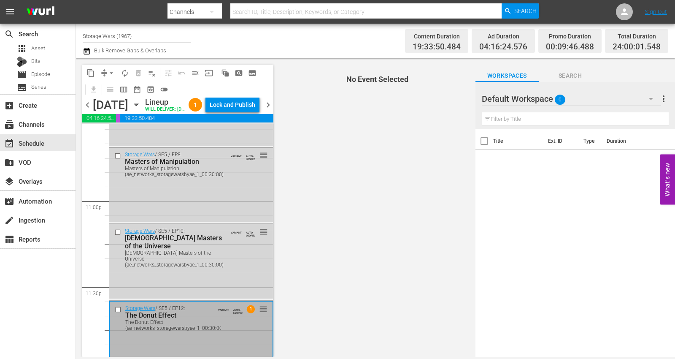
scroll to position [3914, 0]
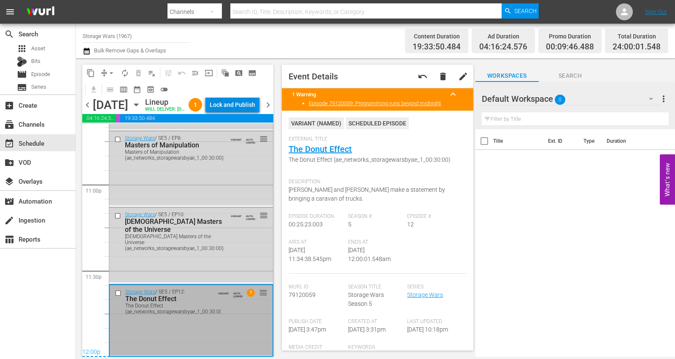
click at [245, 106] on div "Lock and Publish" at bounding box center [233, 104] width 46 height 15
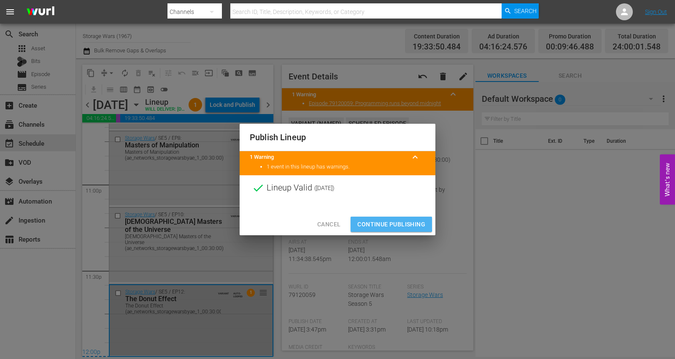
click at [375, 222] on span "Continue Publishing" at bounding box center [392, 224] width 68 height 11
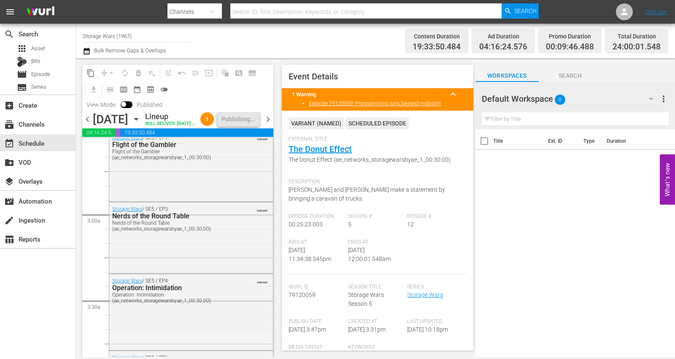
scroll to position [0, 0]
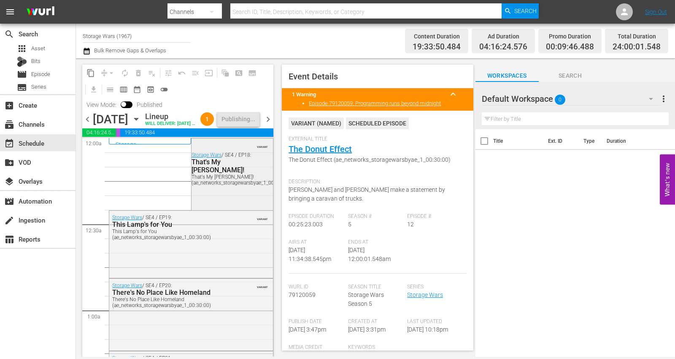
click at [226, 208] on div "VARIANT Storage Wars / SE4 / EP18: That's My Jerry! That's My Jerry! (ae_networ…" at bounding box center [232, 173] width 81 height 70
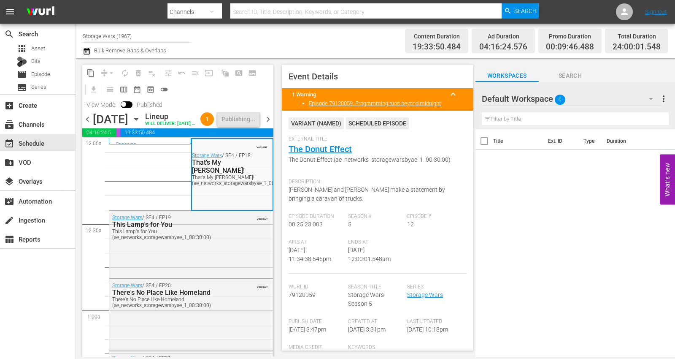
click at [486, 101] on icon "button" at bounding box center [651, 99] width 10 height 10
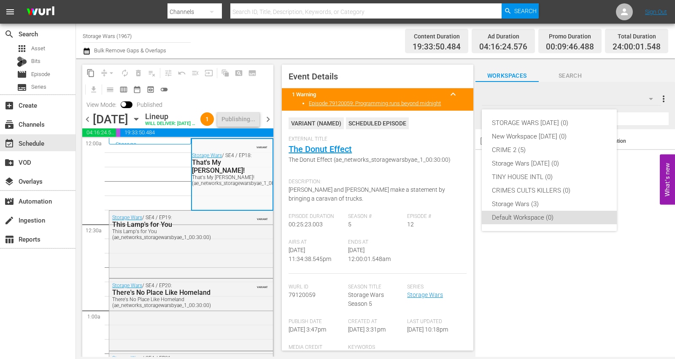
drag, startPoint x: 331, startPoint y: 148, endPoint x: 317, endPoint y: 147, distance: 14.4
click at [317, 147] on div "STORAGE WARS SEPT 23 (0) New Workspace Sat Sep 20 2025 (0) CRIME 2 (5) Storage …" at bounding box center [337, 179] width 675 height 359
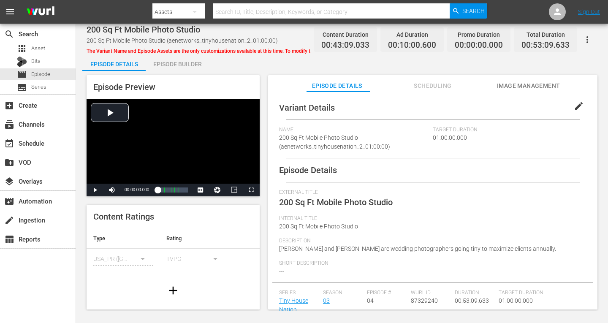
click div "Episode Builder"
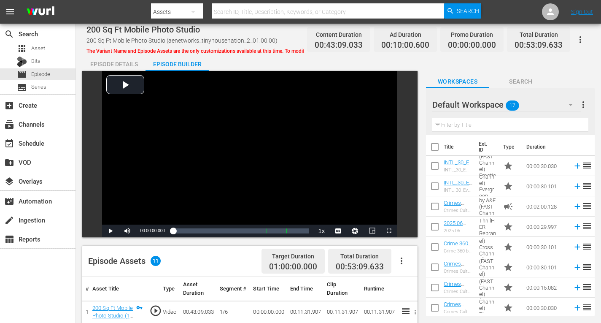
click icon "button"
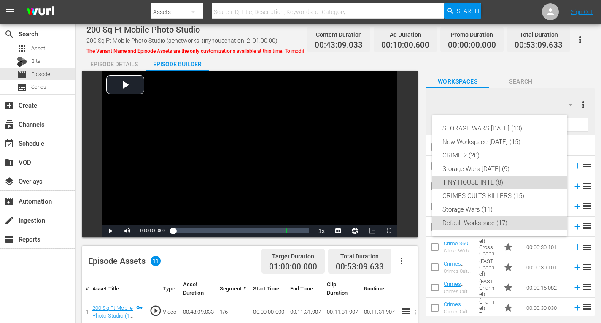
click div "TINY HOUSE INTL (8)"
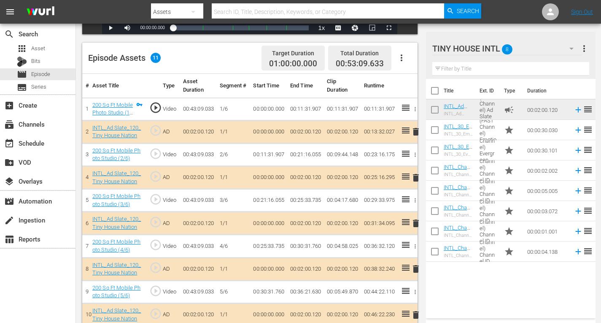
scroll to position [211, 0]
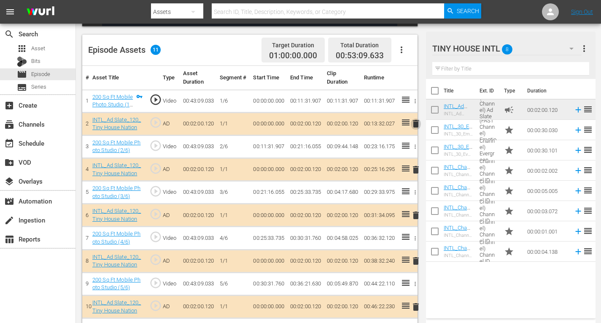
click span "delete"
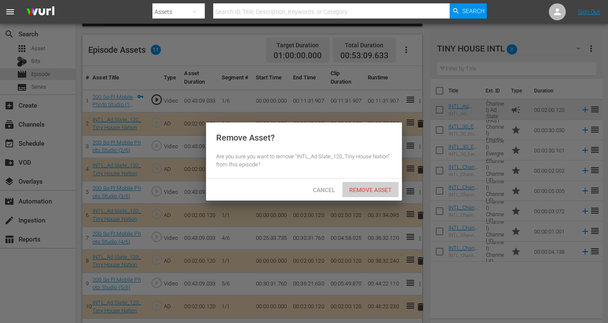
click span "Remove Asset"
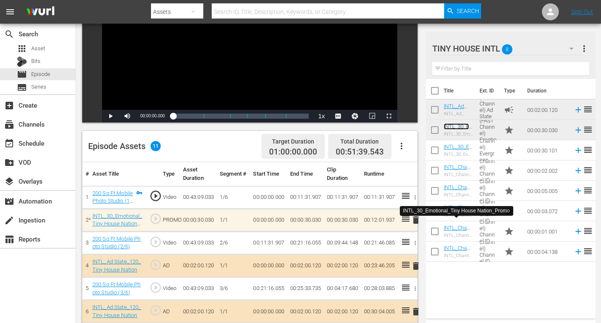
scroll to position [236, 0]
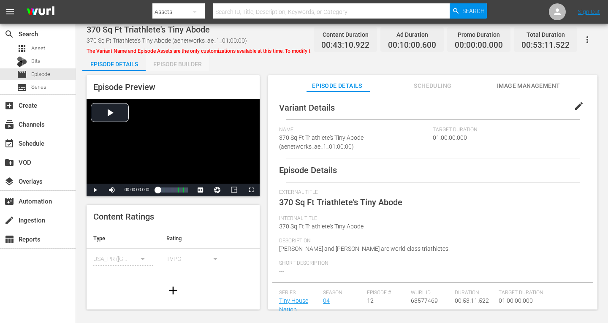
drag, startPoint x: 168, startPoint y: 63, endPoint x: 168, endPoint y: 56, distance: 7.2
click at [168, 62] on div "Episode Builder" at bounding box center [177, 64] width 63 height 20
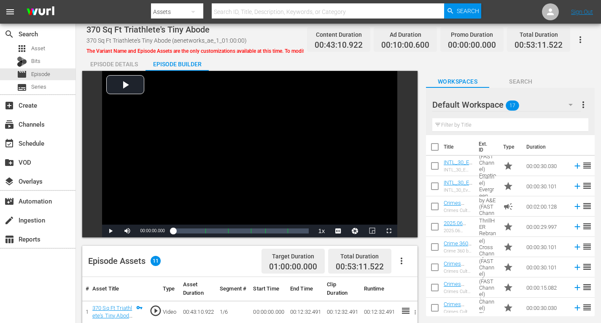
click at [571, 105] on icon "button" at bounding box center [571, 105] width 4 height 2
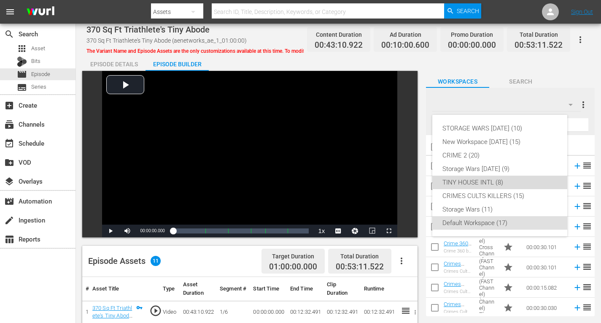
click at [479, 182] on div "TINY HOUSE INTL (8)" at bounding box center [500, 183] width 115 height 14
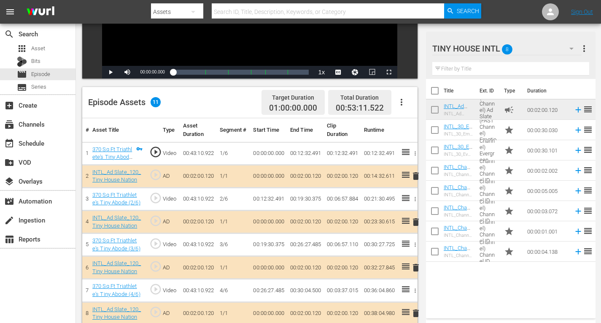
scroll to position [169, 0]
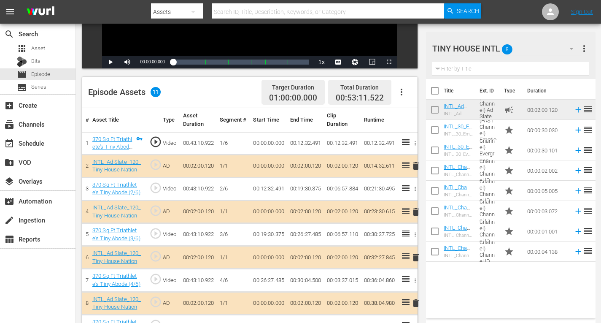
click at [416, 209] on span "delete" at bounding box center [416, 212] width 10 height 10
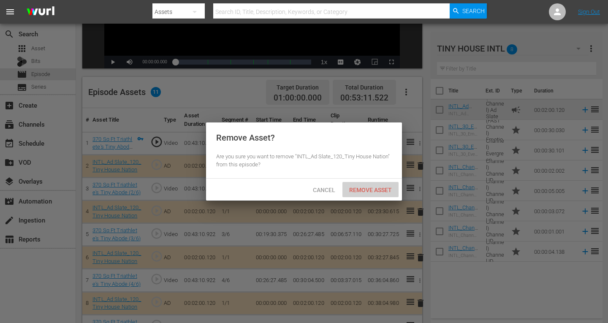
click at [384, 190] on span "Remove Asset" at bounding box center [370, 190] width 56 height 7
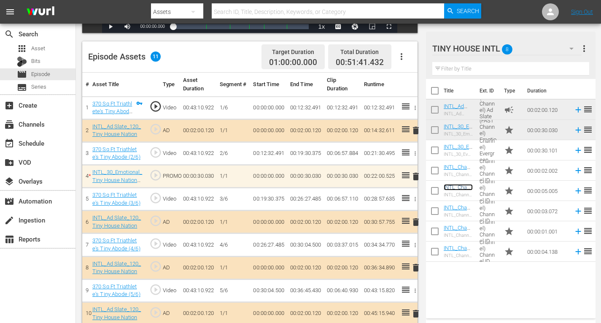
scroll to position [236, 0]
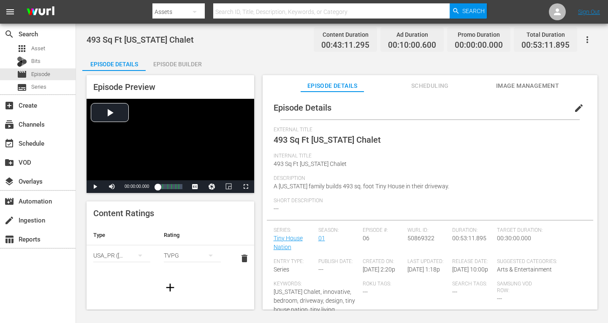
click at [179, 62] on div "Episode Builder" at bounding box center [177, 64] width 63 height 20
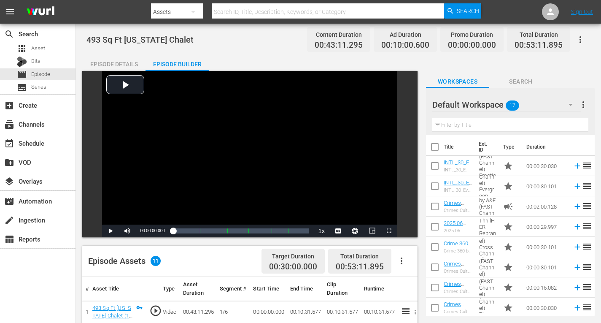
click at [572, 103] on icon "button" at bounding box center [571, 105] width 10 height 10
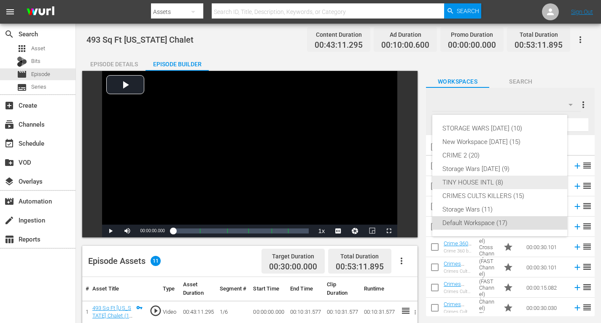
click at [478, 181] on div "TINY HOUSE INTL (8)" at bounding box center [500, 183] width 115 height 14
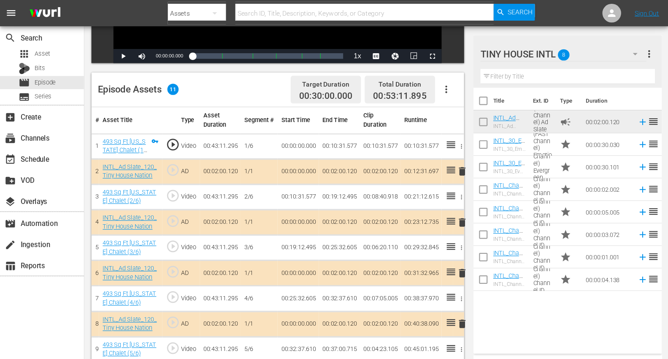
scroll to position [211, 0]
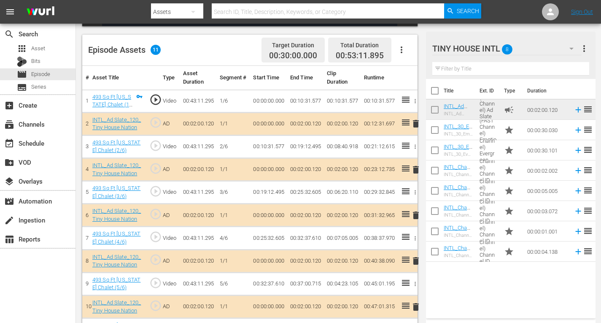
click at [415, 213] on span "delete" at bounding box center [416, 215] width 10 height 10
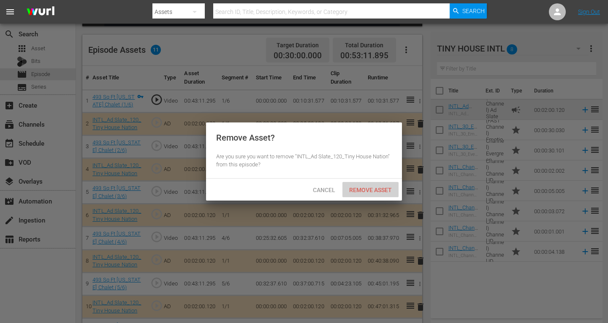
click at [367, 190] on span "Remove Asset" at bounding box center [370, 190] width 56 height 7
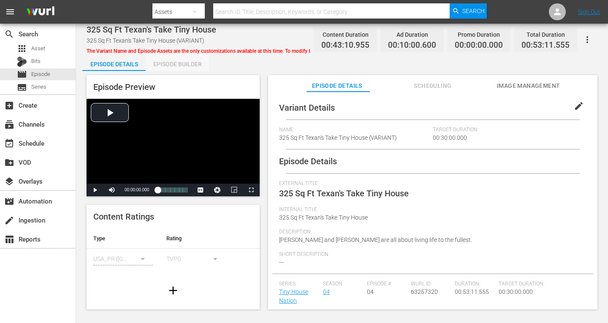
drag, startPoint x: 168, startPoint y: 65, endPoint x: 206, endPoint y: 33, distance: 49.4
click at [168, 64] on div "Episode Builder" at bounding box center [177, 64] width 63 height 20
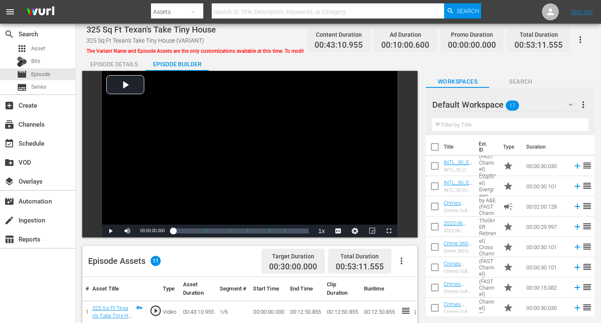
click at [567, 104] on icon "button" at bounding box center [571, 105] width 10 height 10
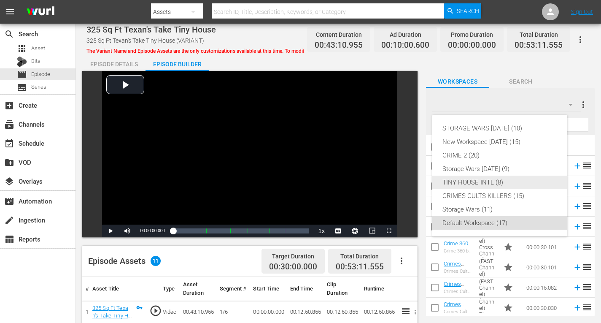
click at [467, 180] on div "TINY HOUSE INTL (8)" at bounding box center [500, 183] width 115 height 14
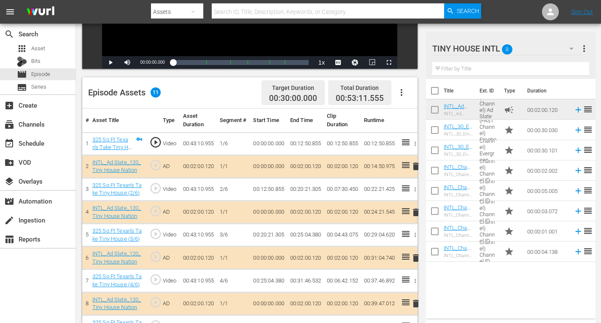
scroll to position [236, 0]
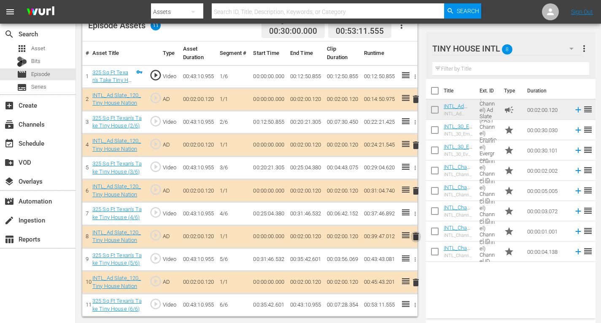
click at [416, 236] on span "delete" at bounding box center [416, 236] width 10 height 10
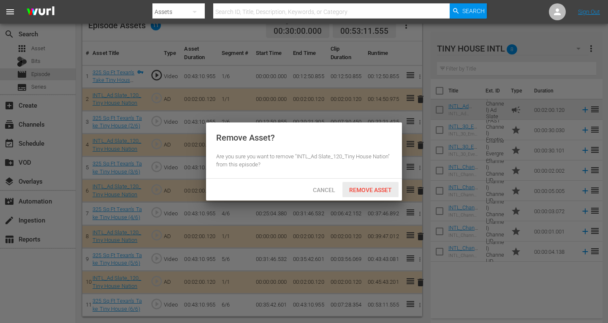
click at [358, 192] on span "Remove Asset" at bounding box center [370, 190] width 56 height 7
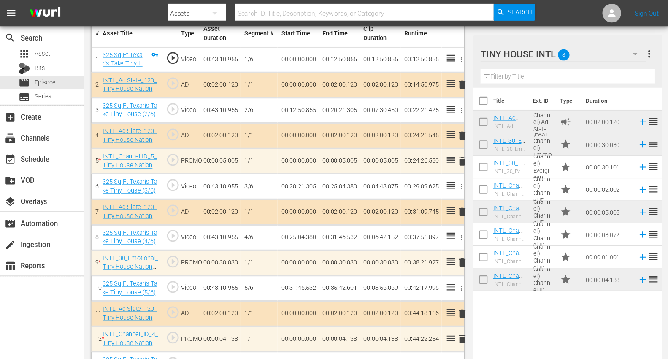
scroll to position [243, 0]
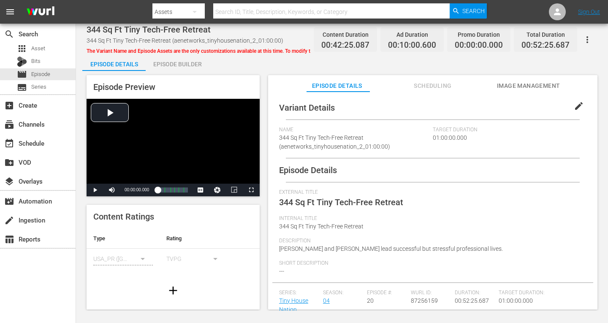
click at [175, 62] on div "Episode Builder" at bounding box center [177, 64] width 63 height 20
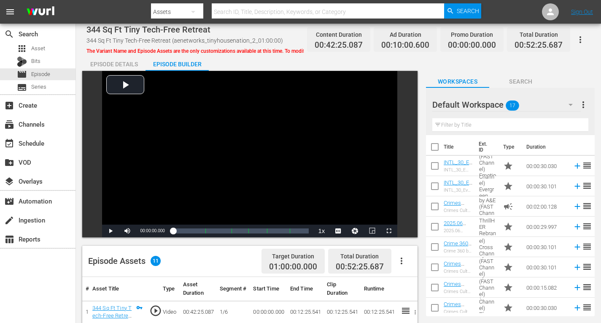
click at [570, 103] on icon "button" at bounding box center [571, 105] width 10 height 10
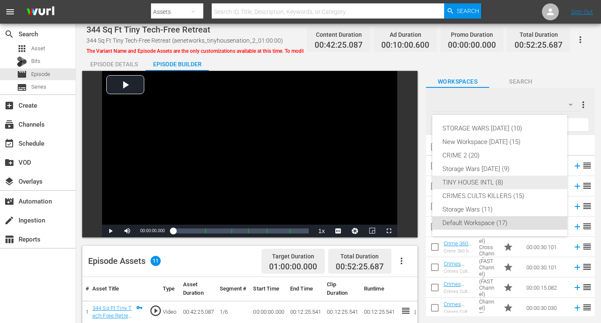
click at [476, 183] on div "TINY HOUSE INTL (8)" at bounding box center [500, 183] width 115 height 14
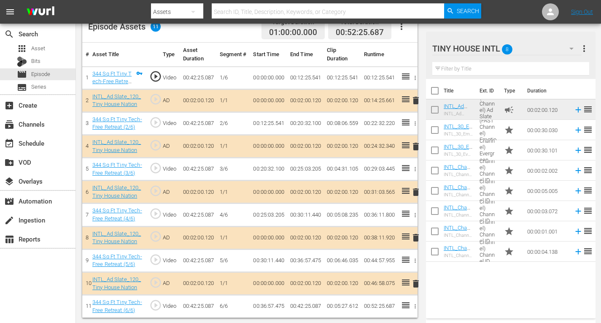
scroll to position [236, 0]
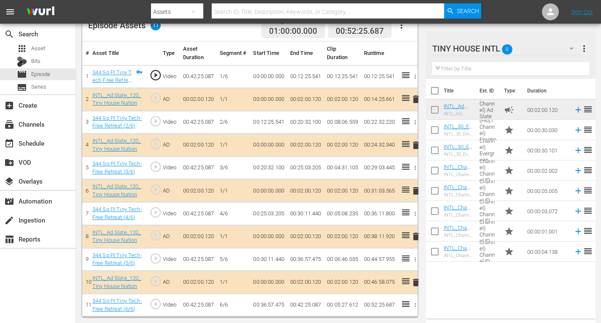
click at [416, 280] on span "delete" at bounding box center [416, 282] width 10 height 10
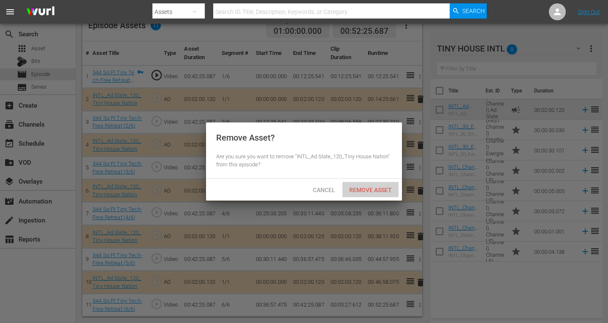
click at [370, 189] on span "Remove Asset" at bounding box center [370, 190] width 56 height 7
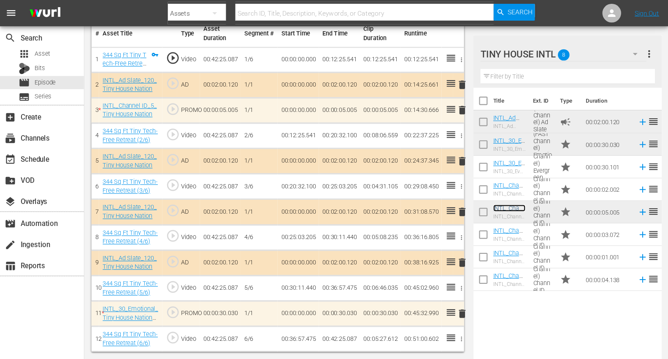
scroll to position [220, 0]
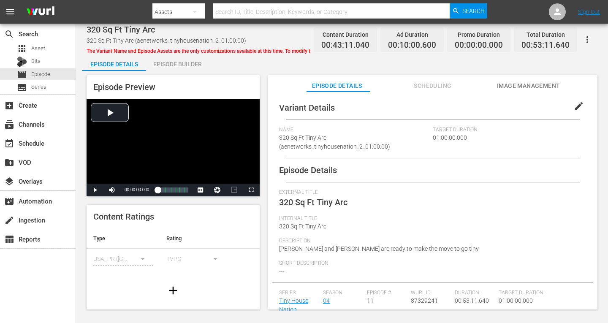
click at [171, 62] on div "Episode Builder" at bounding box center [177, 64] width 63 height 20
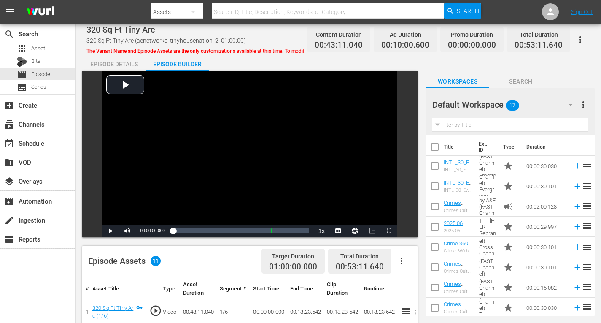
click at [574, 104] on icon "button" at bounding box center [571, 105] width 10 height 10
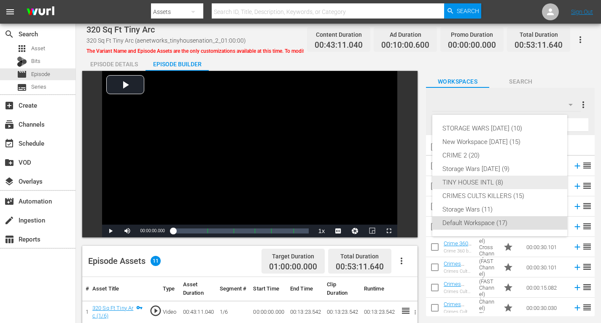
click at [507, 181] on div "TINY HOUSE INTL (8)" at bounding box center [500, 183] width 115 height 14
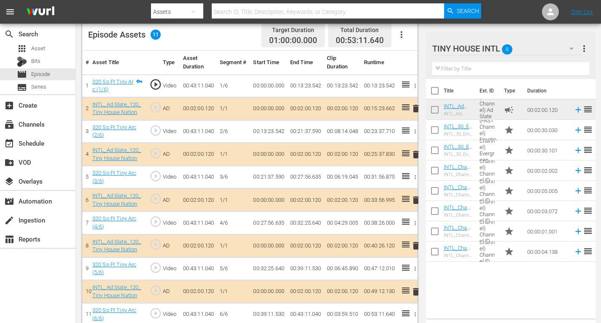
scroll to position [236, 0]
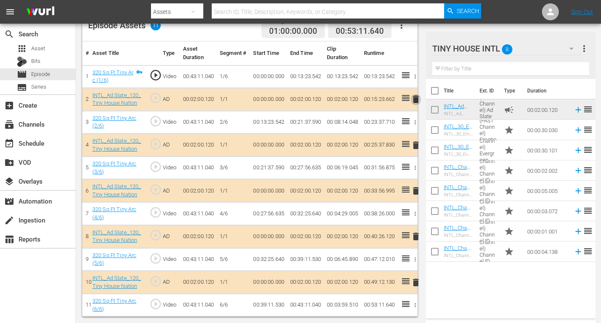
click at [419, 98] on span "delete" at bounding box center [416, 99] width 10 height 10
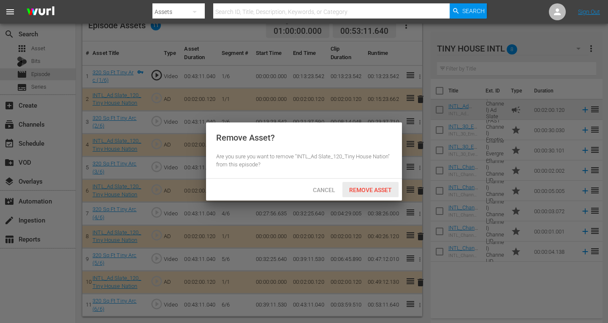
click at [388, 192] on span "Remove Asset" at bounding box center [370, 190] width 56 height 7
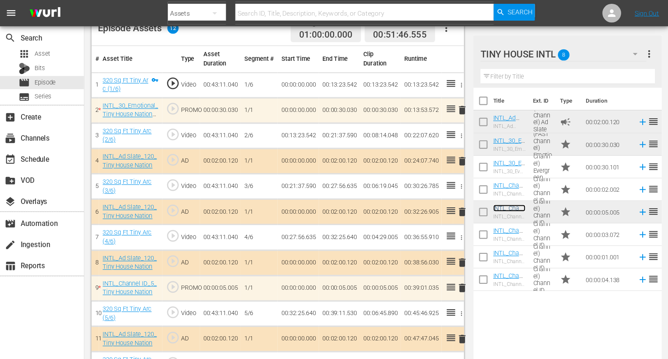
scroll to position [220, 0]
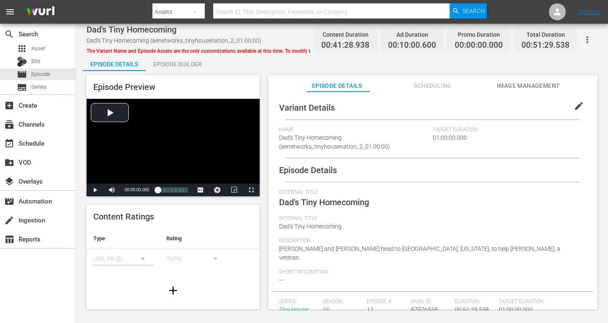
click at [179, 62] on div "Episode Builder" at bounding box center [177, 64] width 63 height 20
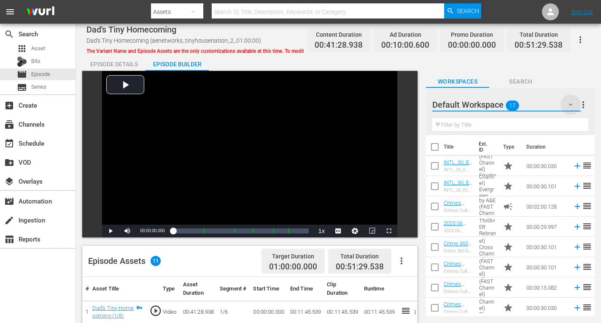
click at [571, 101] on icon "button" at bounding box center [571, 105] width 10 height 10
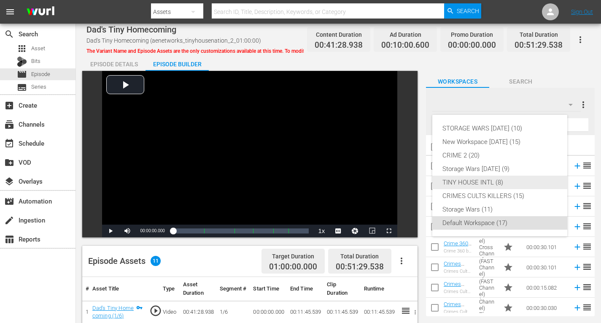
click at [466, 180] on div "TINY HOUSE INTL (8)" at bounding box center [500, 183] width 115 height 14
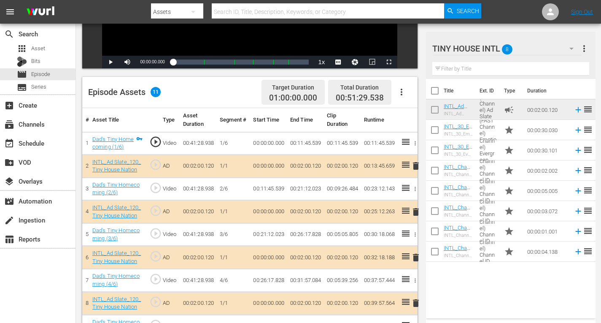
scroll to position [236, 0]
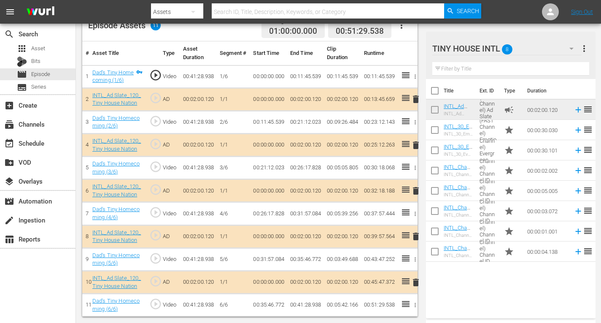
click at [416, 145] on span "delete" at bounding box center [416, 145] width 10 height 10
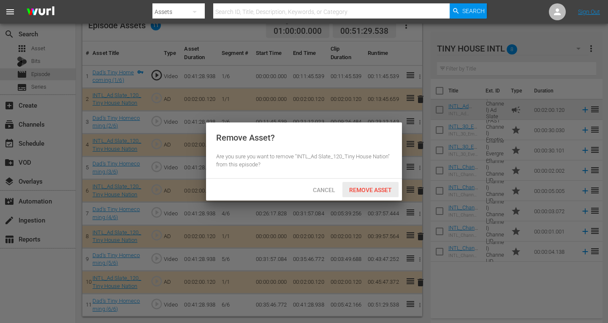
click at [356, 188] on span "Remove Asset" at bounding box center [370, 190] width 56 height 7
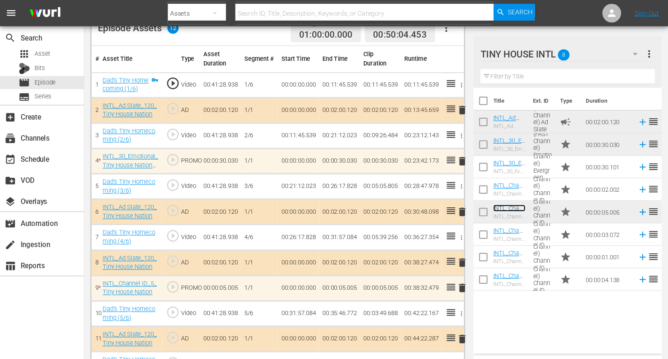
scroll to position [220, 0]
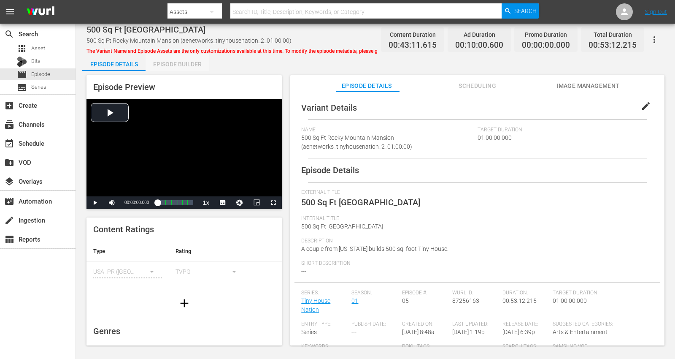
click at [181, 62] on div "Episode Builder" at bounding box center [177, 64] width 63 height 20
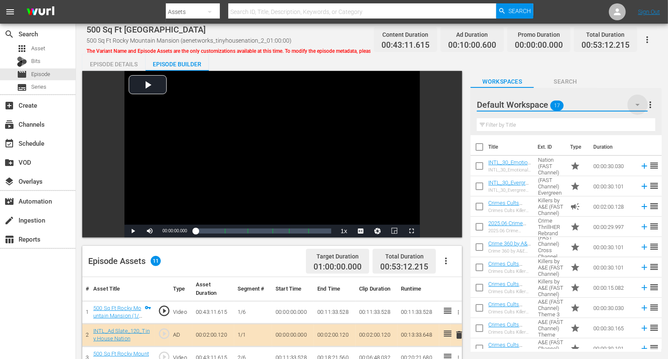
click at [607, 106] on icon "button" at bounding box center [638, 105] width 10 height 10
click at [607, 107] on icon "button" at bounding box center [638, 105] width 10 height 10
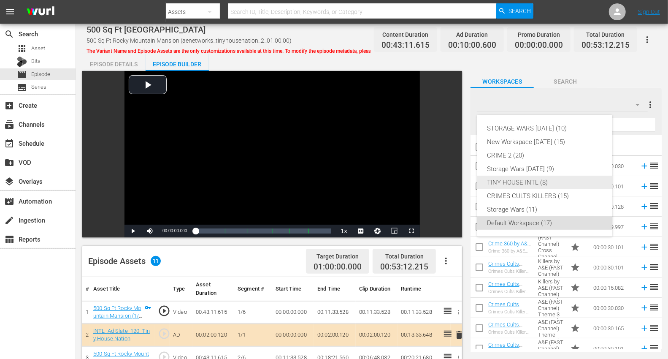
click at [511, 185] on div "TINY HOUSE INTL (8)" at bounding box center [545, 183] width 115 height 14
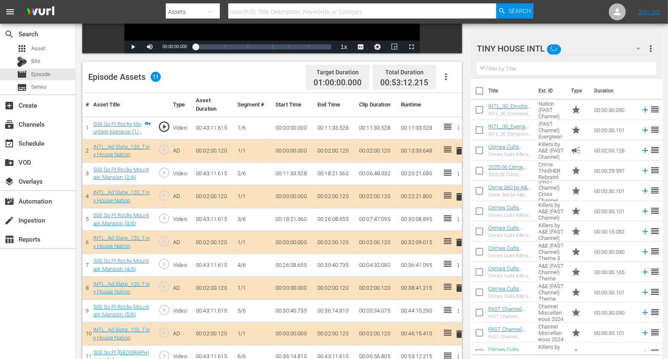
scroll to position [219, 0]
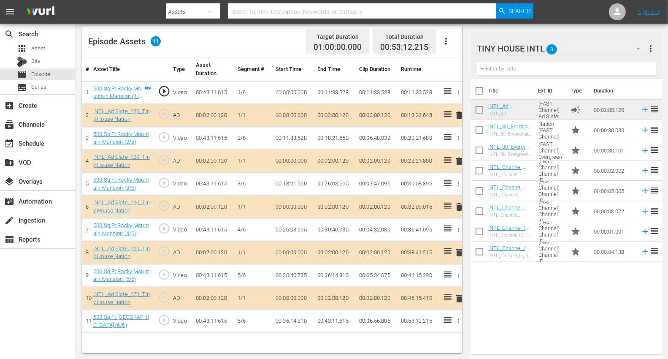
click at [458, 115] on span "delete" at bounding box center [459, 115] width 10 height 10
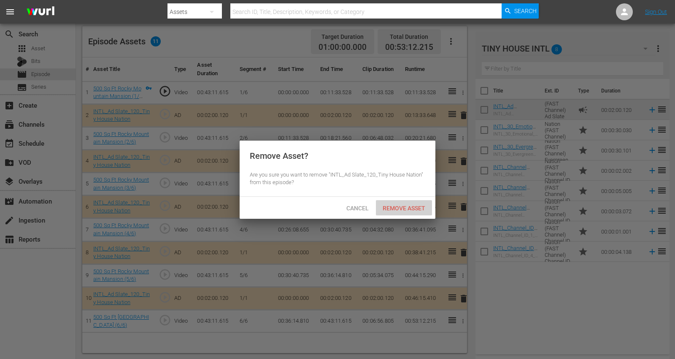
click at [398, 208] on span "Remove Asset" at bounding box center [404, 208] width 56 height 7
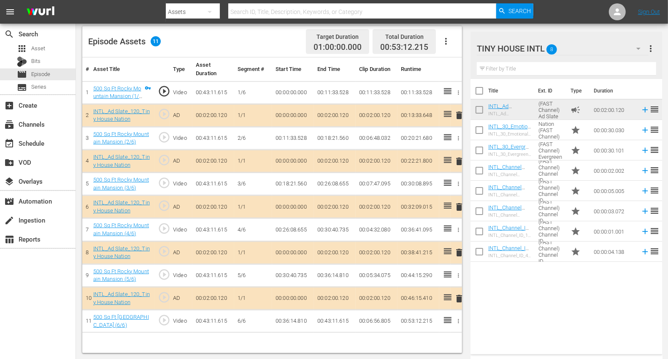
click at [458, 115] on span "delete" at bounding box center [459, 115] width 10 height 10
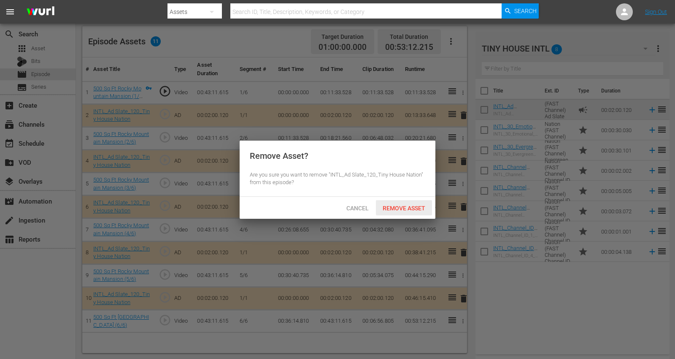
click at [409, 207] on span "Remove Asset" at bounding box center [404, 208] width 56 height 7
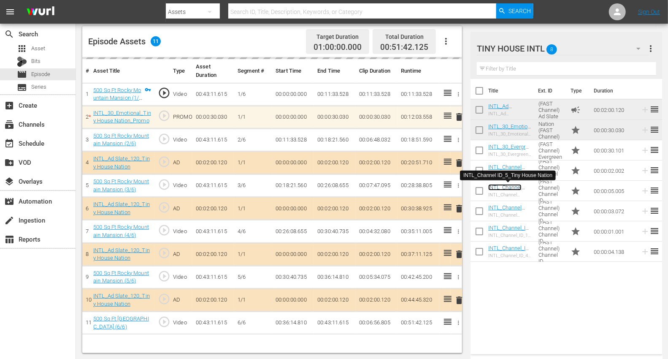
drag, startPoint x: 508, startPoint y: 187, endPoint x: 299, endPoint y: 219, distance: 211.9
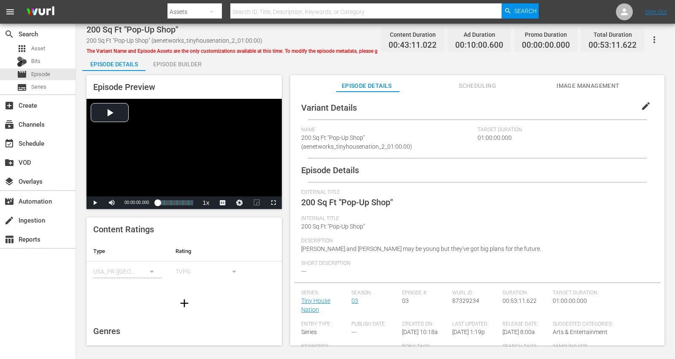
click at [186, 62] on div "Episode Builder" at bounding box center [177, 64] width 63 height 20
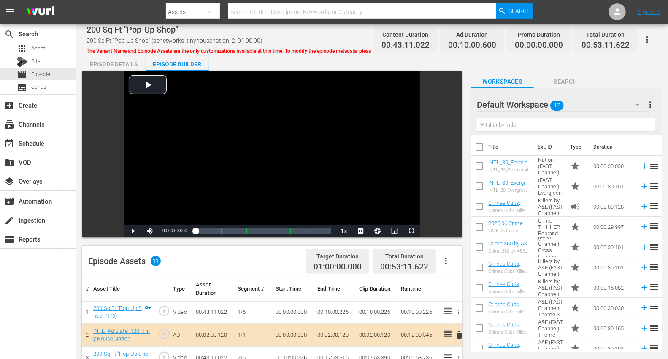
click at [607, 106] on icon "button" at bounding box center [638, 105] width 10 height 10
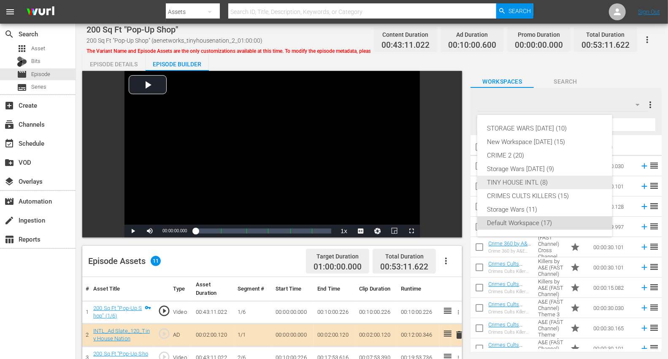
click at [524, 184] on div "TINY HOUSE INTL (8)" at bounding box center [545, 183] width 115 height 14
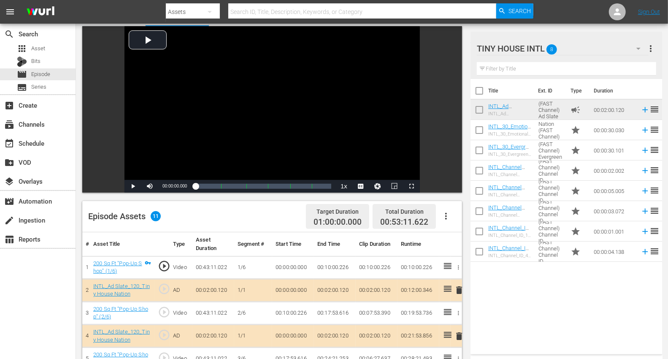
scroll to position [141, 0]
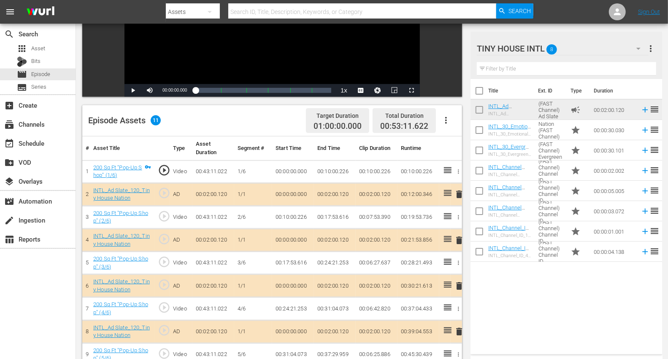
click at [458, 240] on span "delete" at bounding box center [459, 240] width 10 height 10
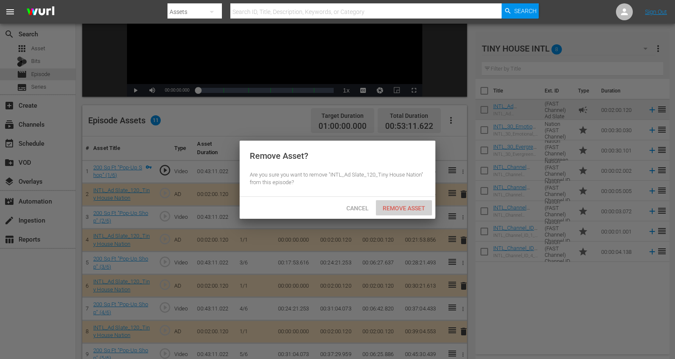
click at [396, 205] on span "Remove Asset" at bounding box center [404, 208] width 56 height 7
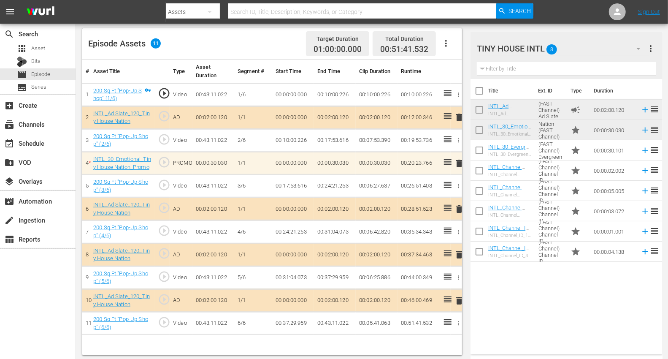
scroll to position [219, 0]
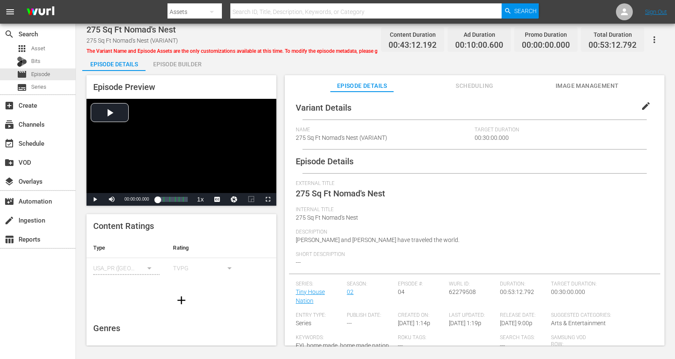
drag, startPoint x: 190, startPoint y: 61, endPoint x: 211, endPoint y: 25, distance: 41.6
click at [190, 60] on div "Episode Builder" at bounding box center [177, 64] width 63 height 20
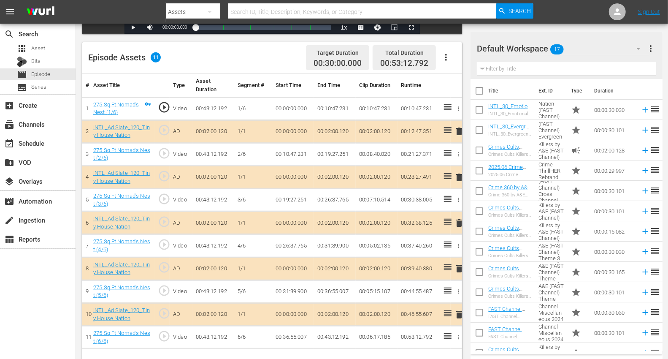
scroll to position [219, 0]
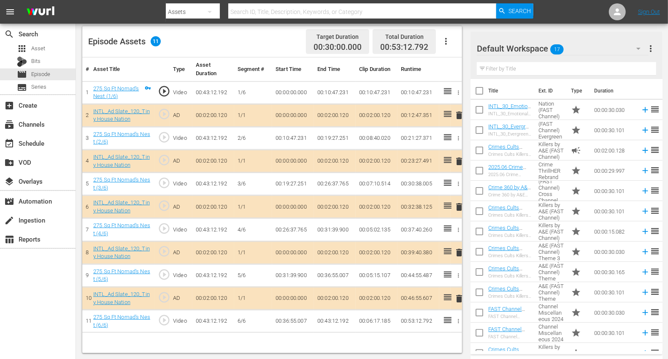
click at [458, 203] on span "delete" at bounding box center [459, 207] width 10 height 10
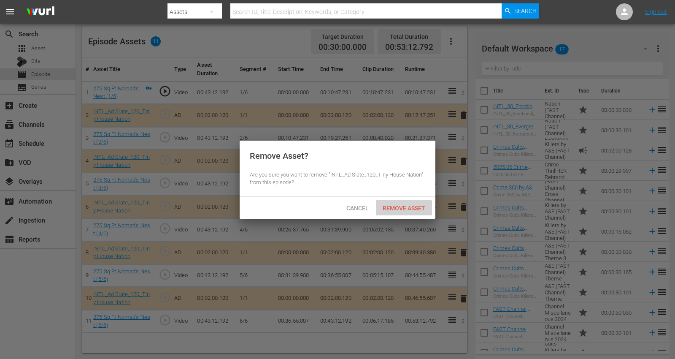
click at [406, 207] on span "Remove Asset" at bounding box center [404, 208] width 56 height 7
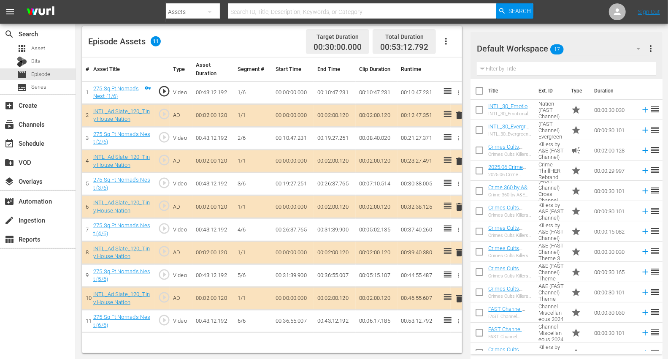
click at [607, 48] on icon "button" at bounding box center [639, 48] width 10 height 10
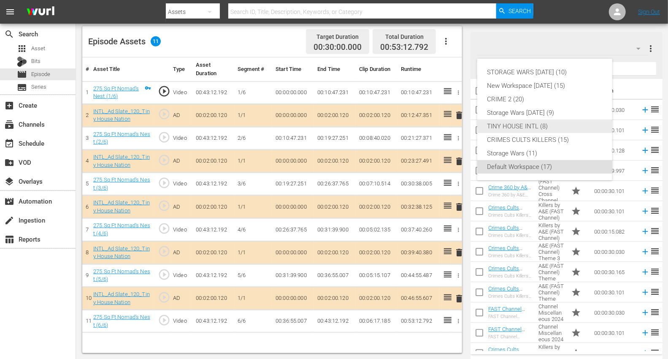
click at [506, 126] on div "TINY HOUSE INTL (8)" at bounding box center [545, 126] width 115 height 14
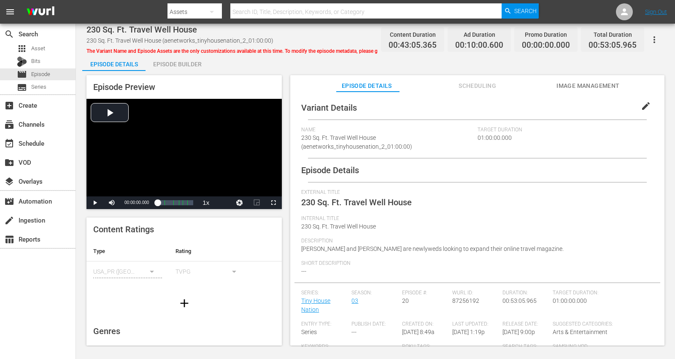
drag, startPoint x: 181, startPoint y: 62, endPoint x: 203, endPoint y: 40, distance: 31.6
click at [181, 62] on div "Episode Builder" at bounding box center [177, 64] width 63 height 20
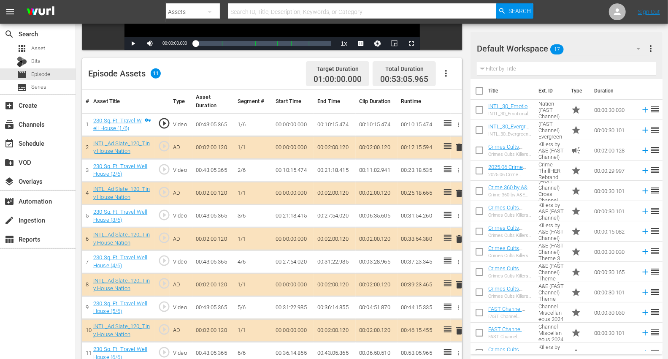
scroll to position [219, 0]
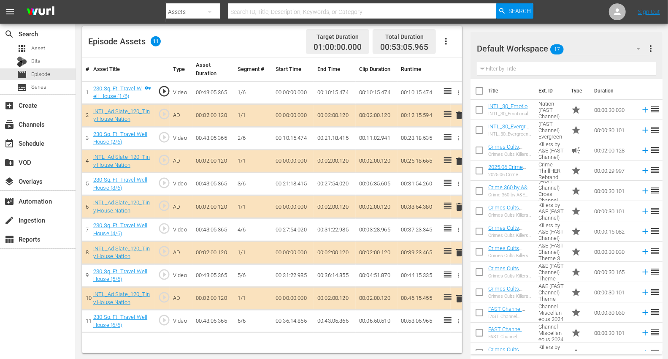
click at [459, 249] on span "delete" at bounding box center [459, 252] width 10 height 10
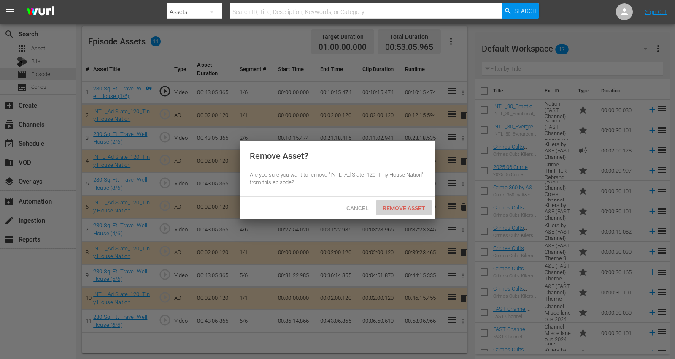
click at [404, 209] on span "Remove Asset" at bounding box center [404, 208] width 56 height 7
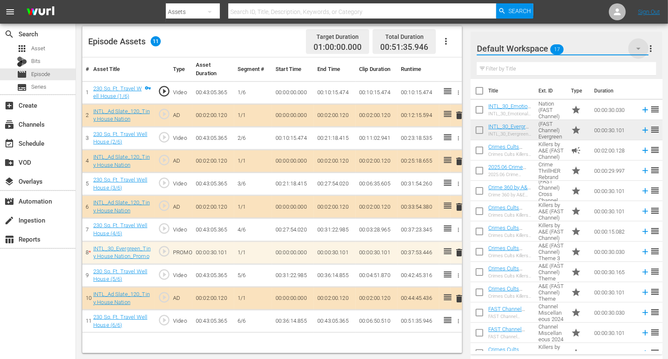
click at [607, 49] on icon "button" at bounding box center [639, 49] width 4 height 2
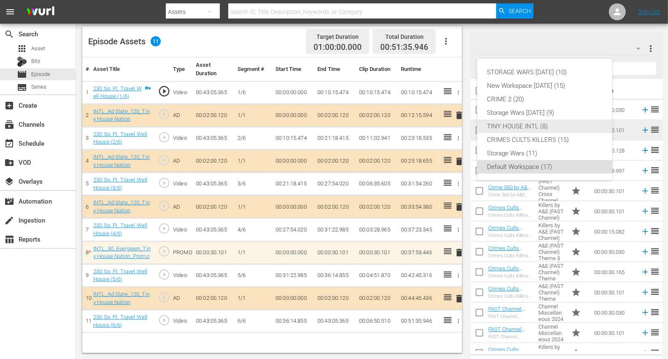
click at [521, 124] on div "TINY HOUSE INTL (8)" at bounding box center [545, 126] width 115 height 14
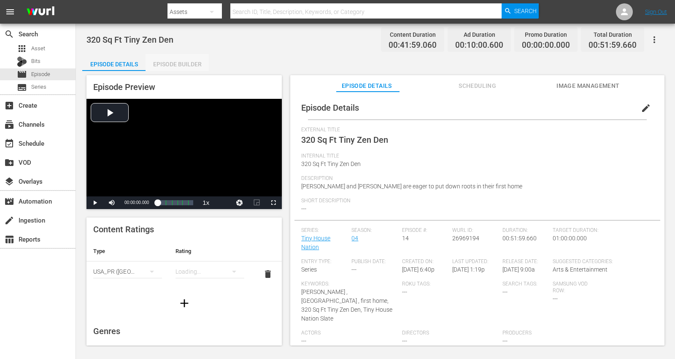
drag, startPoint x: 164, startPoint y: 62, endPoint x: 185, endPoint y: 45, distance: 26.8
click at [165, 62] on div "Episode Builder" at bounding box center [177, 64] width 63 height 20
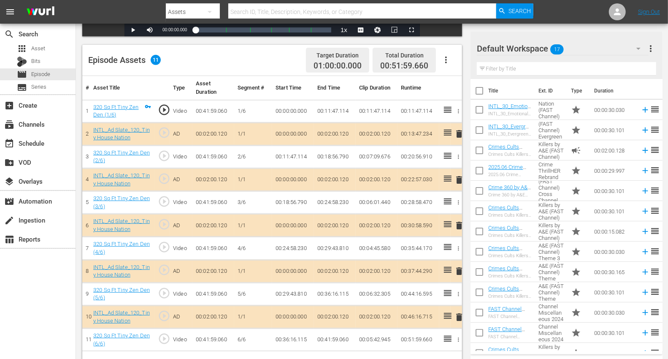
scroll to position [219, 0]
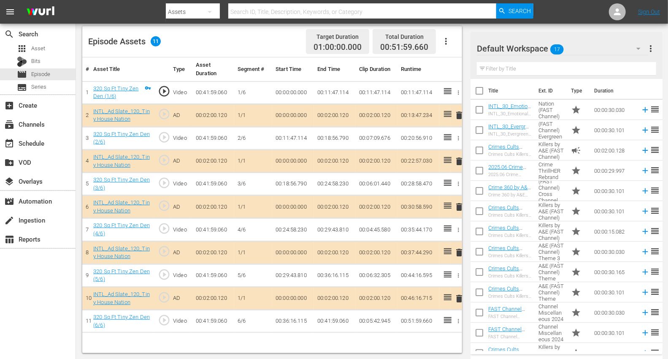
click at [459, 298] on span "delete" at bounding box center [459, 298] width 10 height 10
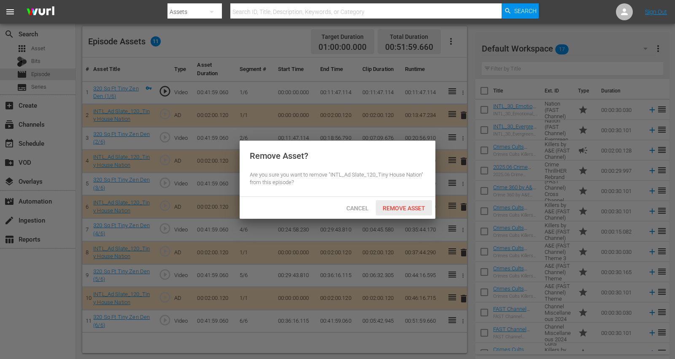
click at [400, 211] on div "Remove Asset" at bounding box center [404, 208] width 56 height 16
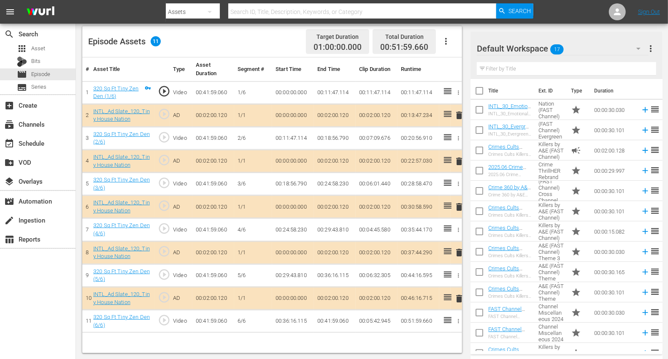
click at [607, 46] on icon "button" at bounding box center [639, 48] width 10 height 10
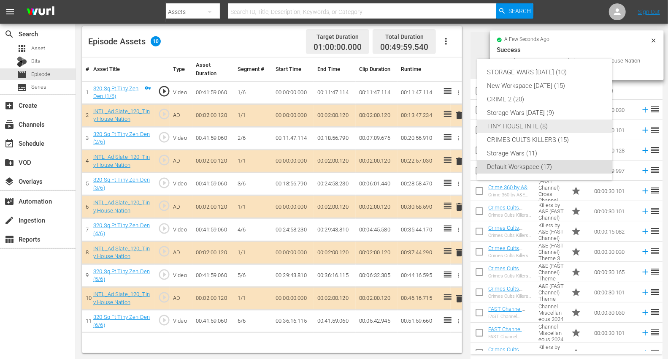
click at [511, 121] on div "TINY HOUSE INTL (8)" at bounding box center [545, 126] width 115 height 14
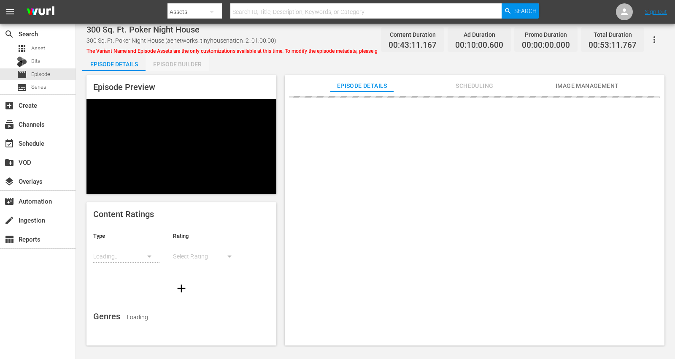
drag, startPoint x: 168, startPoint y: 64, endPoint x: 247, endPoint y: 21, distance: 90.1
click at [169, 64] on div "Episode Builder" at bounding box center [177, 64] width 63 height 20
drag, startPoint x: 181, startPoint y: 62, endPoint x: 177, endPoint y: 62, distance: 4.7
click at [181, 62] on div "Episode Builder" at bounding box center [177, 64] width 63 height 20
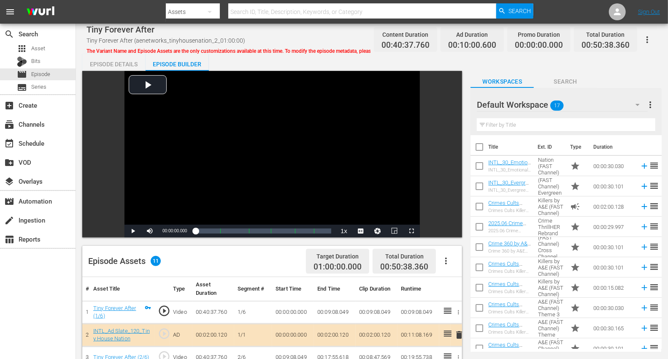
click at [607, 103] on icon "button" at bounding box center [638, 105] width 10 height 10
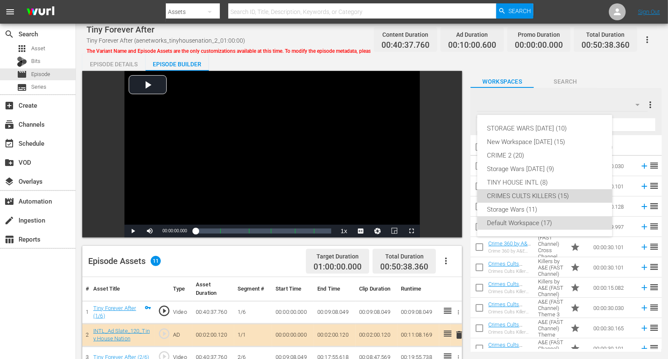
click at [517, 205] on div "STORAGE WARS [DATE] (10) New Workspace [DATE] (15) CRIME 2 (20) Storage Wars [D…" at bounding box center [544, 176] width 135 height 122
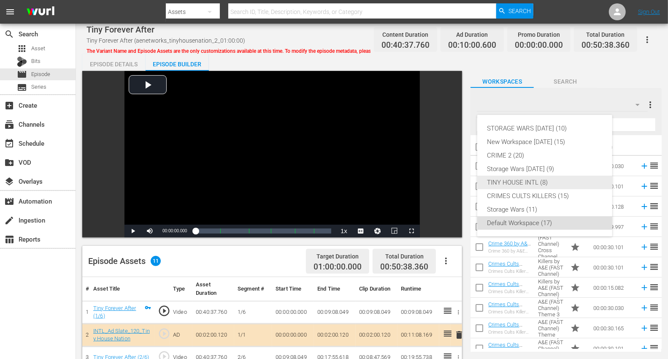
click at [512, 183] on div "TINY HOUSE INTL (8)" at bounding box center [545, 183] width 115 height 14
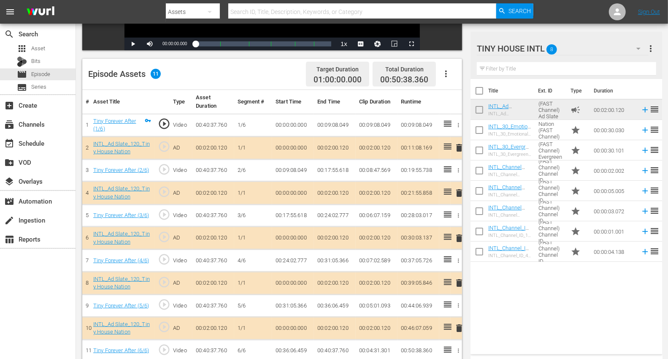
scroll to position [187, 0]
click at [459, 191] on span "delete" at bounding box center [459, 192] width 10 height 10
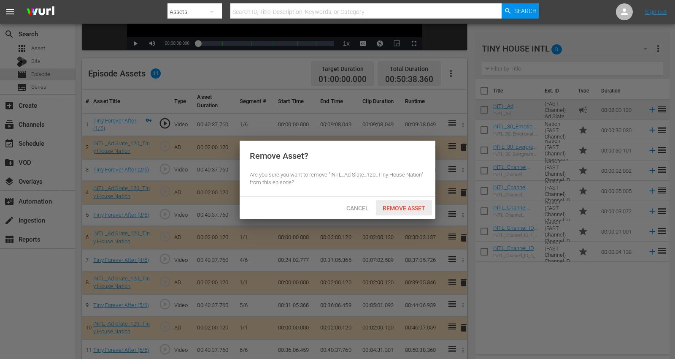
click at [390, 208] on span "Remove Asset" at bounding box center [404, 208] width 56 height 7
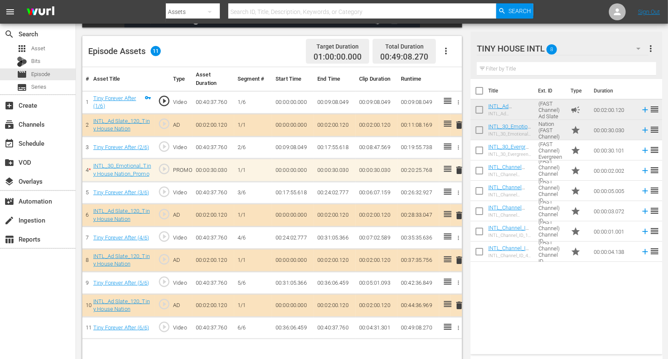
scroll to position [219, 0]
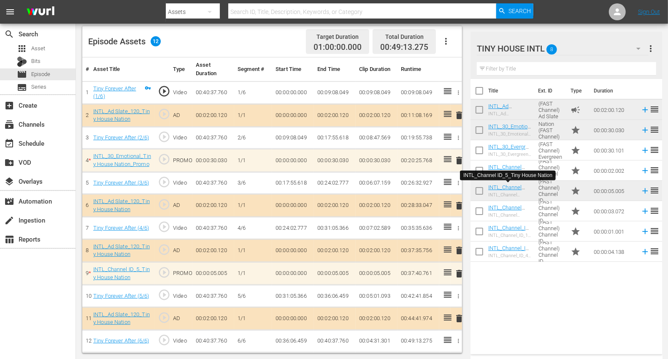
click at [461, 268] on span "delete" at bounding box center [459, 273] width 10 height 10
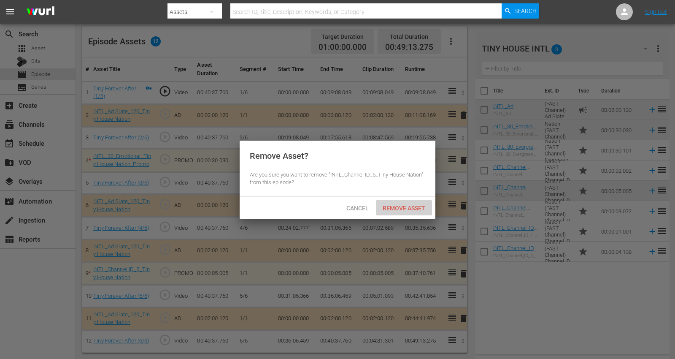
click at [417, 209] on span "Remove Asset" at bounding box center [404, 208] width 56 height 7
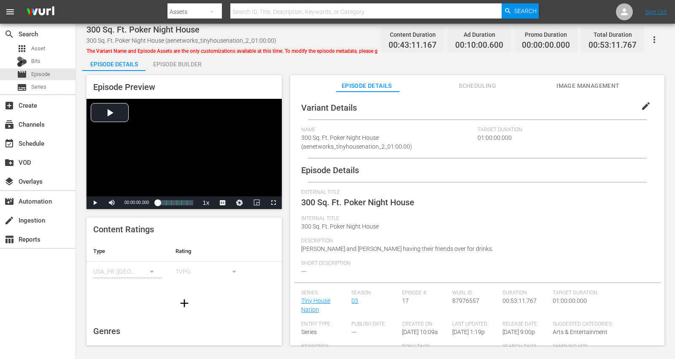
click at [185, 64] on div "Episode Builder" at bounding box center [177, 64] width 63 height 20
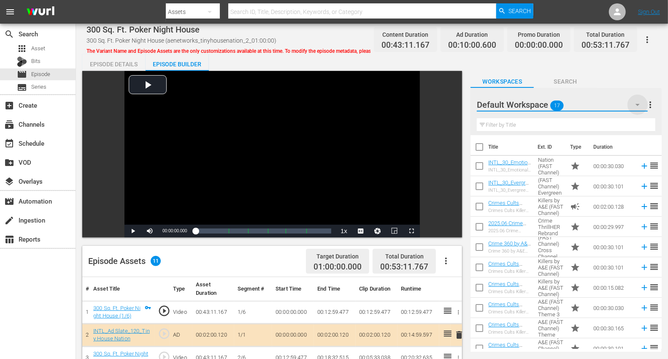
click at [607, 100] on icon "button" at bounding box center [638, 105] width 10 height 10
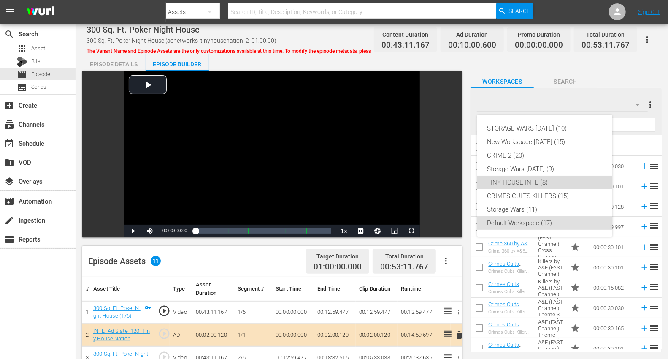
click at [501, 183] on div "TINY HOUSE INTL (8)" at bounding box center [545, 183] width 115 height 14
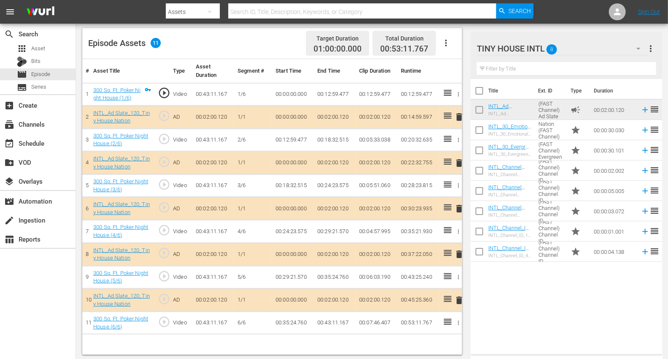
scroll to position [219, 0]
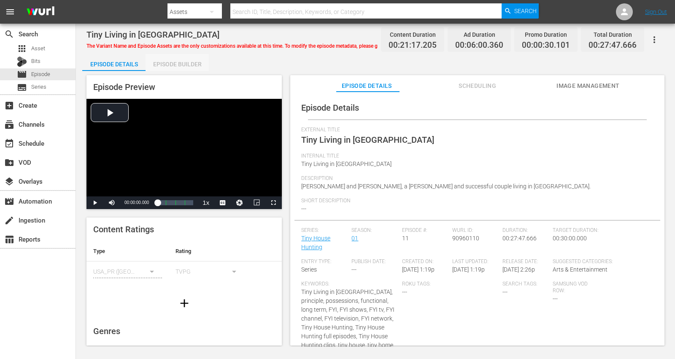
click at [171, 62] on div "Episode Builder" at bounding box center [177, 64] width 63 height 20
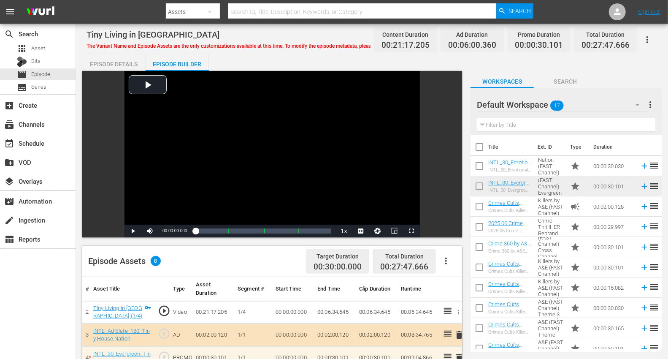
click at [607, 100] on icon "button" at bounding box center [638, 105] width 10 height 10
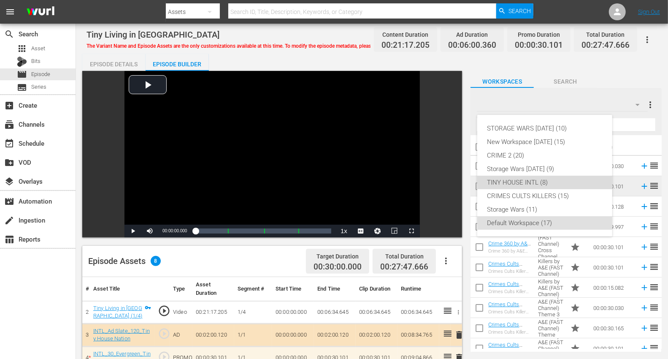
click at [516, 179] on div "TINY HOUSE INTL (8)" at bounding box center [545, 183] width 115 height 14
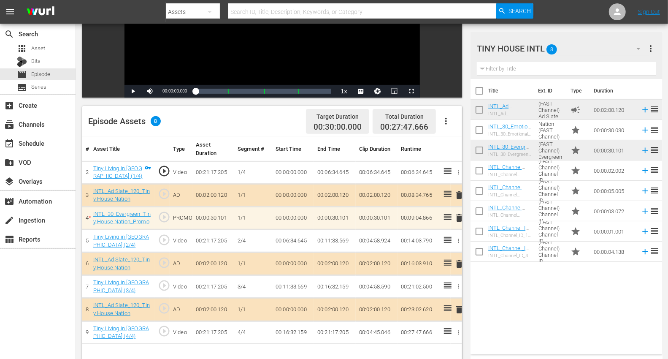
scroll to position [141, 0]
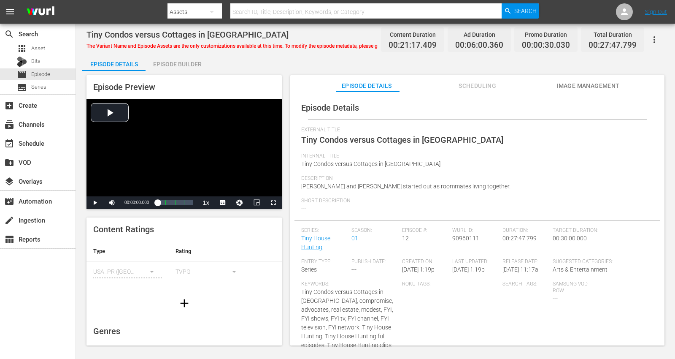
click at [182, 63] on div "Episode Builder" at bounding box center [177, 64] width 63 height 20
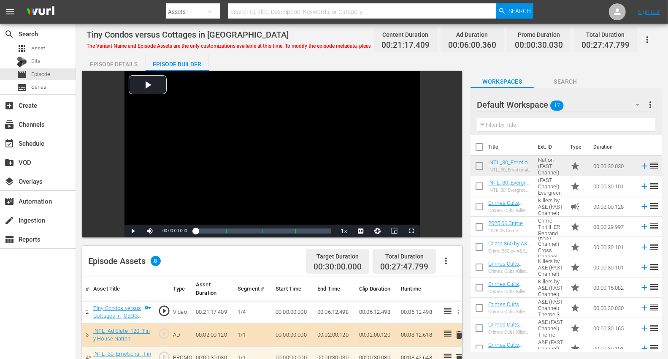
click at [607, 105] on icon "button" at bounding box center [638, 105] width 10 height 10
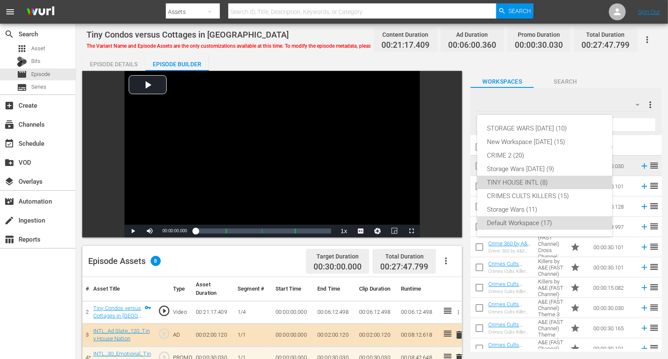
click at [520, 182] on div "TINY HOUSE INTL (8)" at bounding box center [545, 183] width 115 height 14
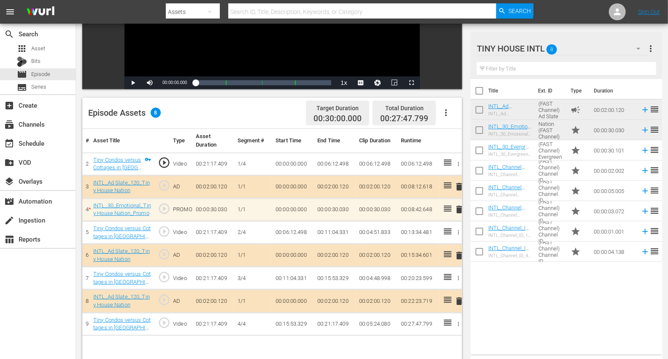
scroll to position [187, 0]
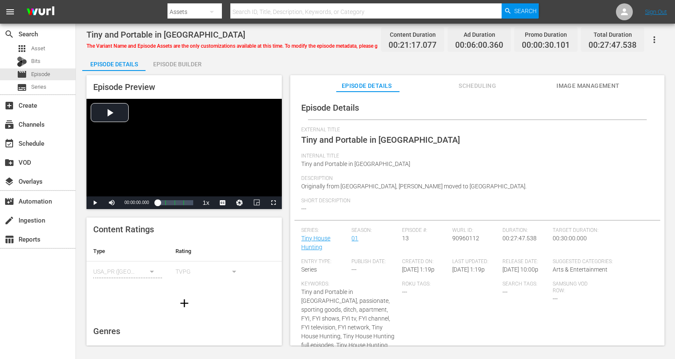
drag, startPoint x: 180, startPoint y: 62, endPoint x: 195, endPoint y: 59, distance: 15.2
click at [180, 63] on div "Episode Builder" at bounding box center [177, 64] width 63 height 20
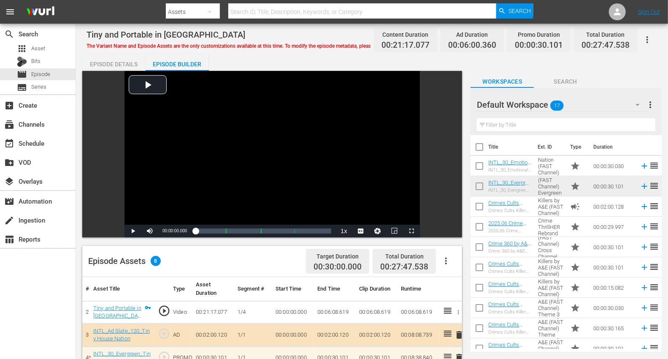
click at [607, 104] on icon "button" at bounding box center [638, 105] width 4 height 2
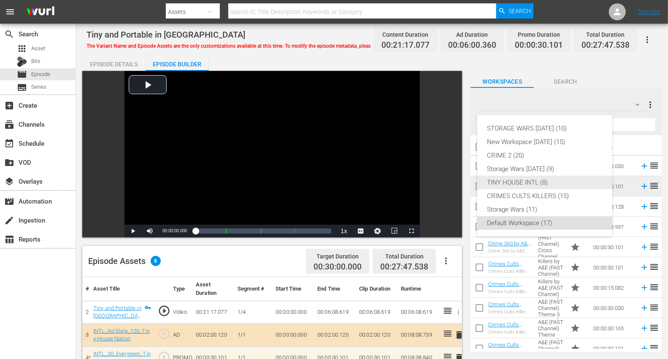
click at [495, 184] on div "TINY HOUSE INTL (8)" at bounding box center [545, 183] width 115 height 14
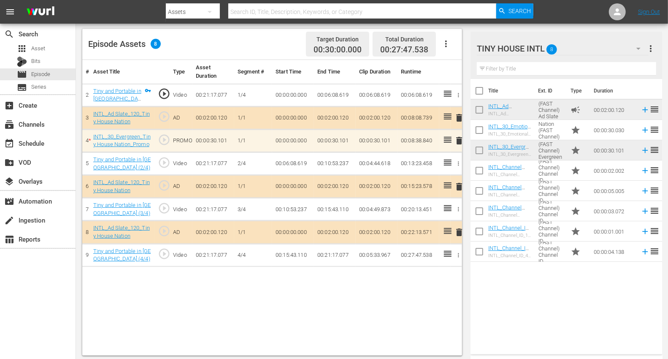
scroll to position [219, 0]
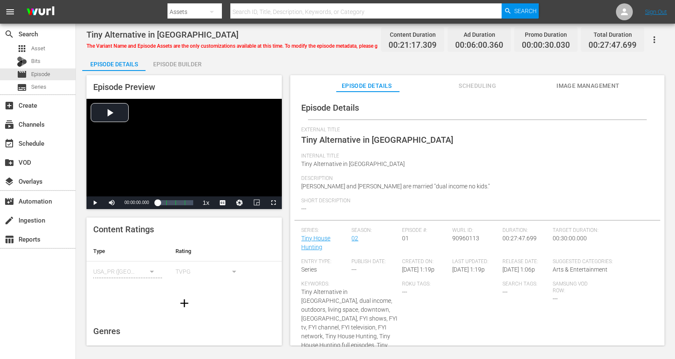
click at [176, 65] on div "Episode Builder" at bounding box center [177, 64] width 63 height 20
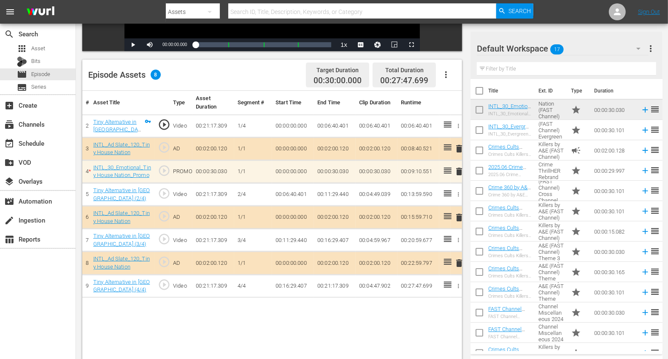
scroll to position [187, 0]
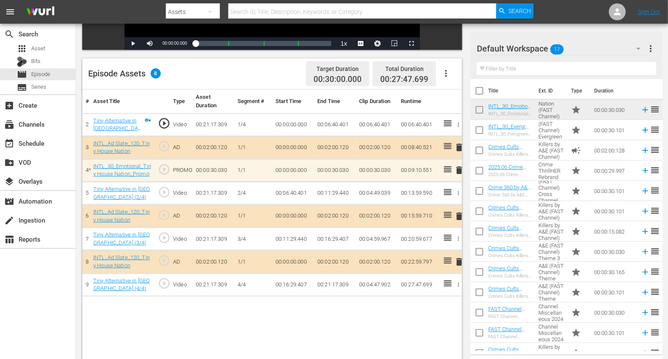
click at [607, 46] on icon "button" at bounding box center [639, 48] width 10 height 10
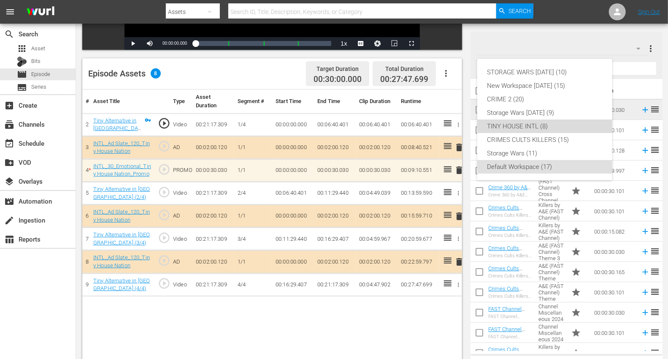
click at [504, 125] on div "TINY HOUSE INTL (8)" at bounding box center [545, 126] width 115 height 14
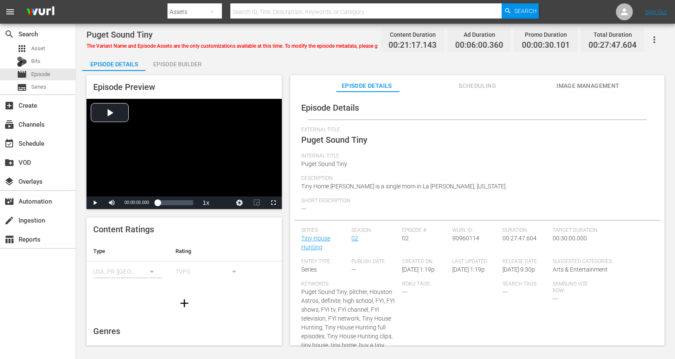
click at [168, 62] on div "Episode Builder" at bounding box center [177, 64] width 63 height 20
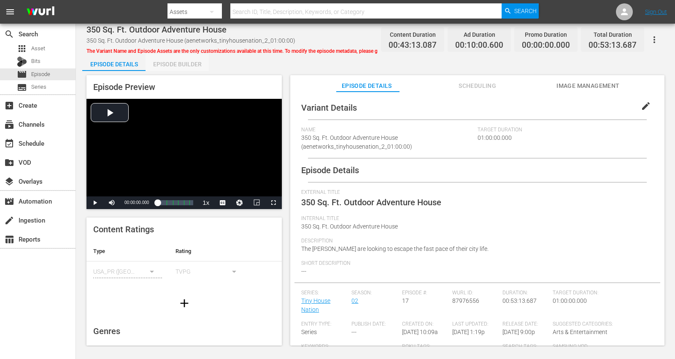
drag, startPoint x: 179, startPoint y: 62, endPoint x: 187, endPoint y: 62, distance: 7.2
click at [180, 63] on div "Episode Builder" at bounding box center [177, 64] width 63 height 20
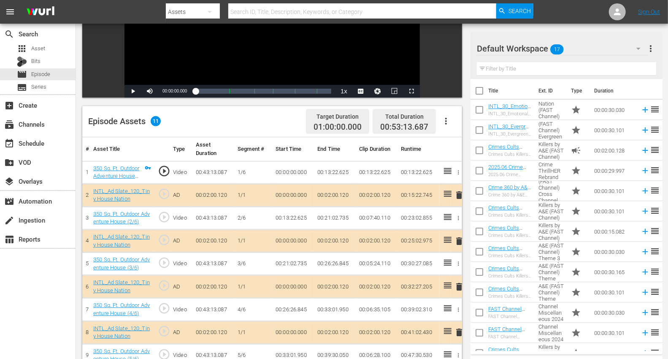
scroll to position [141, 0]
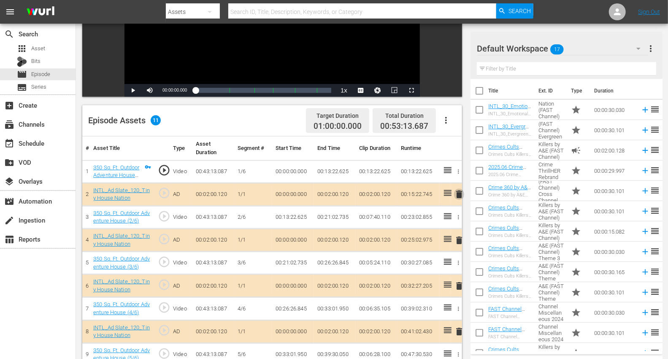
click at [458, 192] on span "delete" at bounding box center [459, 194] width 10 height 10
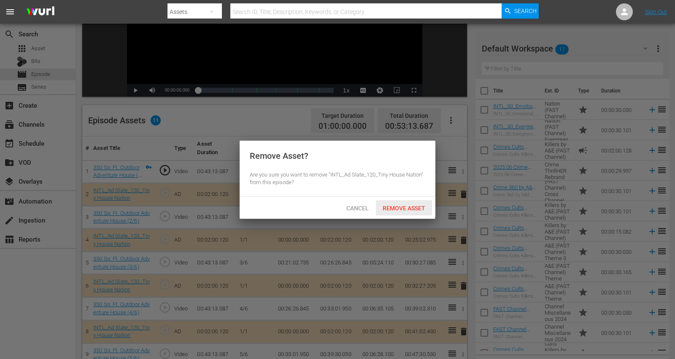
click at [391, 206] on span "Remove Asset" at bounding box center [404, 208] width 56 height 7
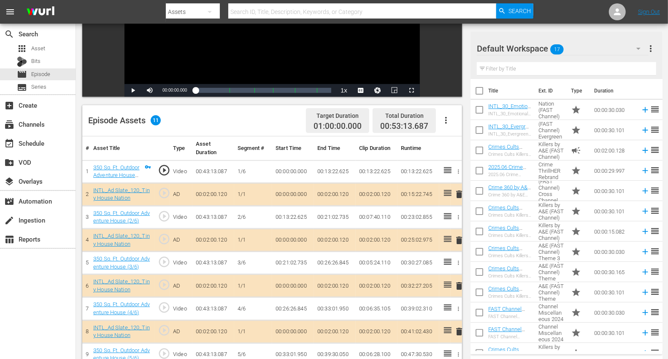
click at [607, 45] on icon "button" at bounding box center [639, 48] width 10 height 10
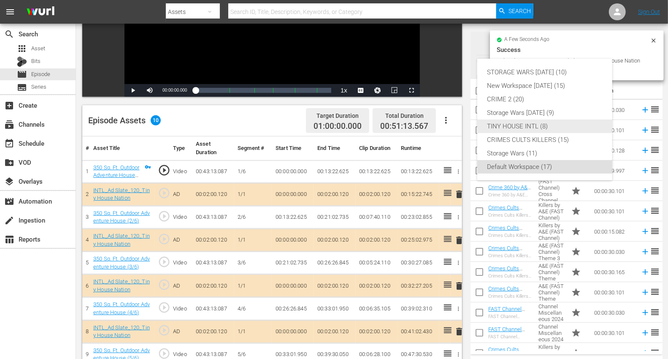
click at [523, 122] on div "TINY HOUSE INTL (8)" at bounding box center [545, 126] width 115 height 14
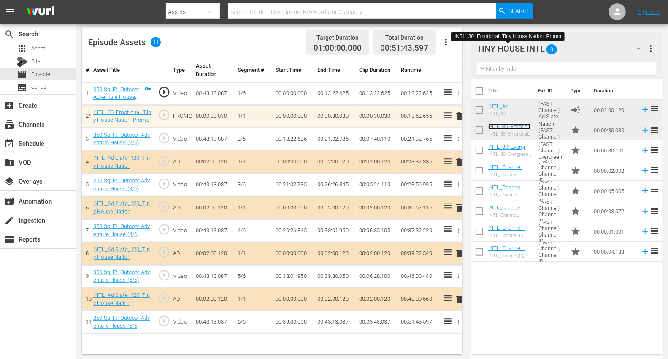
scroll to position [219, 0]
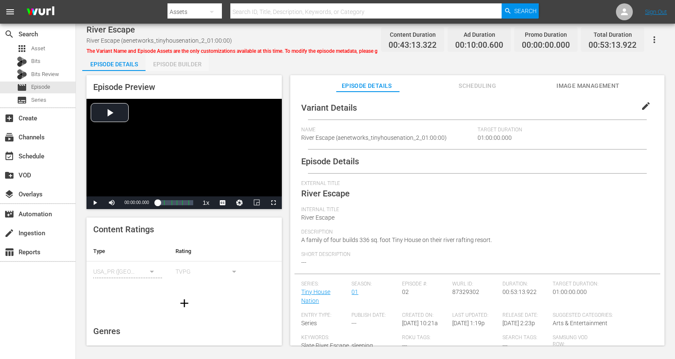
drag, startPoint x: 180, startPoint y: 65, endPoint x: 213, endPoint y: 27, distance: 50.3
click at [180, 65] on div "Episode Builder" at bounding box center [177, 64] width 63 height 20
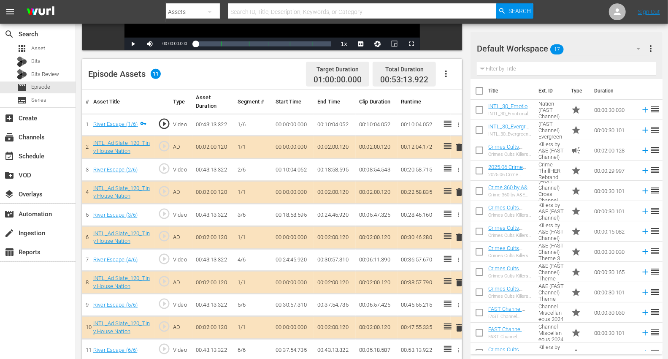
scroll to position [219, 0]
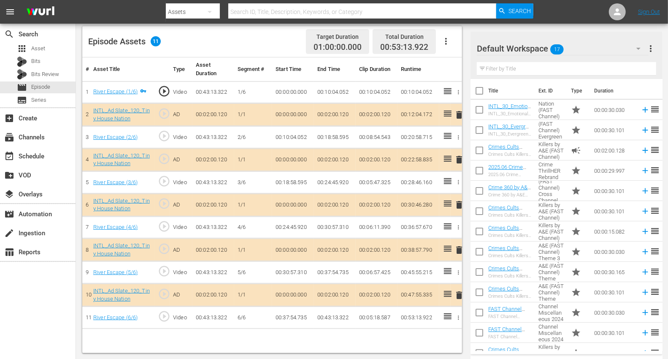
click at [459, 157] on span "delete" at bounding box center [459, 159] width 10 height 10
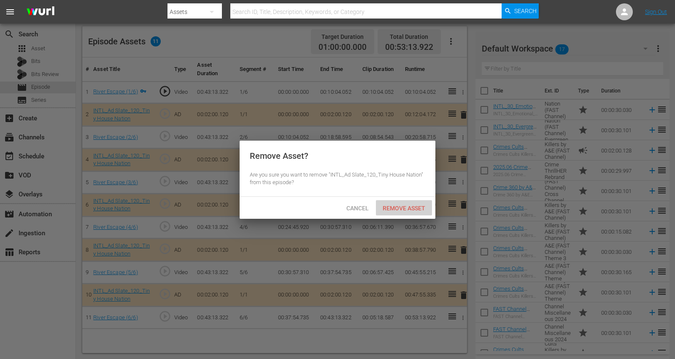
drag, startPoint x: 401, startPoint y: 205, endPoint x: 404, endPoint y: 200, distance: 6.2
click at [401, 205] on span "Remove Asset" at bounding box center [404, 208] width 56 height 7
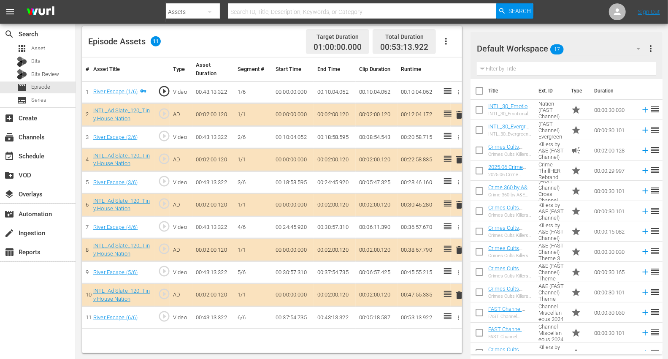
click at [607, 49] on icon "button" at bounding box center [639, 48] width 10 height 10
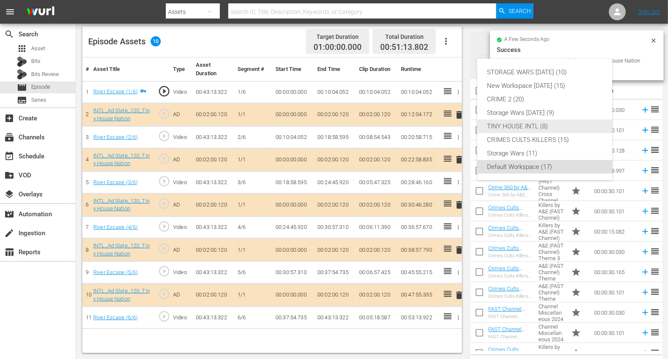
click at [519, 124] on div "TINY HOUSE INTL (8)" at bounding box center [545, 126] width 115 height 14
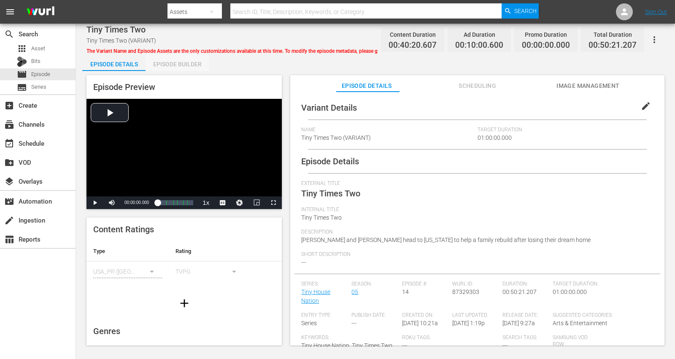
click at [180, 65] on div "Episode Builder" at bounding box center [177, 64] width 63 height 20
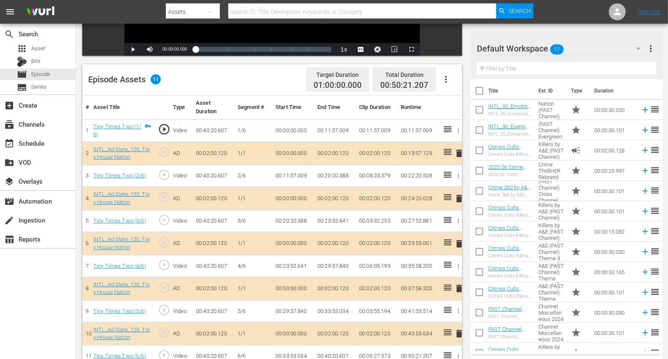
scroll to position [187, 0]
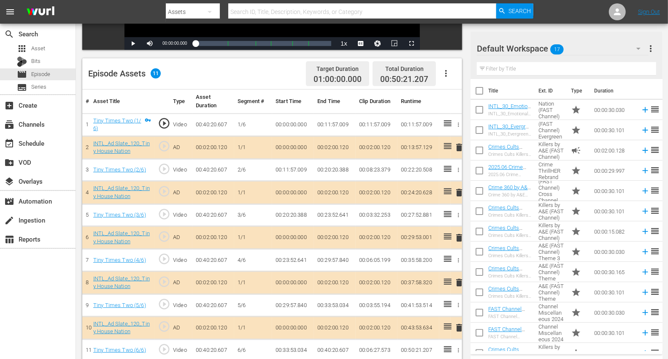
click at [459, 236] on span "delete" at bounding box center [459, 238] width 10 height 10
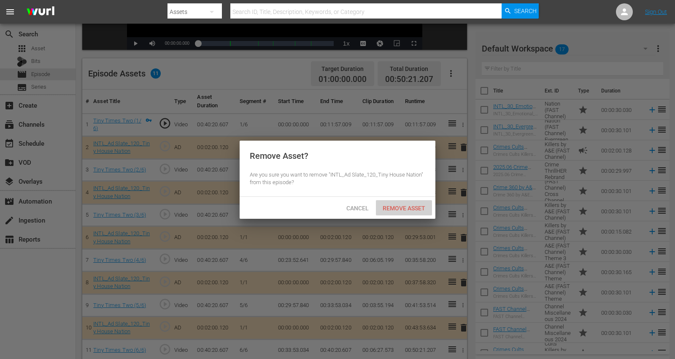
click at [420, 205] on span "Remove Asset" at bounding box center [404, 208] width 56 height 7
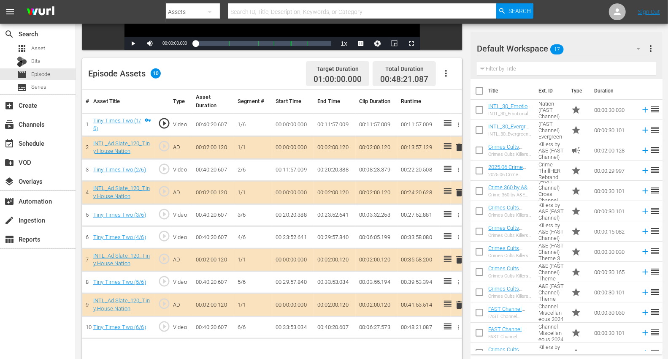
click at [607, 45] on icon "button" at bounding box center [639, 48] width 10 height 10
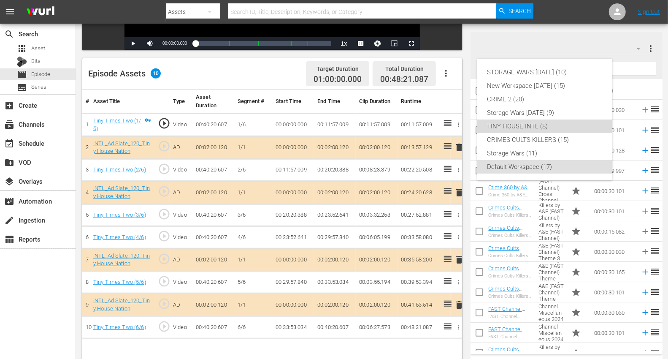
click at [524, 122] on div "TINY HOUSE INTL (8)" at bounding box center [545, 126] width 115 height 14
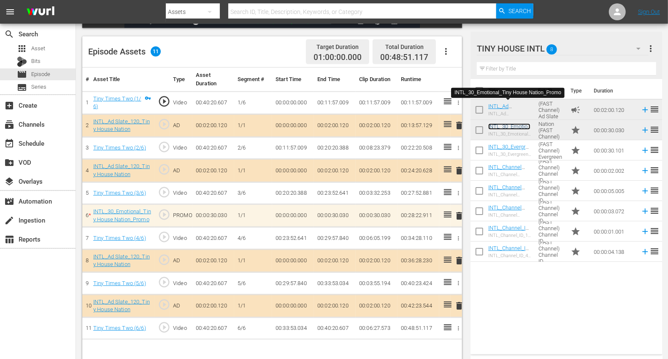
scroll to position [219, 0]
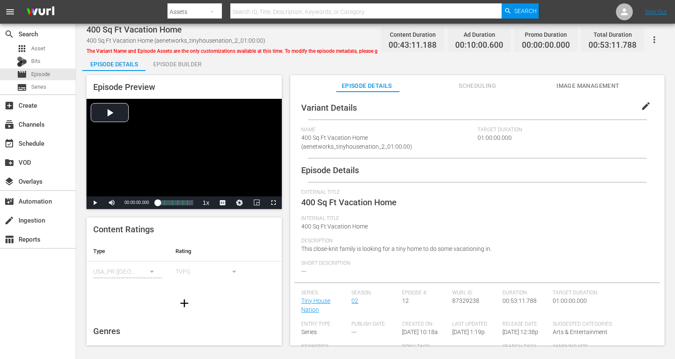
click at [184, 60] on div "Episode Builder" at bounding box center [177, 64] width 63 height 20
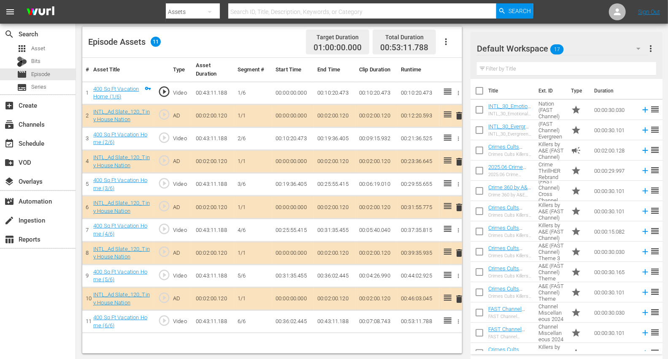
scroll to position [219, 0]
click at [458, 249] on span "delete" at bounding box center [459, 252] width 10 height 10
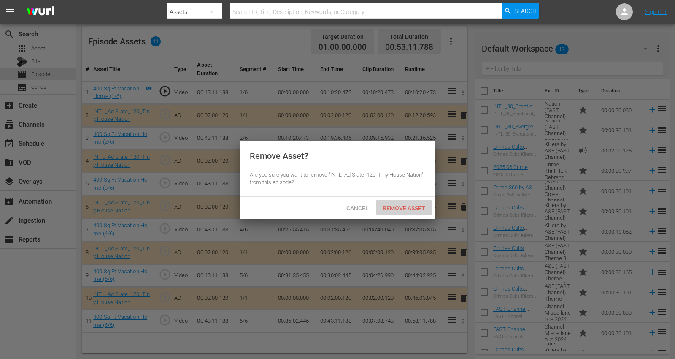
click at [392, 208] on span "Remove Asset" at bounding box center [404, 208] width 56 height 7
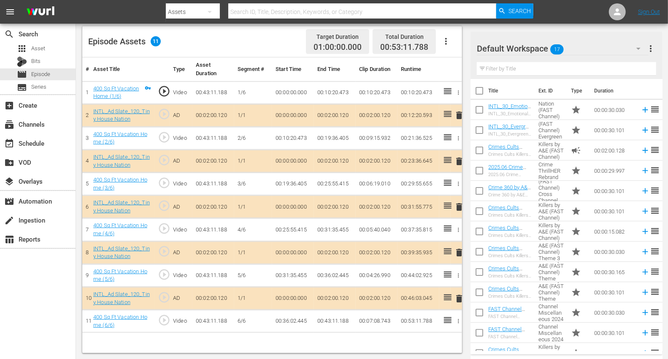
click at [607, 49] on icon "button" at bounding box center [639, 49] width 4 height 2
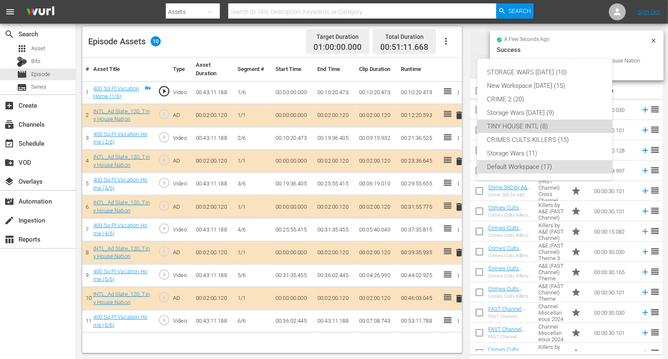
click at [506, 126] on div "TINY HOUSE INTL (8)" at bounding box center [545, 126] width 115 height 14
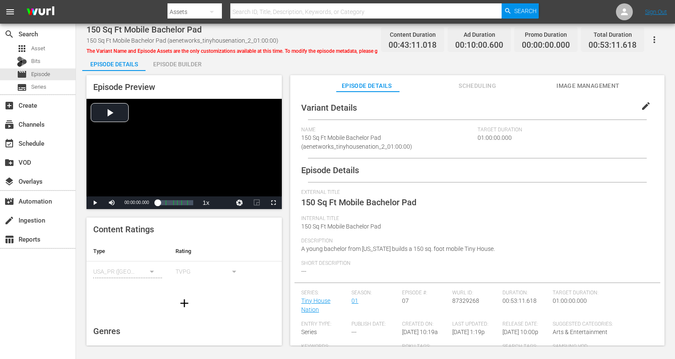
click at [179, 64] on div "Episode Builder" at bounding box center [177, 64] width 63 height 20
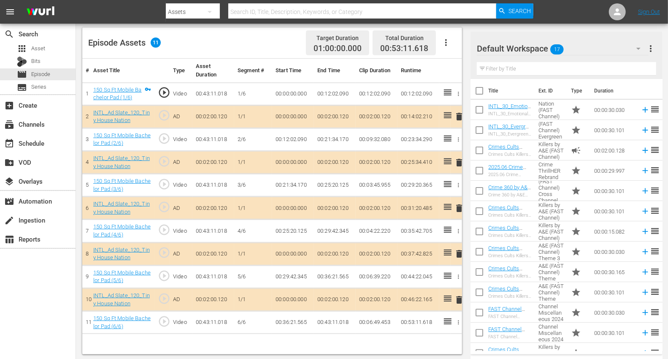
scroll to position [219, 0]
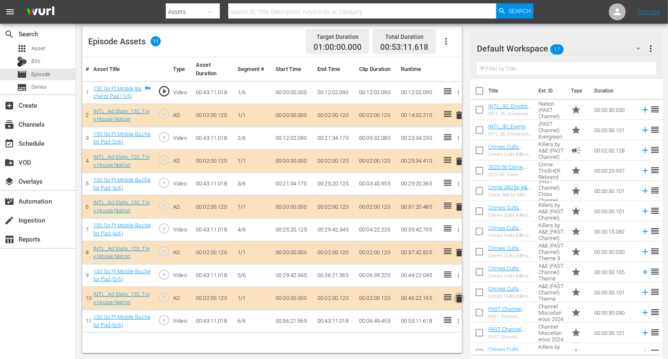
click at [459, 296] on span "delete" at bounding box center [459, 298] width 10 height 10
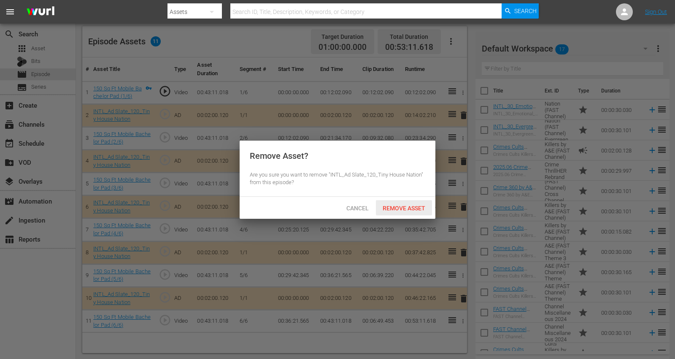
click at [386, 208] on span "Remove Asset" at bounding box center [404, 208] width 56 height 7
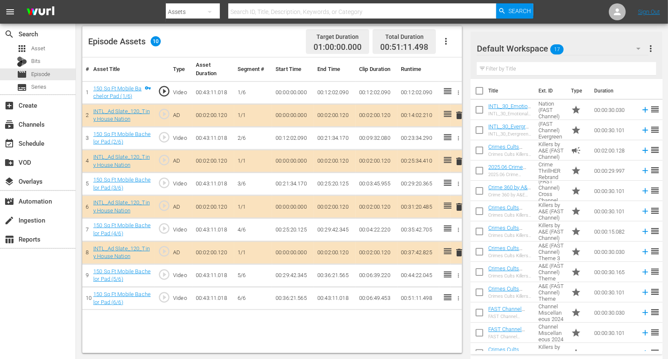
click at [607, 47] on icon "button" at bounding box center [639, 48] width 10 height 10
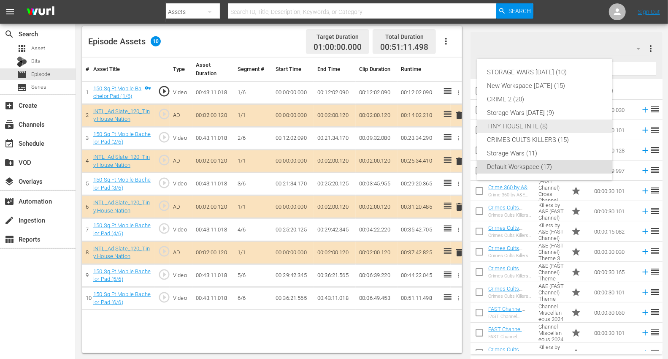
click at [493, 125] on div "TINY HOUSE INTL (8)" at bounding box center [545, 126] width 115 height 14
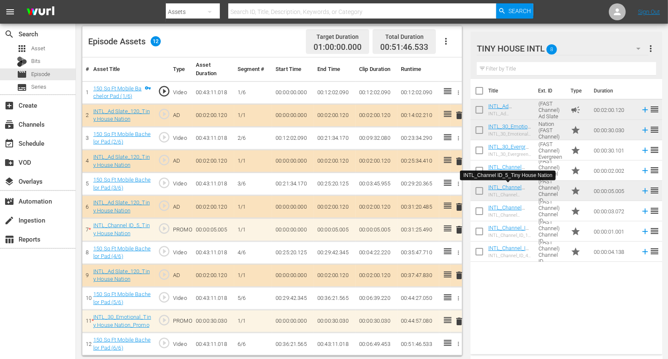
click at [461, 227] on span "delete" at bounding box center [459, 230] width 10 height 10
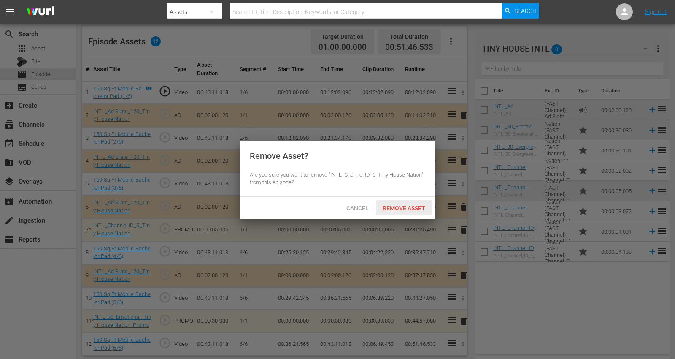
click at [414, 206] on span "Remove Asset" at bounding box center [404, 208] width 56 height 7
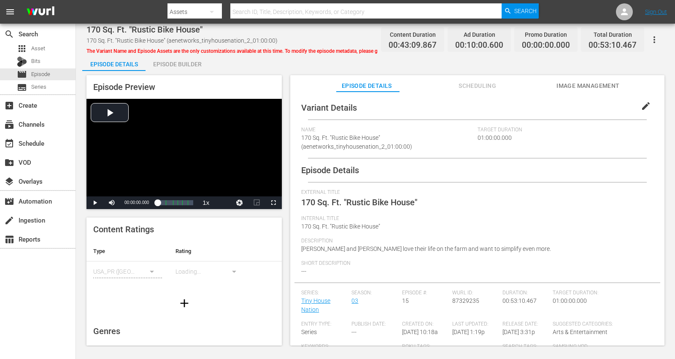
click at [184, 64] on div "Episode Builder" at bounding box center [177, 64] width 63 height 20
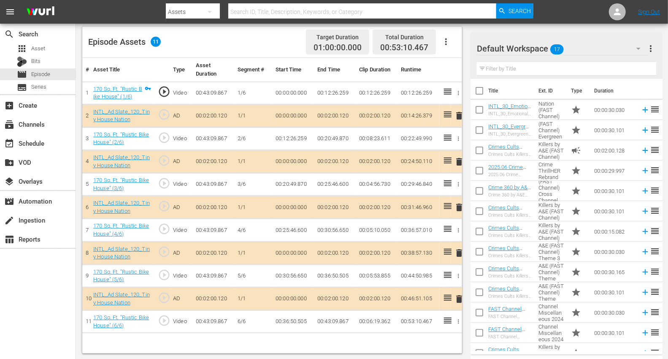
scroll to position [219, 0]
click at [459, 116] on span "delete" at bounding box center [459, 115] width 10 height 10
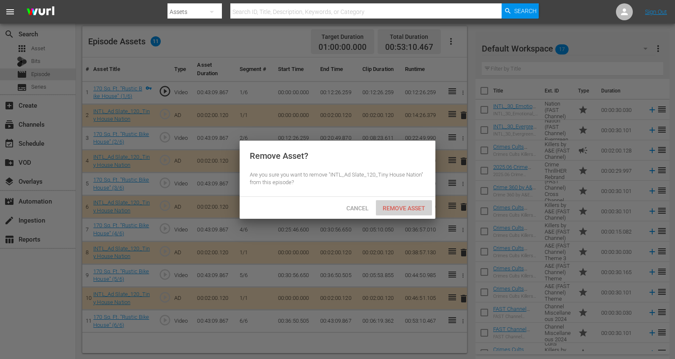
drag, startPoint x: 395, startPoint y: 207, endPoint x: 431, endPoint y: 192, distance: 39.0
click at [394, 207] on span "Remove Asset" at bounding box center [404, 208] width 56 height 7
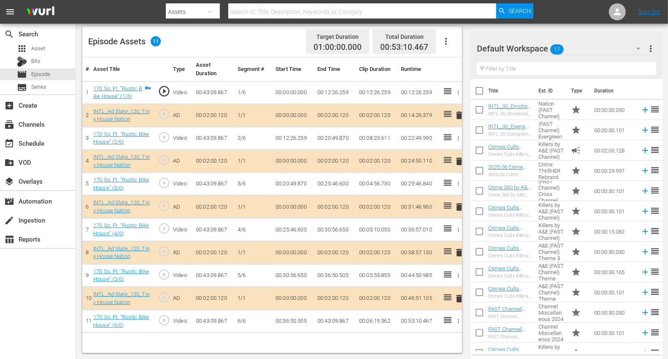
click at [607, 46] on icon "button" at bounding box center [639, 48] width 10 height 10
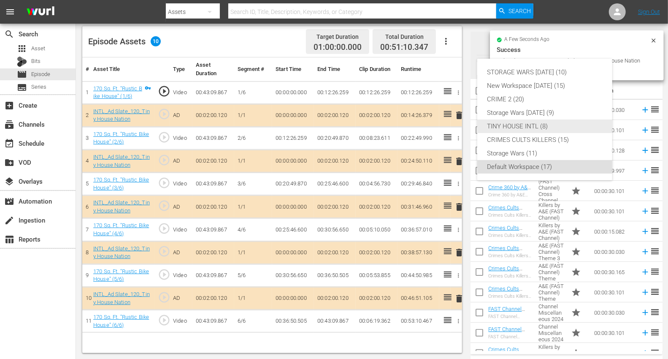
click at [512, 125] on div "TINY HOUSE INTL (8)" at bounding box center [545, 126] width 115 height 14
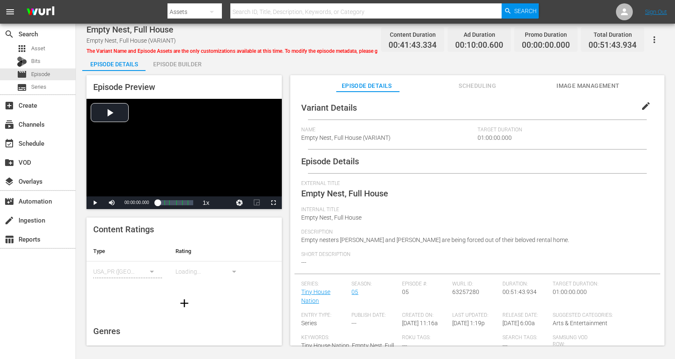
click at [184, 61] on div "Episode Builder" at bounding box center [177, 64] width 63 height 20
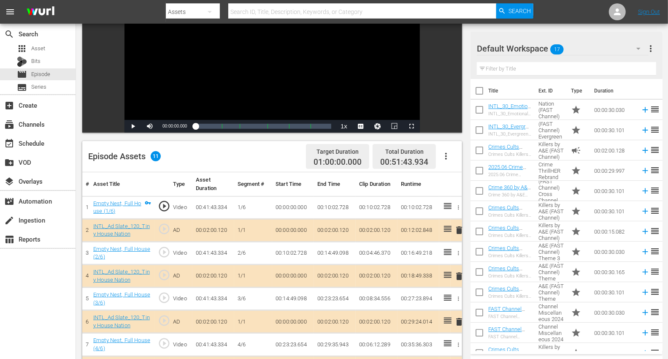
scroll to position [94, 0]
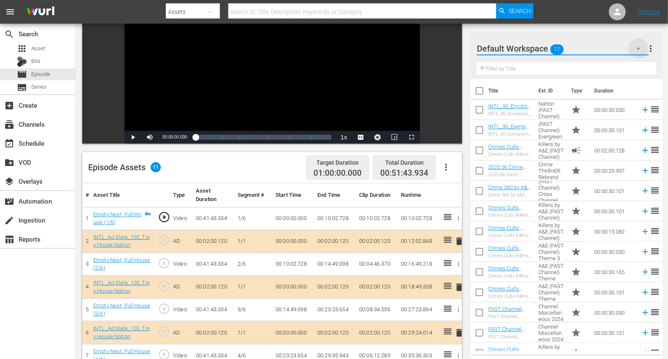
click at [607, 45] on icon "button" at bounding box center [639, 48] width 10 height 10
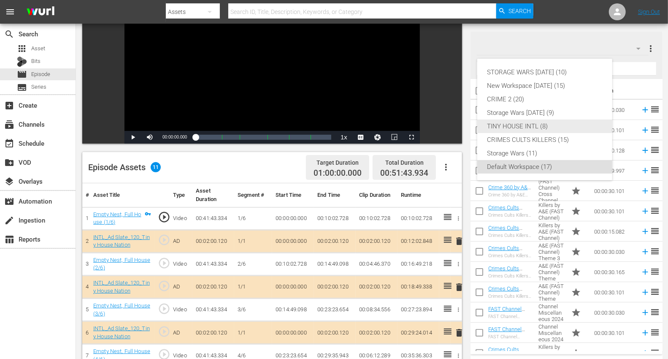
click at [520, 127] on div "TINY HOUSE INTL (8)" at bounding box center [545, 126] width 115 height 14
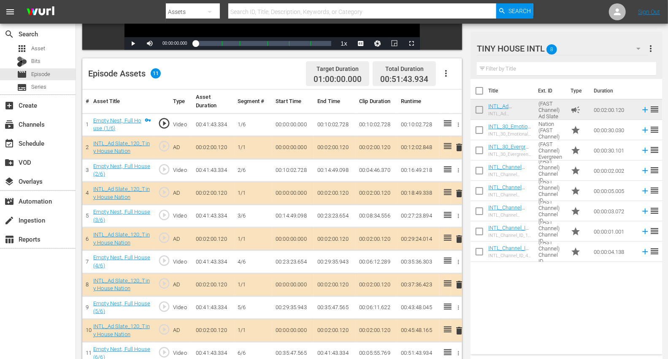
scroll to position [219, 0]
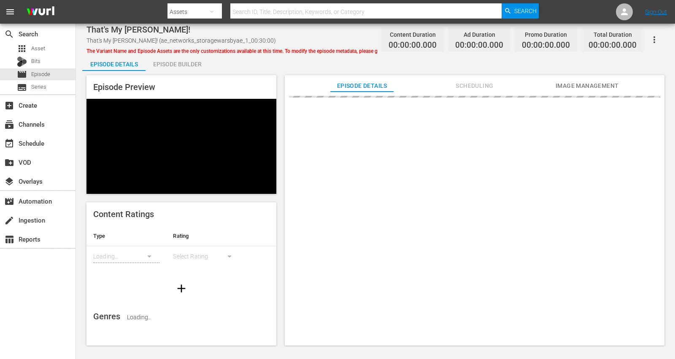
drag, startPoint x: 171, startPoint y: 64, endPoint x: 189, endPoint y: 66, distance: 17.8
click at [171, 65] on div "Episode Builder" at bounding box center [177, 64] width 63 height 20
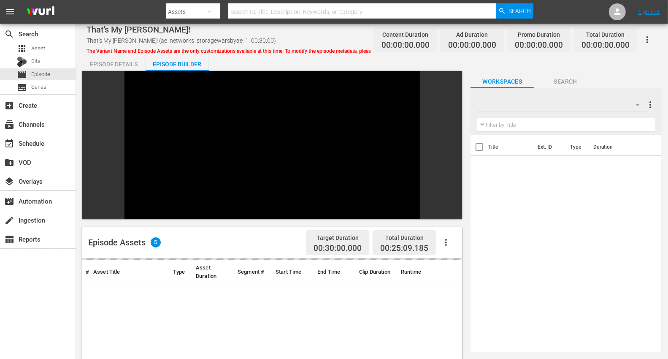
click at [637, 104] on icon "button" at bounding box center [638, 105] width 4 height 2
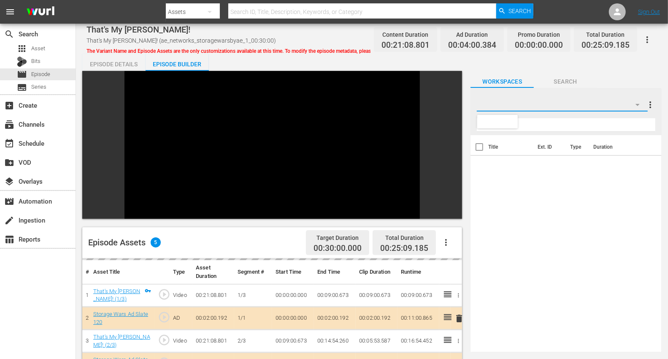
click at [637, 104] on div at bounding box center [334, 179] width 668 height 359
click at [641, 106] on icon "button" at bounding box center [638, 105] width 10 height 10
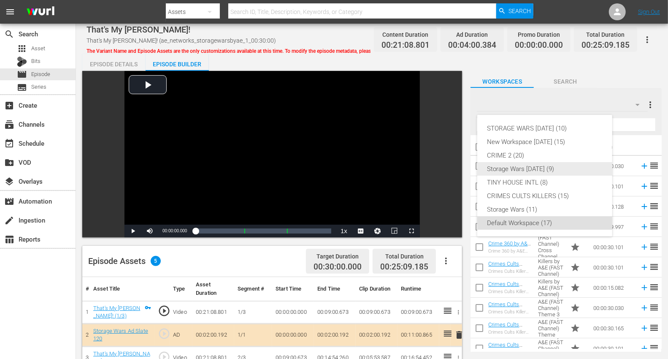
click at [509, 169] on div "Storage Wars [DATE] (9)" at bounding box center [545, 169] width 115 height 14
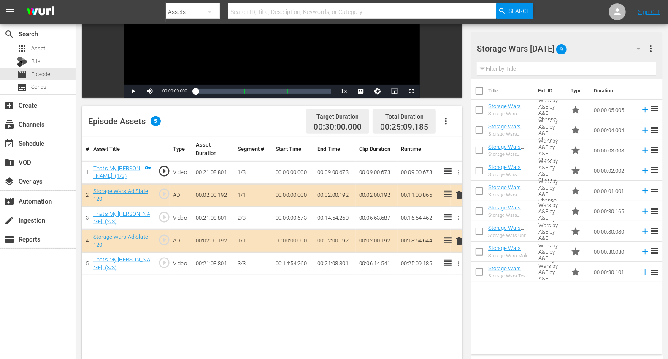
scroll to position [141, 0]
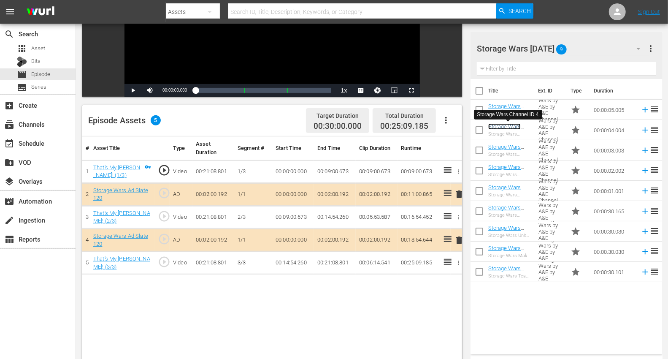
click at [495, 125] on link "Storage Wars Channel ID 4" at bounding box center [504, 129] width 33 height 13
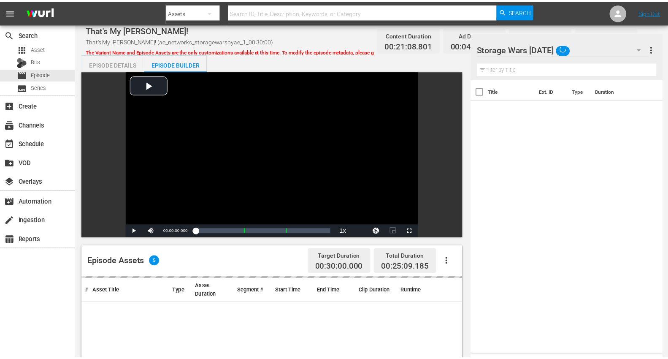
scroll to position [141, 0]
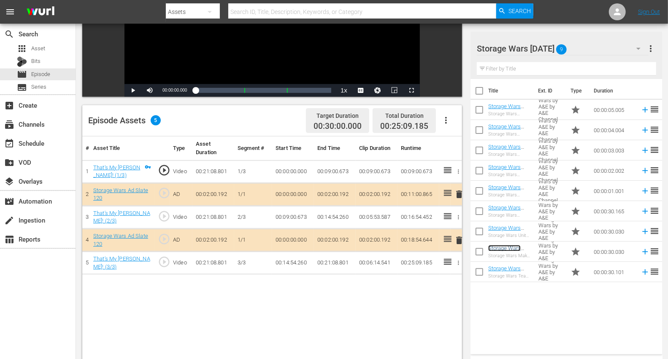
click at [496, 246] on link "Storage Wars Make That Money Promo 30" at bounding box center [509, 254] width 43 height 19
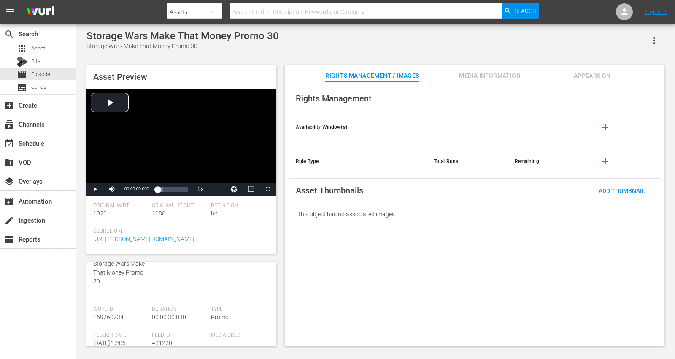
scroll to position [94, 0]
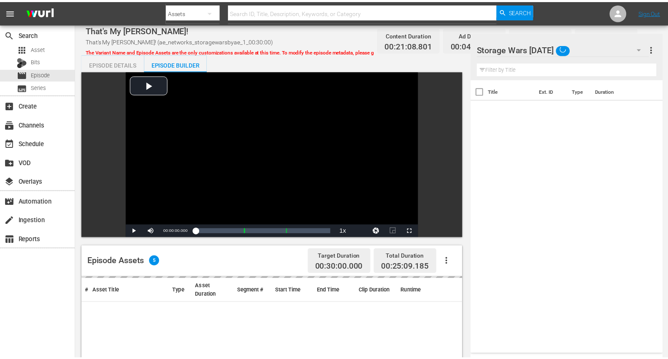
scroll to position [141, 0]
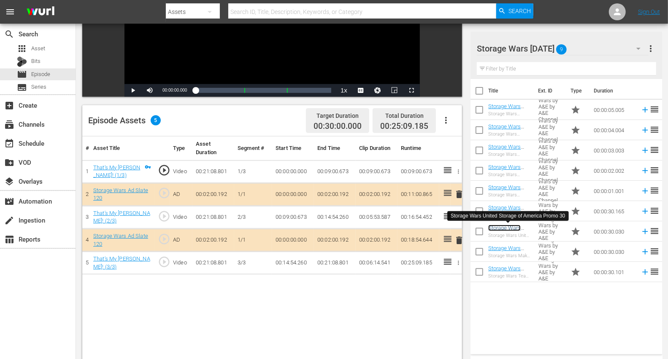
click at [503, 227] on link "Storage Wars United Storage of America Promo 30" at bounding box center [508, 237] width 41 height 25
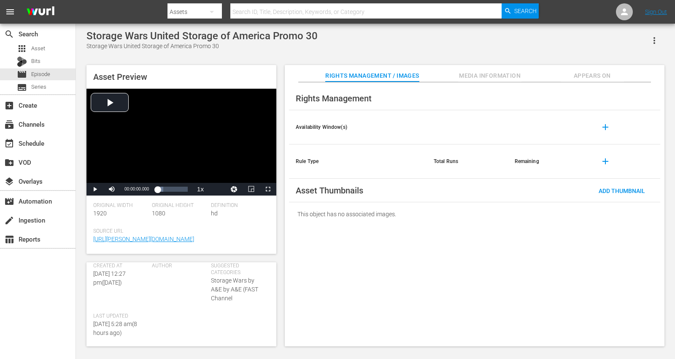
scroll to position [47, 0]
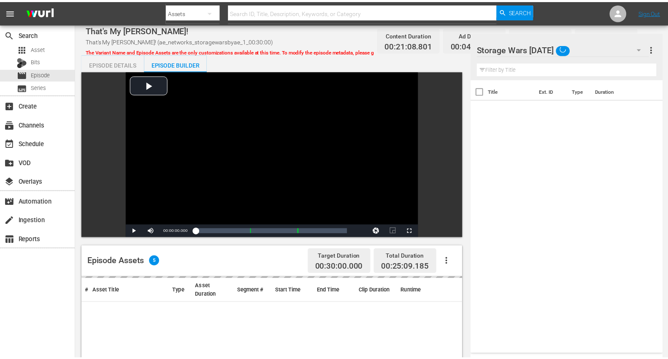
scroll to position [141, 0]
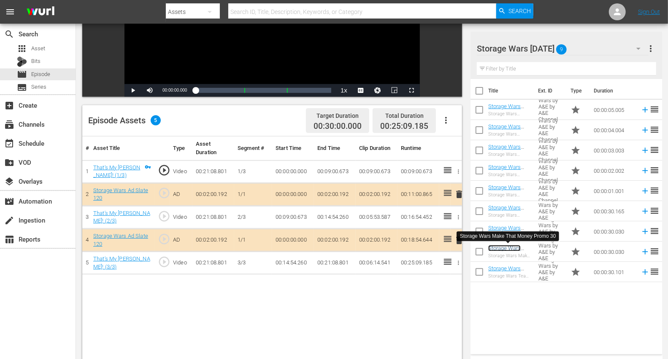
click at [504, 248] on link "Storage Wars Make That Money Promo 30" at bounding box center [509, 254] width 43 height 19
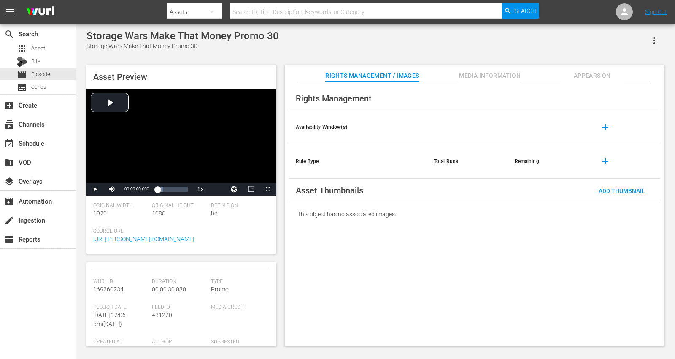
scroll to position [94, 0]
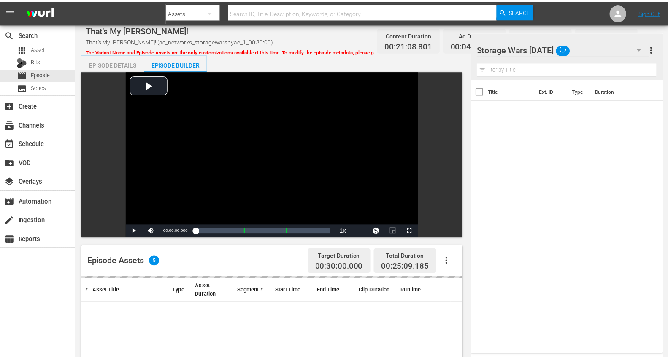
scroll to position [141, 0]
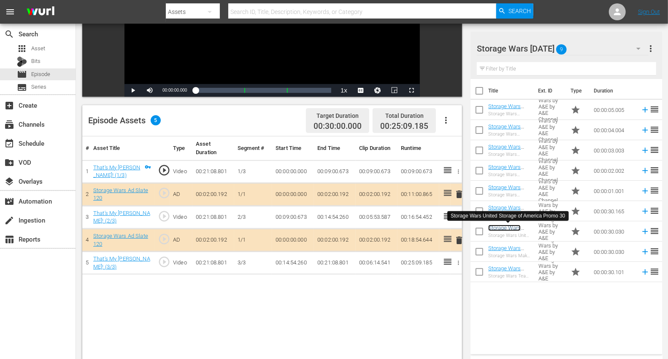
click at [503, 227] on link "Storage Wars United Storage of America Promo 30" at bounding box center [508, 237] width 41 height 25
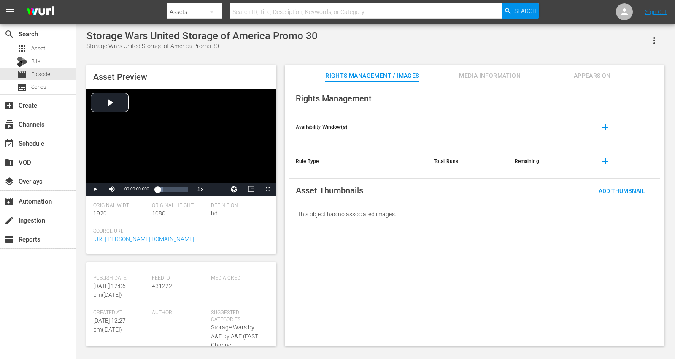
scroll to position [94, 0]
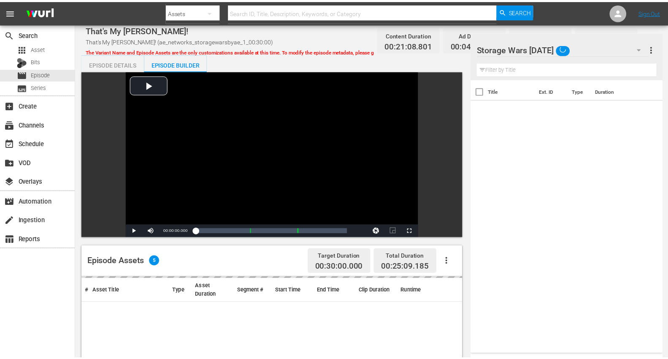
scroll to position [141, 0]
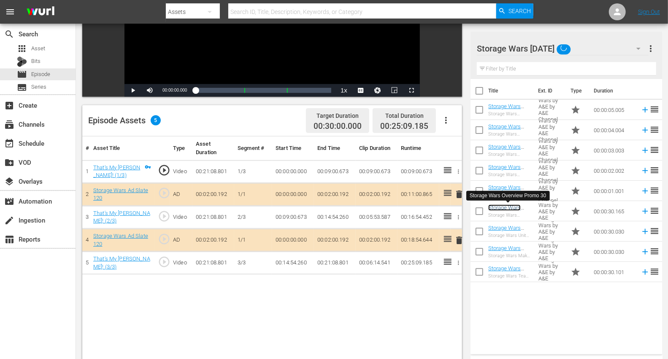
click at [503, 208] on link "Storage Wars Overview Promo 30" at bounding box center [507, 213] width 39 height 19
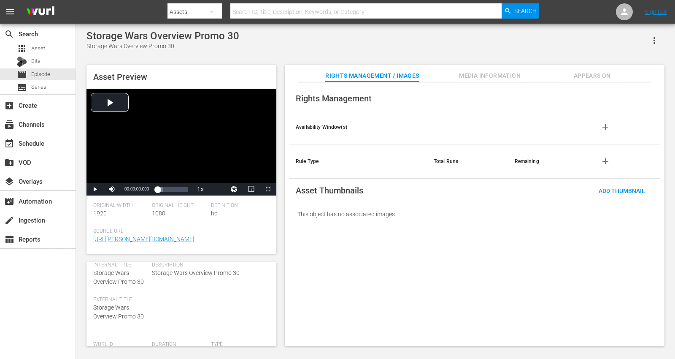
scroll to position [47, 0]
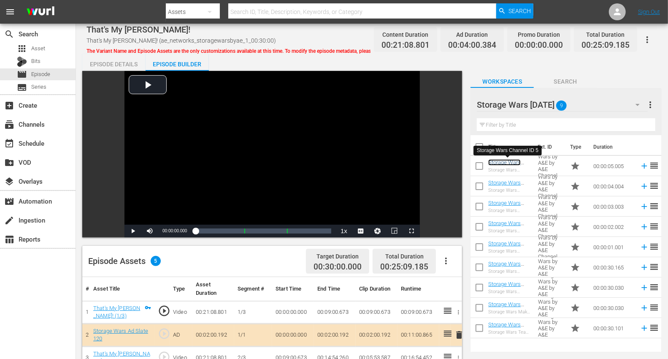
click at [506, 163] on link "Storage Wars Channel ID 5" at bounding box center [504, 165] width 33 height 13
